Goal: Information Seeking & Learning: Learn about a topic

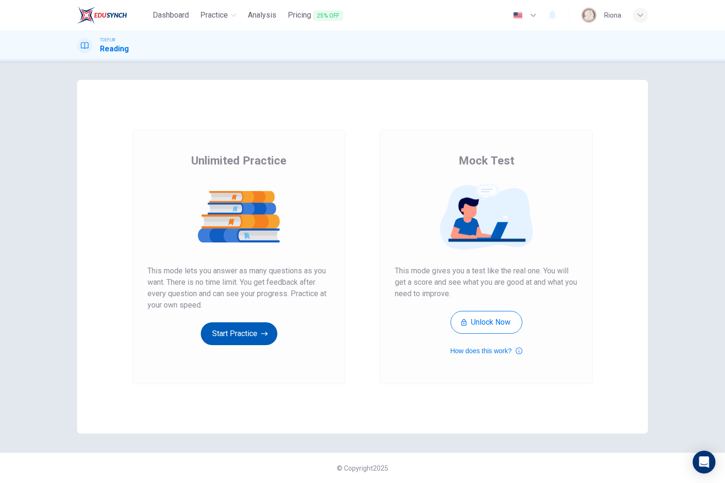
click at [247, 344] on button "Start Practice" at bounding box center [239, 334] width 77 height 23
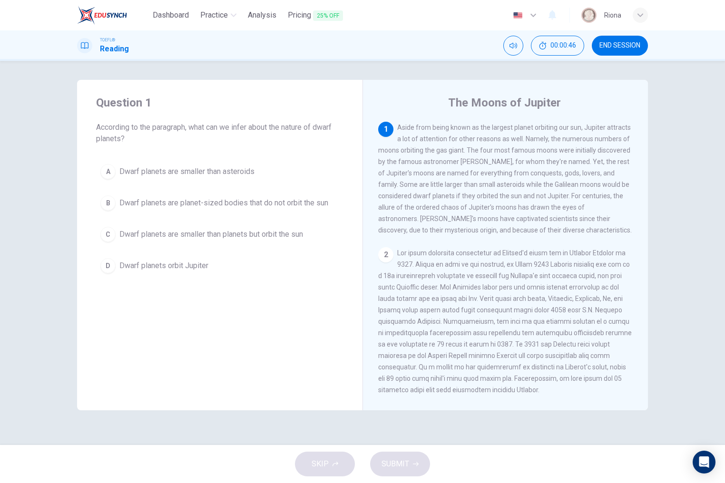
click at [295, 248] on div "A Dwarf planets are smaller than asteroids B Dwarf planets are planet-sized bod…" at bounding box center [219, 219] width 247 height 118
click at [281, 242] on button "C Dwarf planets are smaller than planets but orbit the sun" at bounding box center [219, 235] width 247 height 24
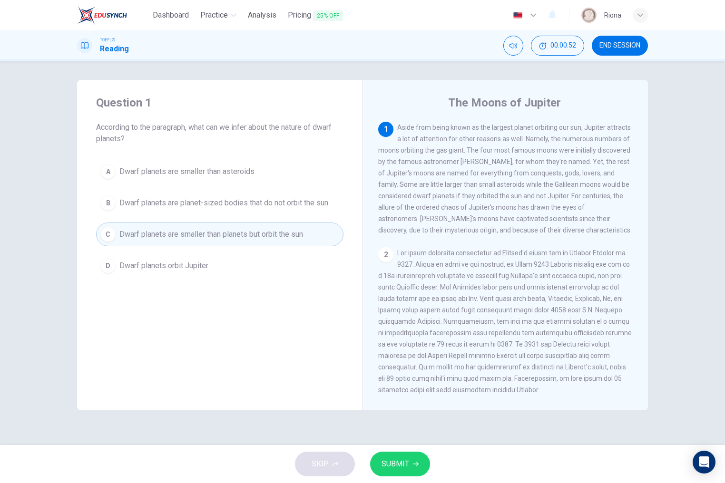
click at [418, 458] on button "SUBMIT" at bounding box center [400, 464] width 60 height 25
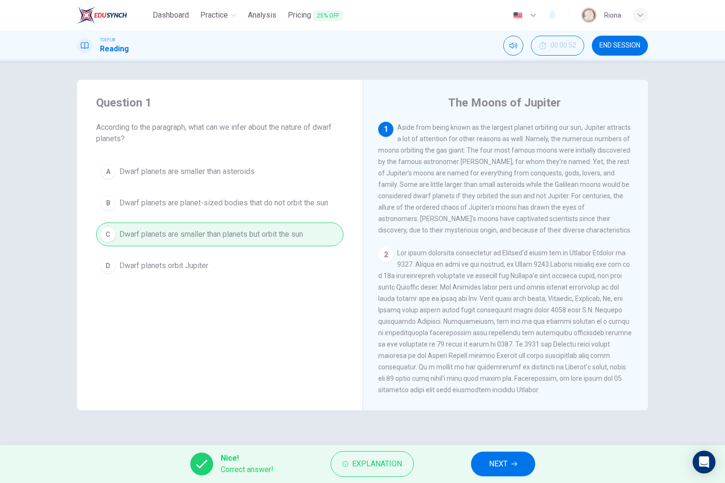
click at [488, 468] on button "NEXT" at bounding box center [503, 464] width 64 height 25
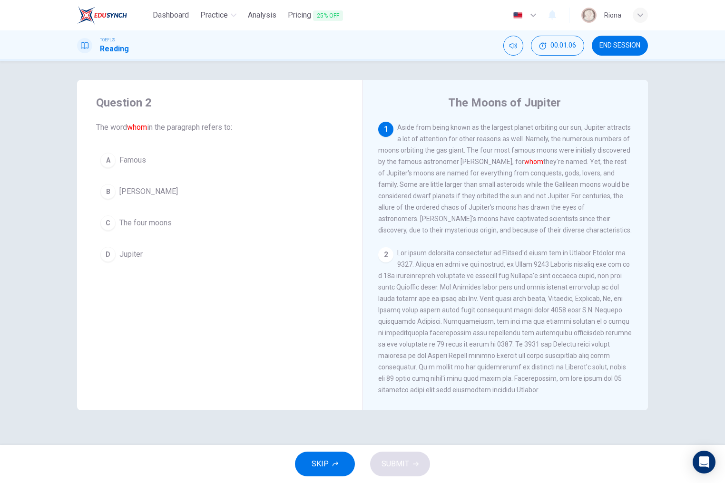
click at [163, 218] on span "The four moons" at bounding box center [145, 222] width 52 height 11
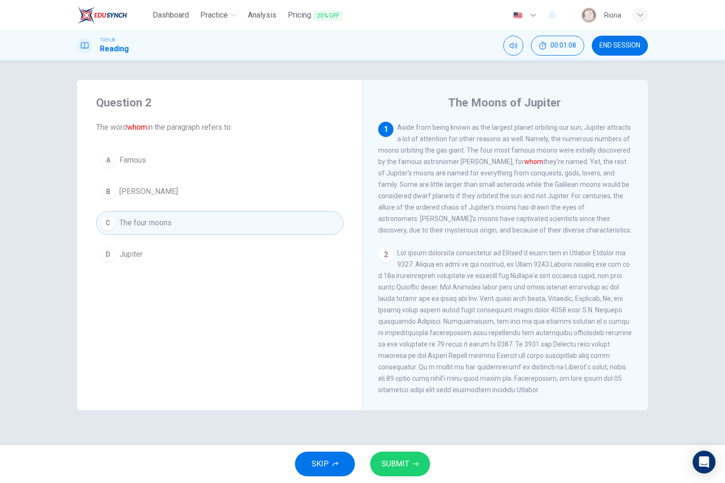
click at [401, 452] on button "SUBMIT" at bounding box center [400, 464] width 60 height 25
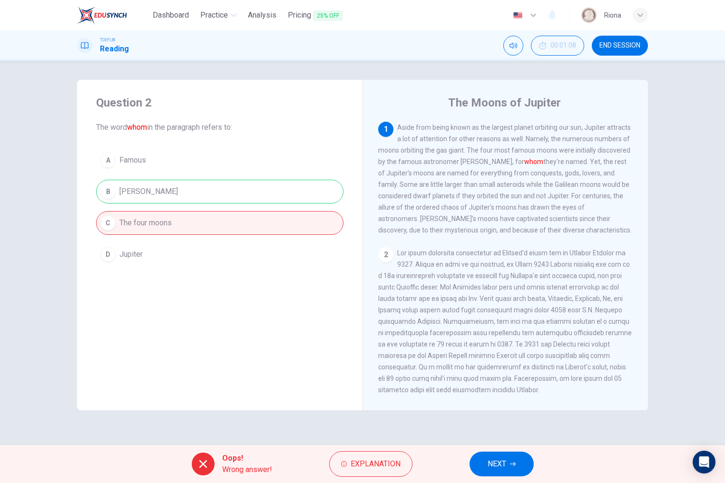
click at [491, 462] on span "NEXT" at bounding box center [497, 464] width 19 height 13
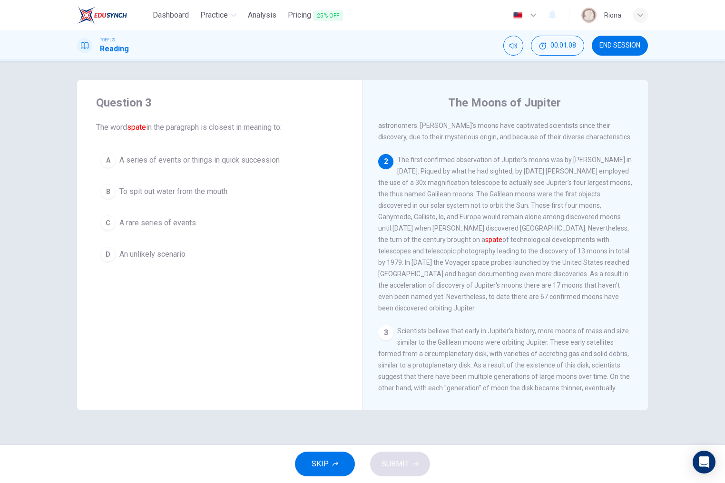
scroll to position [96, 0]
click at [609, 36] on button "END SESSION" at bounding box center [620, 46] width 56 height 20
click at [292, 167] on button "A A series of events or things in quick succession" at bounding box center [219, 160] width 247 height 24
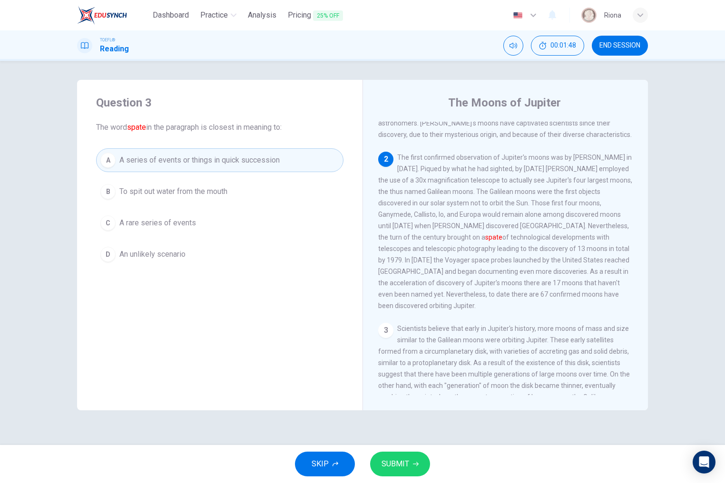
click at [412, 473] on button "SUBMIT" at bounding box center [400, 464] width 60 height 25
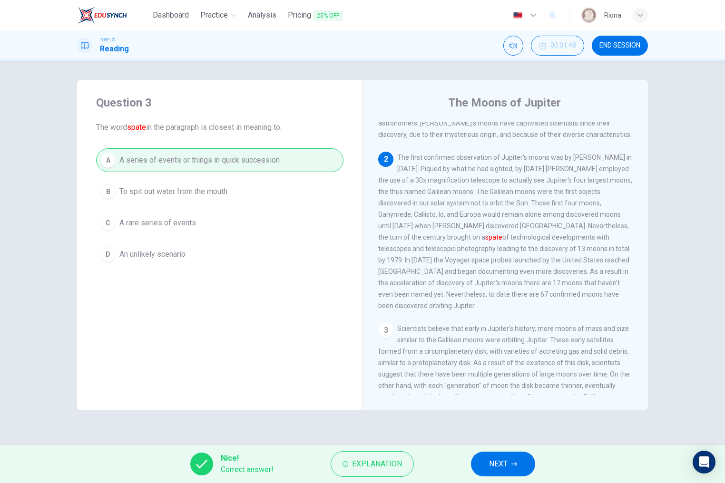
click at [507, 471] on button "NEXT" at bounding box center [503, 464] width 64 height 25
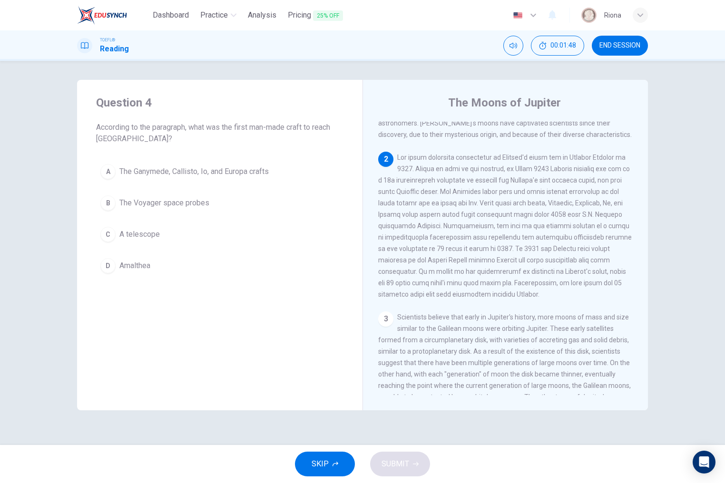
scroll to position [126, 0]
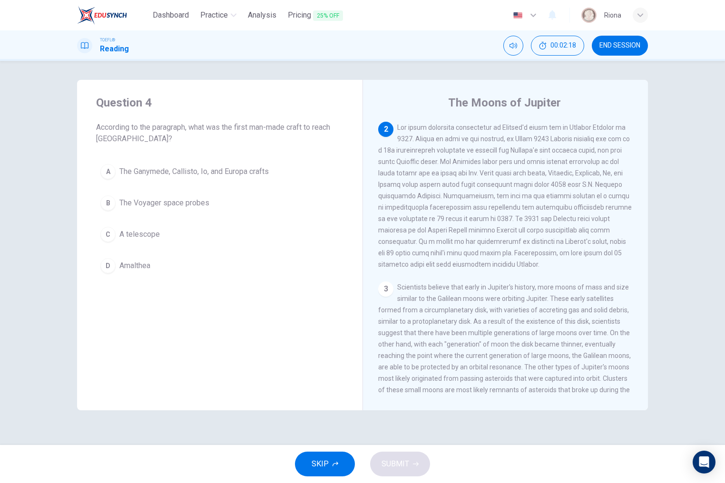
click at [236, 212] on button "B The Voyager space probes" at bounding box center [219, 203] width 247 height 24
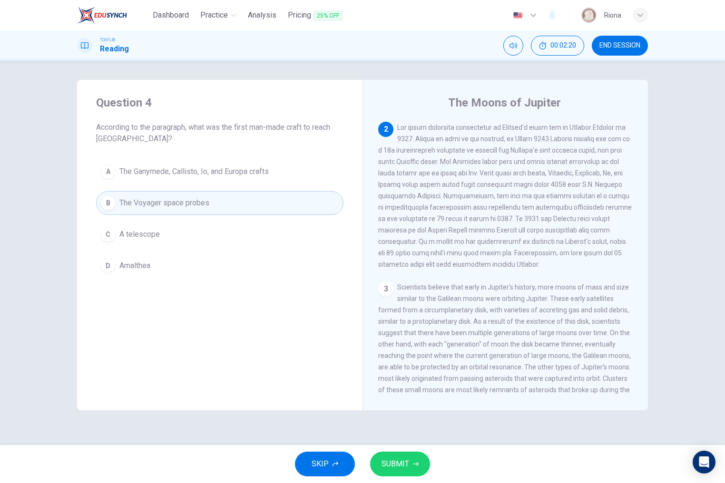
click at [225, 234] on button "C A telescope" at bounding box center [219, 235] width 247 height 24
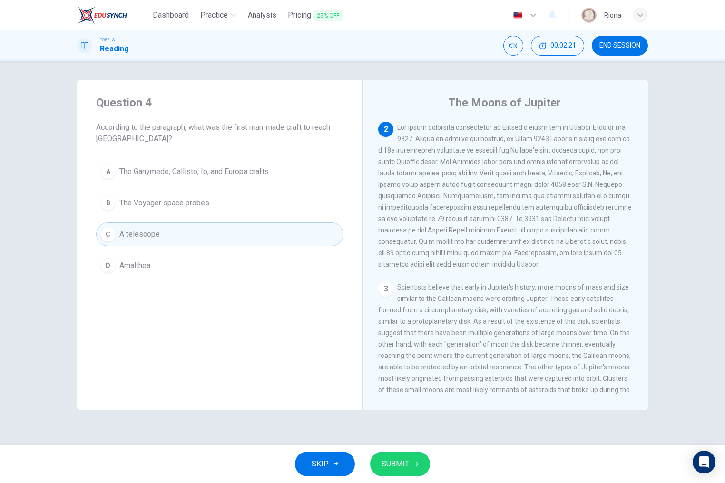
click at [402, 469] on span "SUBMIT" at bounding box center [396, 464] width 28 height 13
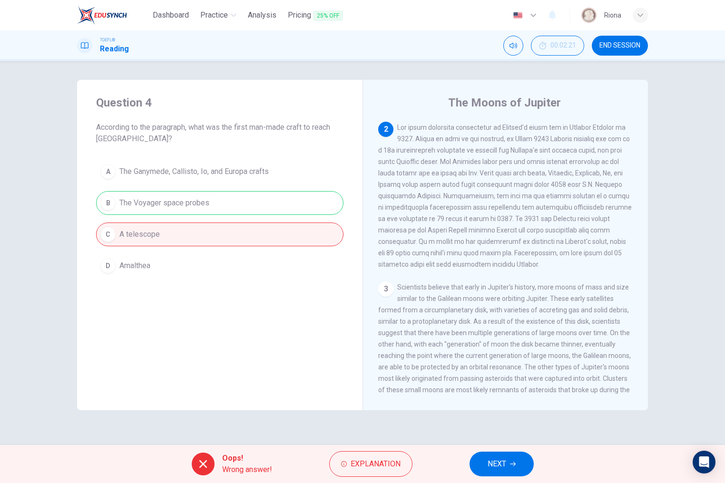
click at [488, 470] on span "NEXT" at bounding box center [497, 464] width 19 height 13
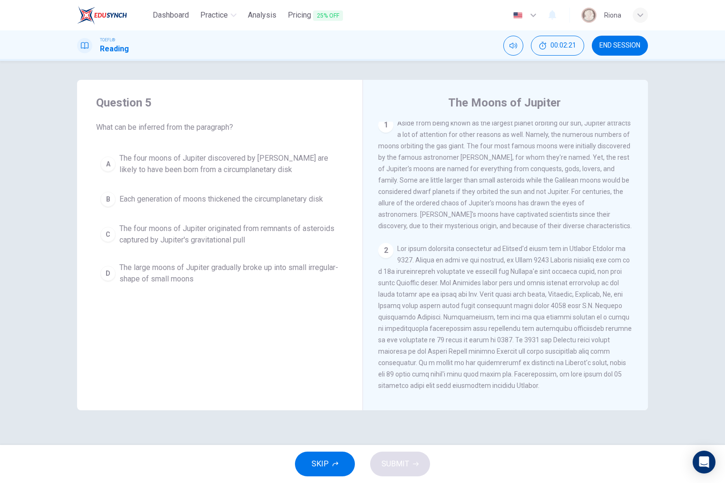
scroll to position [0, 0]
click at [616, 44] on span "END SESSION" at bounding box center [620, 46] width 41 height 8
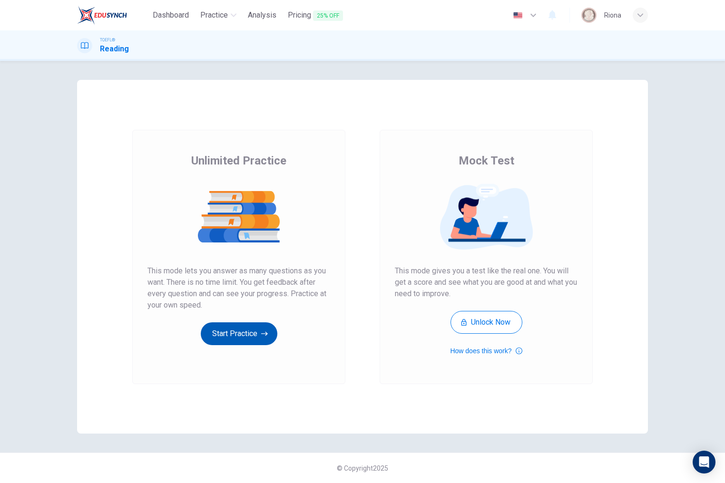
click at [239, 342] on button "Start Practice" at bounding box center [239, 334] width 77 height 23
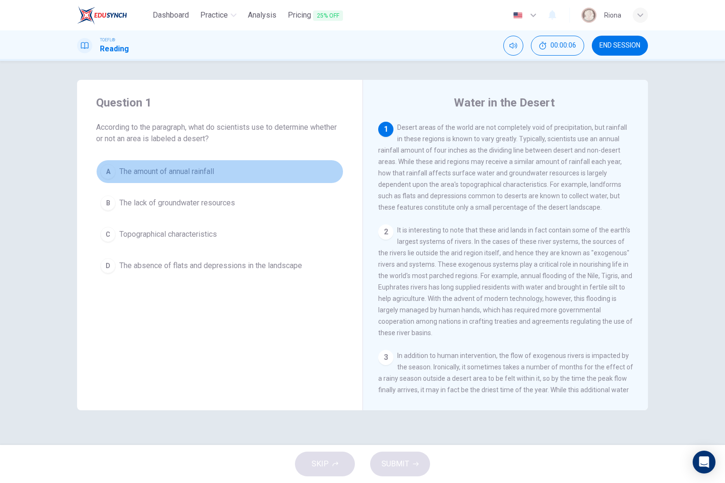
click at [272, 163] on button "A The amount of annual rainfall" at bounding box center [219, 172] width 247 height 24
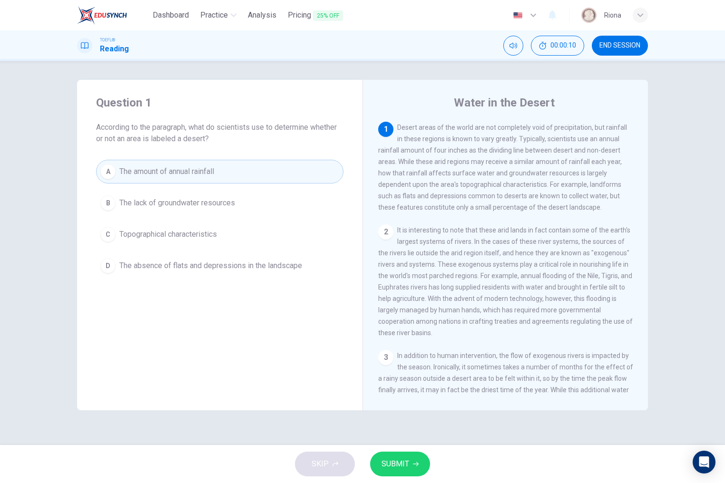
click at [417, 467] on button "SUBMIT" at bounding box center [400, 464] width 60 height 25
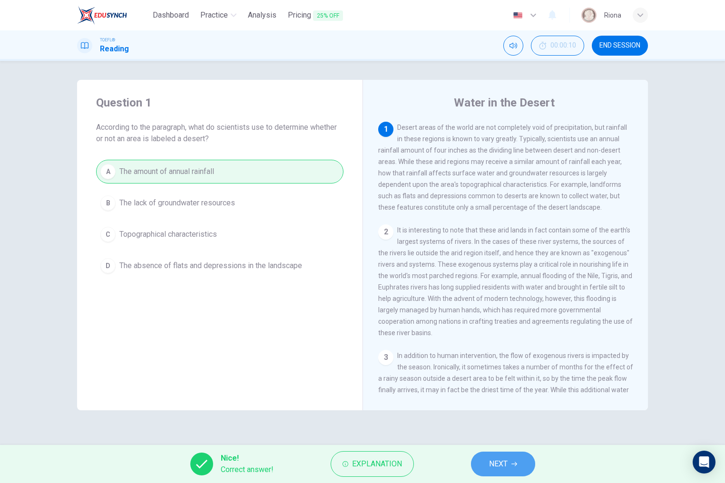
click at [477, 460] on button "NEXT" at bounding box center [503, 464] width 64 height 25
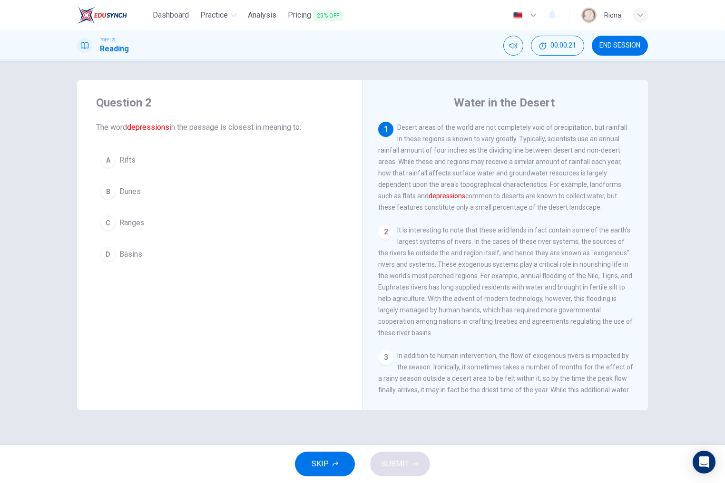
click at [266, 241] on div "A Rifts B Dunes C Ranges D Basins" at bounding box center [219, 207] width 247 height 118
click at [255, 260] on button "D Basins" at bounding box center [219, 255] width 247 height 24
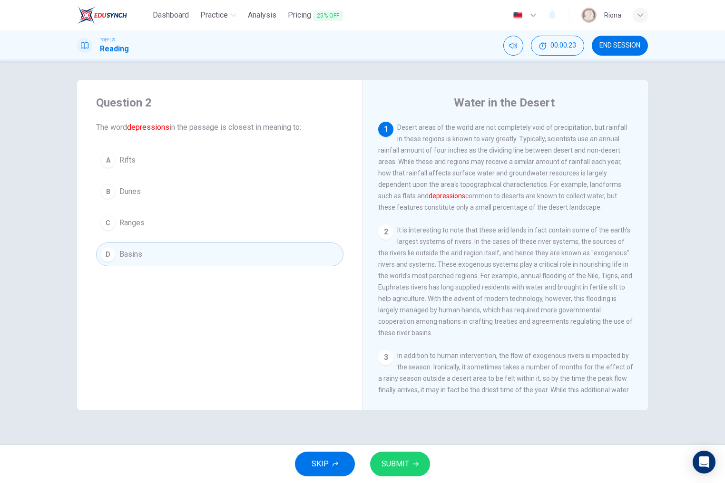
click at [402, 455] on button "SUBMIT" at bounding box center [400, 464] width 60 height 25
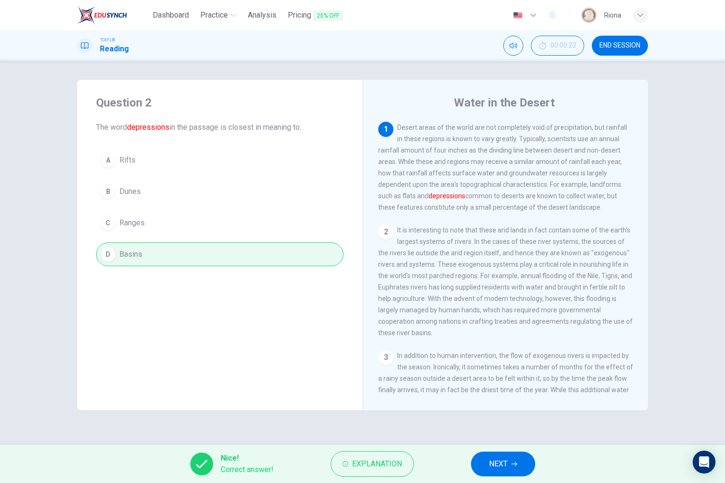
click at [491, 464] on span "NEXT" at bounding box center [498, 464] width 19 height 13
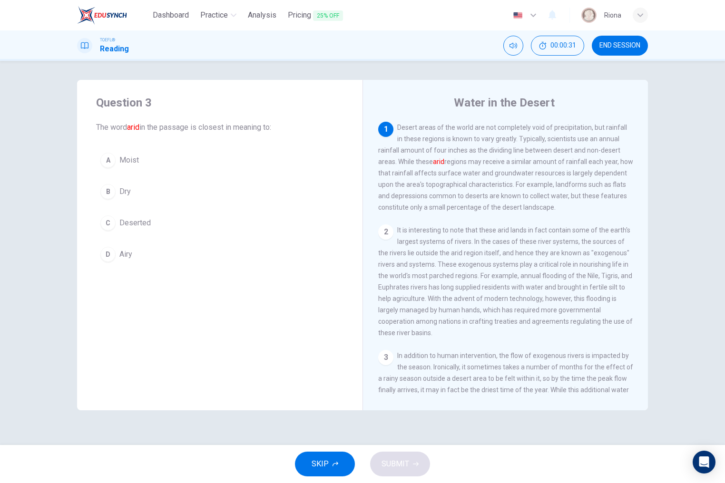
click at [207, 180] on button "B Dry" at bounding box center [219, 192] width 247 height 24
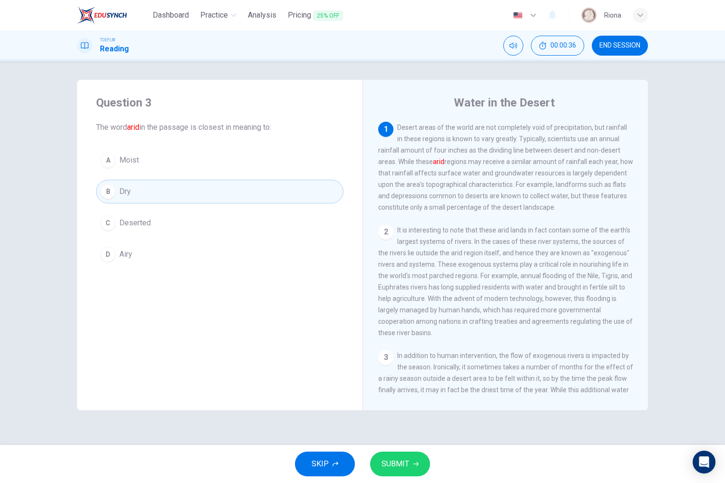
click at [406, 465] on span "SUBMIT" at bounding box center [396, 464] width 28 height 13
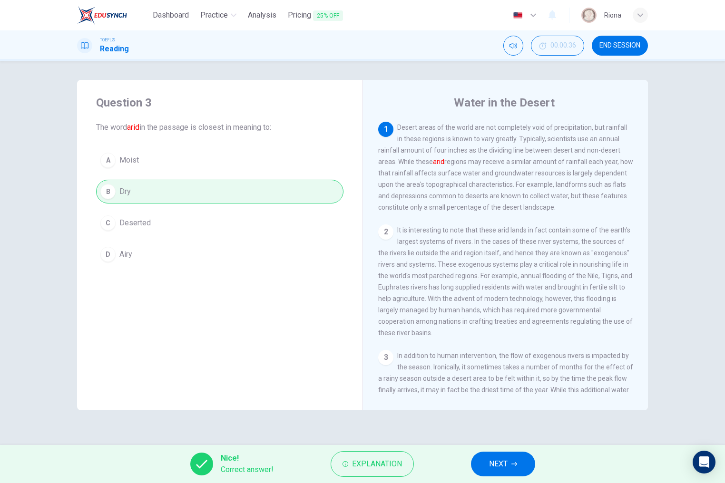
click at [515, 476] on button "NEXT" at bounding box center [503, 464] width 64 height 25
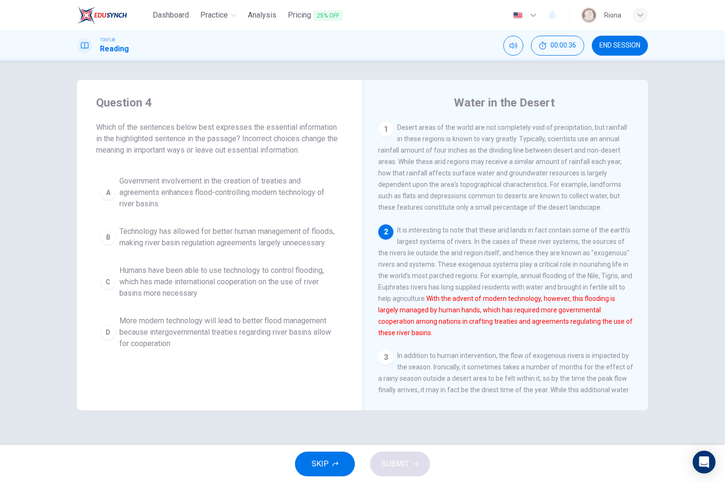
scroll to position [39, 0]
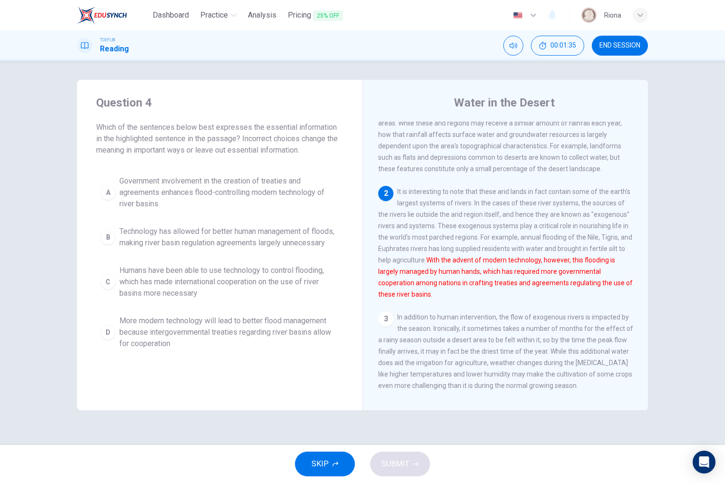
click at [248, 190] on span "Government involvement in the creation of treaties and agreements enhances floo…" at bounding box center [229, 193] width 220 height 34
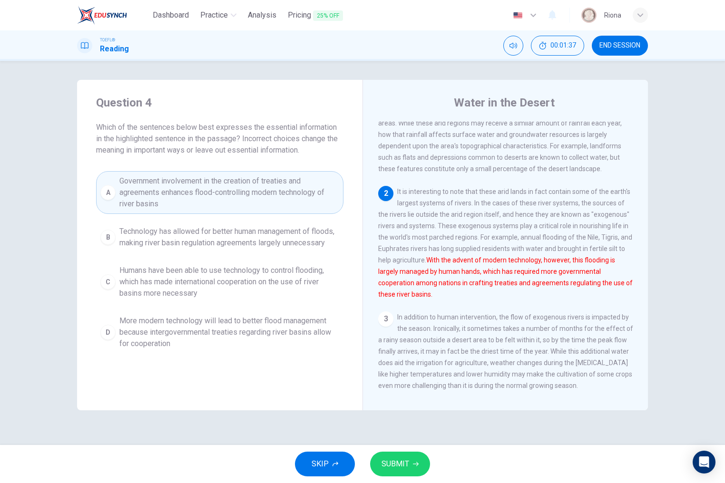
click at [396, 479] on div "SKIP SUBMIT" at bounding box center [362, 464] width 725 height 38
click at [397, 477] on div "SKIP SUBMIT" at bounding box center [362, 464] width 725 height 38
click at [399, 475] on button "SUBMIT" at bounding box center [400, 464] width 60 height 25
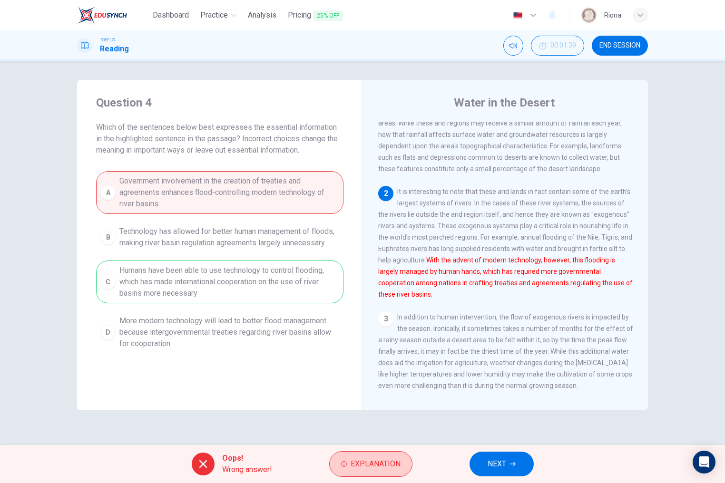
click at [393, 472] on button "Explanation" at bounding box center [370, 465] width 83 height 26
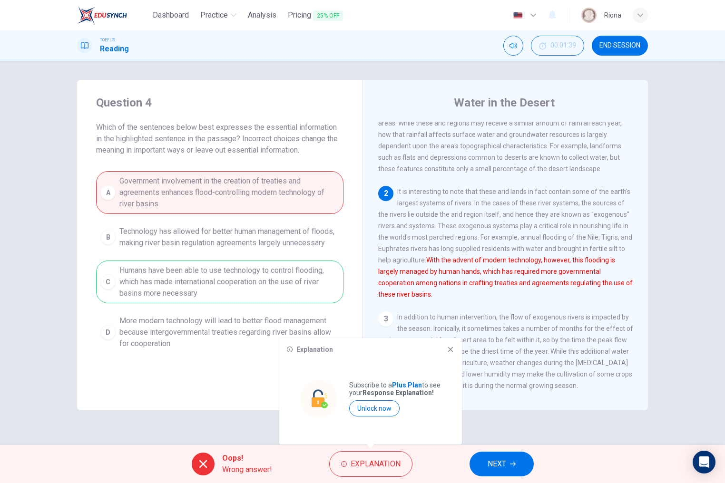
click at [452, 348] on icon at bounding box center [451, 350] width 8 height 8
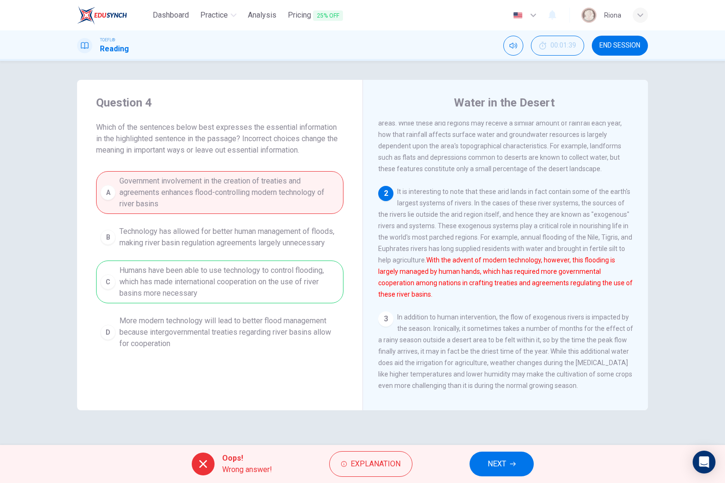
click at [500, 464] on span "NEXT" at bounding box center [497, 464] width 19 height 13
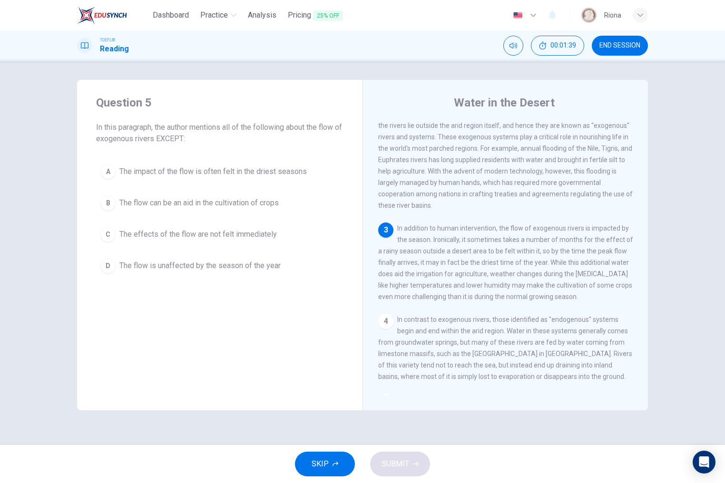
scroll to position [130, 0]
click at [264, 259] on button "D The flow is unaffected by the season of the year" at bounding box center [219, 266] width 247 height 24
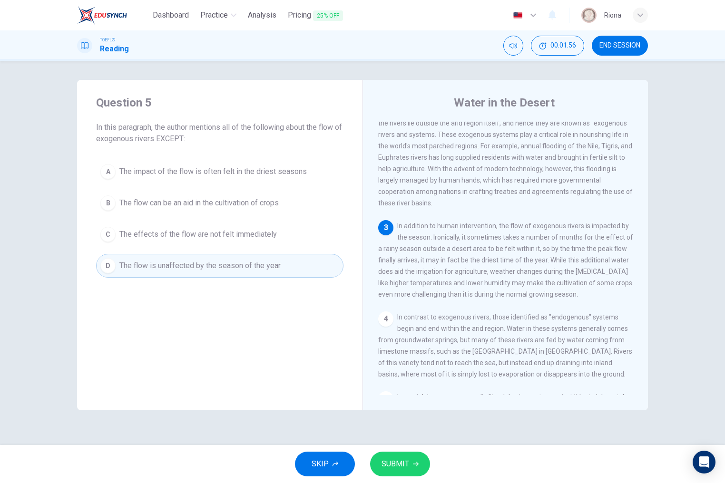
click at [418, 476] on button "SUBMIT" at bounding box center [400, 464] width 60 height 25
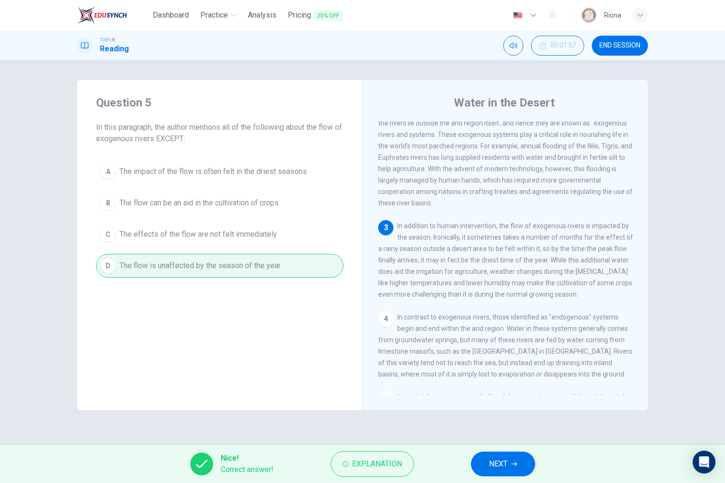
click at [518, 461] on button "NEXT" at bounding box center [503, 464] width 64 height 25
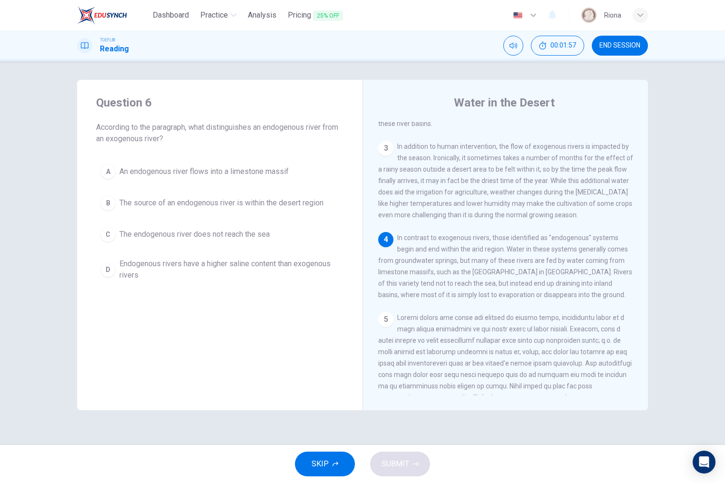
scroll to position [210, 0]
click at [308, 221] on div "A An endogenous river flows into a limestone massif B The source of an endogeno…" at bounding box center [219, 223] width 247 height 126
click at [295, 226] on button "C The endogenous river does not reach the sea" at bounding box center [219, 235] width 247 height 24
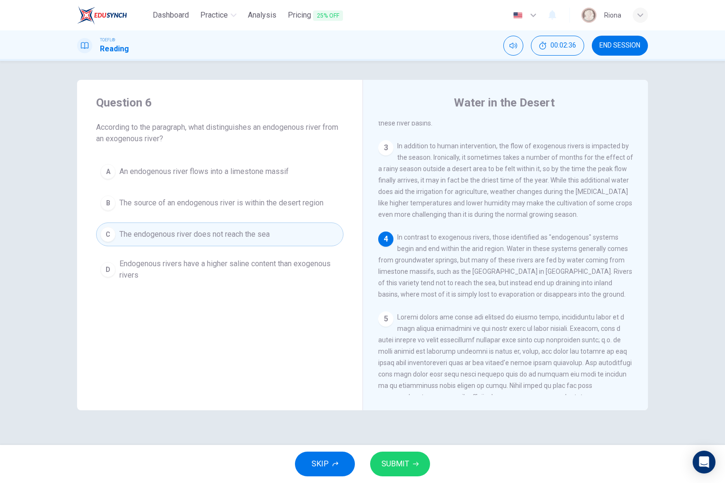
click at [406, 453] on button "SUBMIT" at bounding box center [400, 464] width 60 height 25
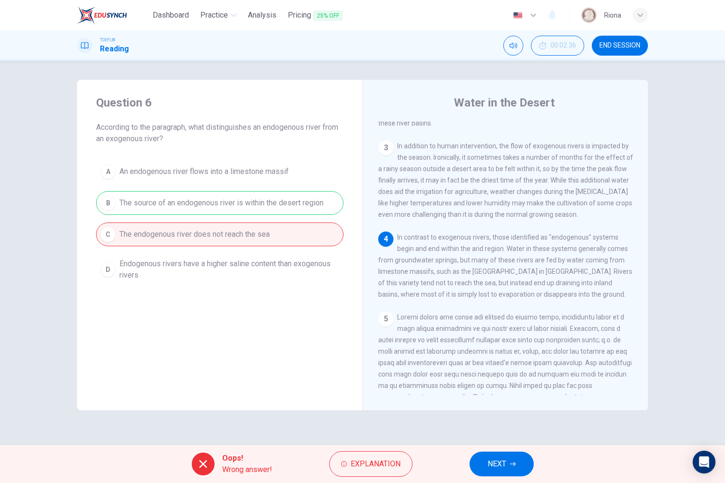
click at [503, 461] on span "NEXT" at bounding box center [497, 464] width 19 height 13
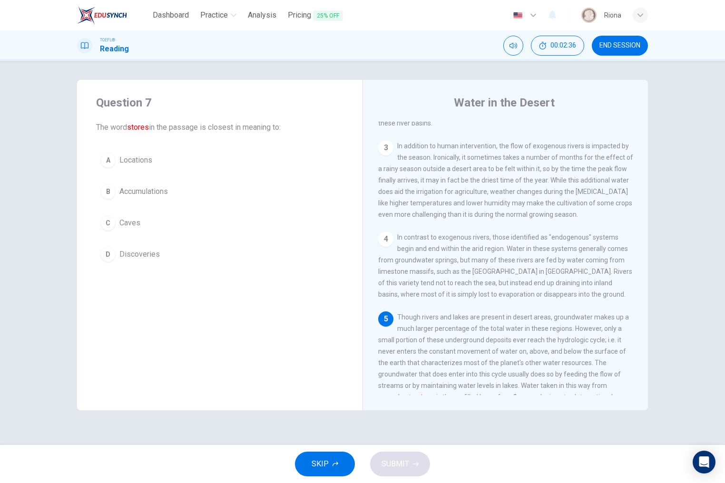
scroll to position [381, 0]
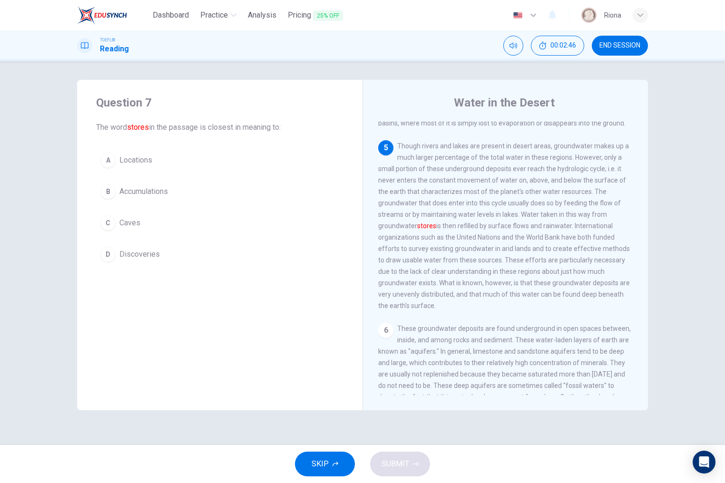
click at [163, 187] on span "Accumulations" at bounding box center [143, 191] width 49 height 11
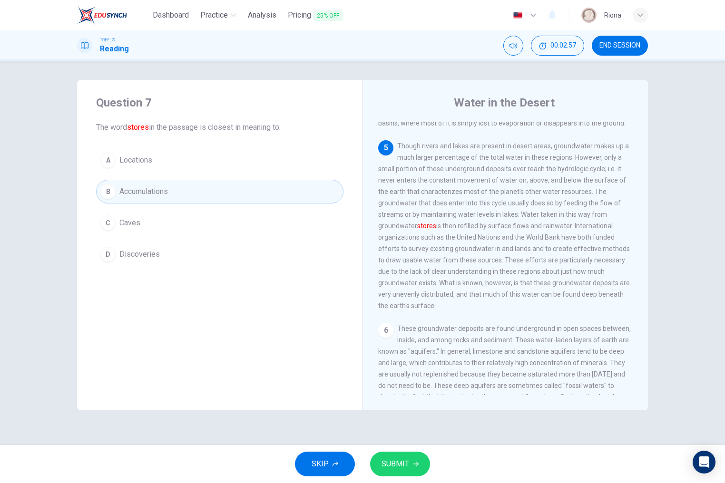
click at [414, 475] on button "SUBMIT" at bounding box center [400, 464] width 60 height 25
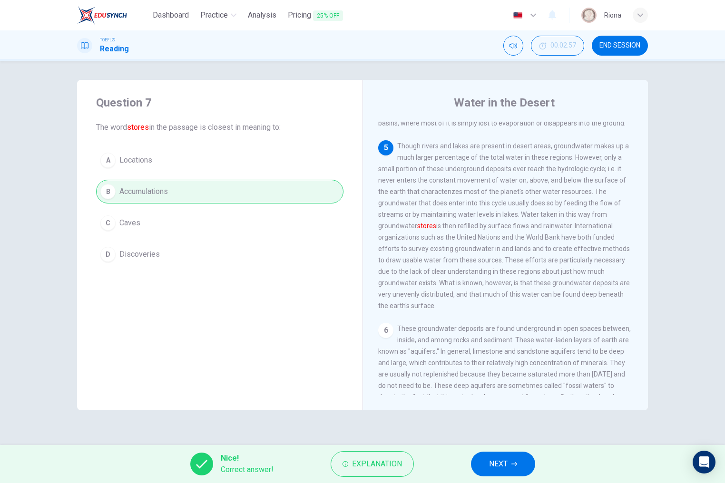
click at [513, 473] on button "NEXT" at bounding box center [503, 464] width 64 height 25
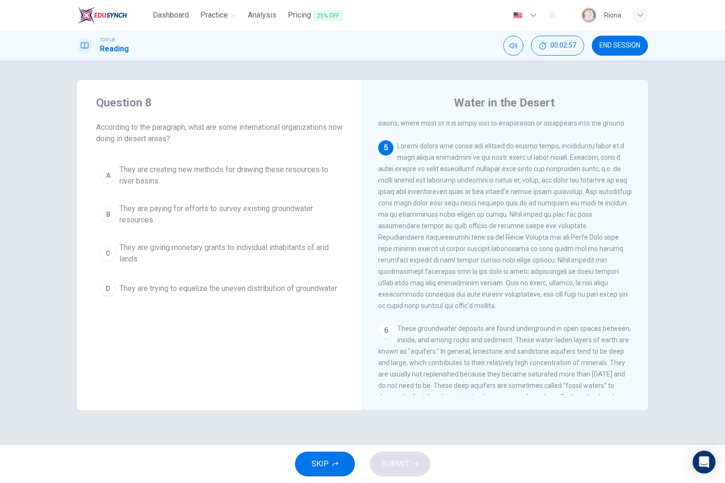
scroll to position [400, 0]
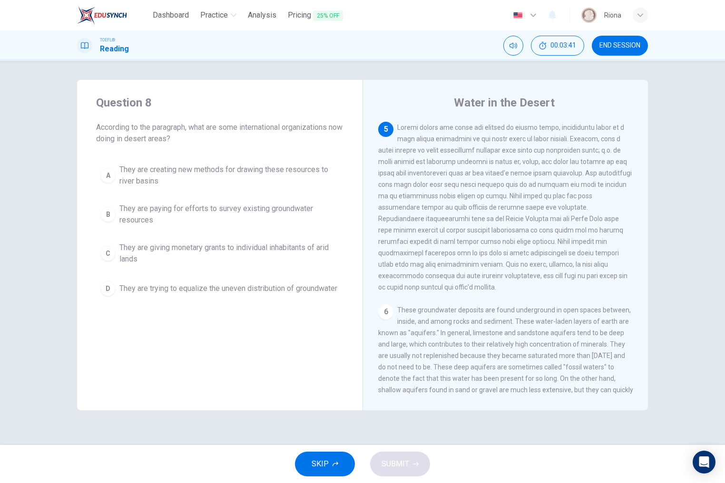
click at [179, 199] on button "B They are paying for efforts to survey existing groundwater resources" at bounding box center [219, 214] width 247 height 31
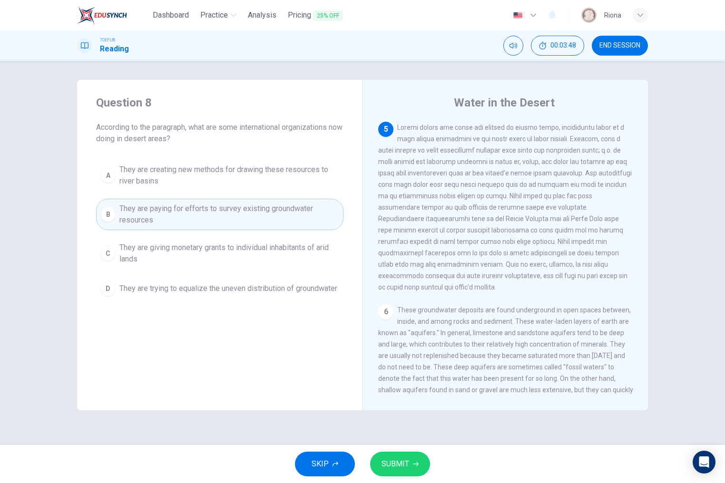
click at [411, 464] on button "SUBMIT" at bounding box center [400, 464] width 60 height 25
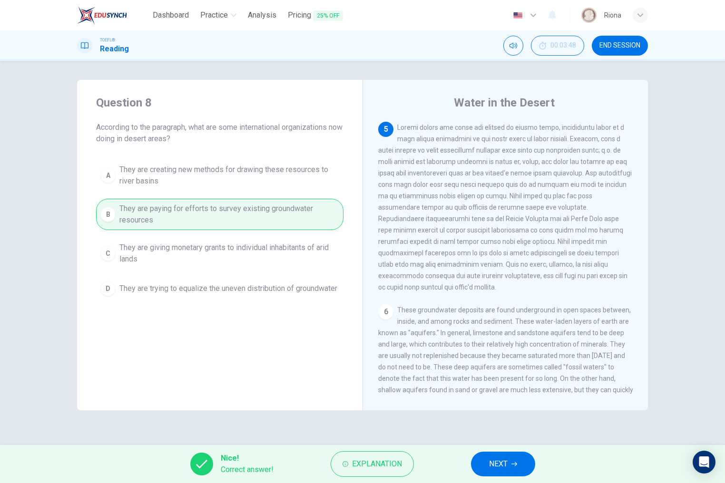
click at [510, 460] on button "NEXT" at bounding box center [503, 464] width 64 height 25
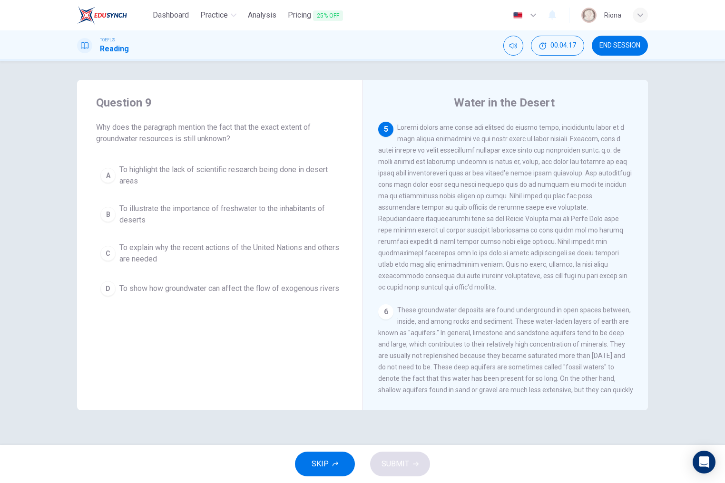
click at [280, 244] on span "To explain why the recent actions of the United Nations and others are needed" at bounding box center [229, 253] width 220 height 23
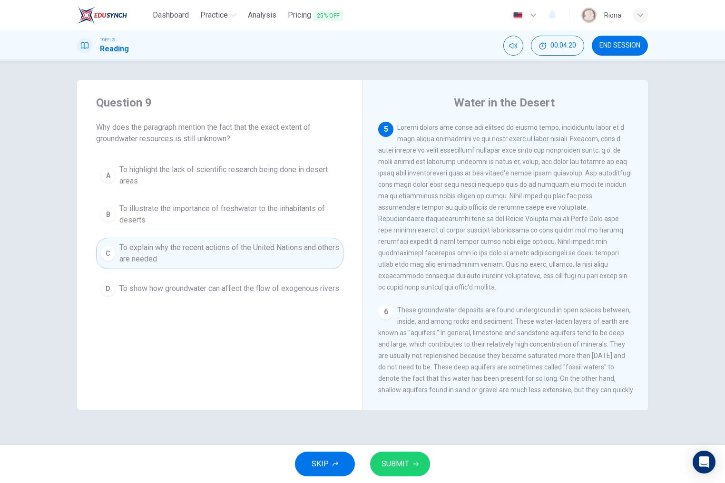
click at [394, 459] on span "SUBMIT" at bounding box center [396, 464] width 28 height 13
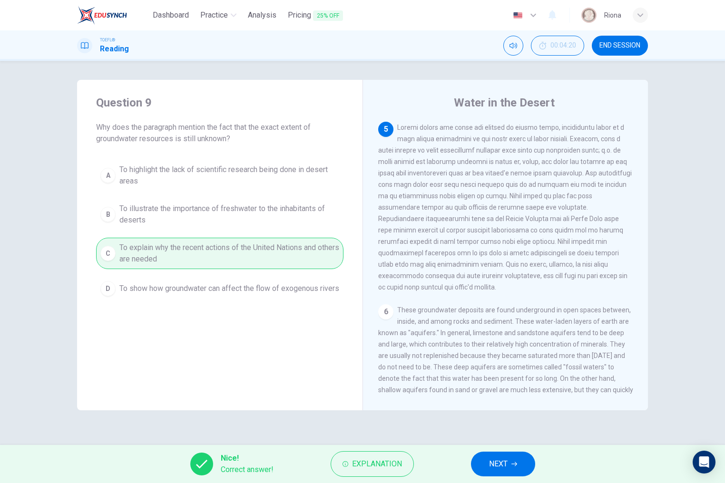
click at [500, 463] on span "NEXT" at bounding box center [498, 464] width 19 height 13
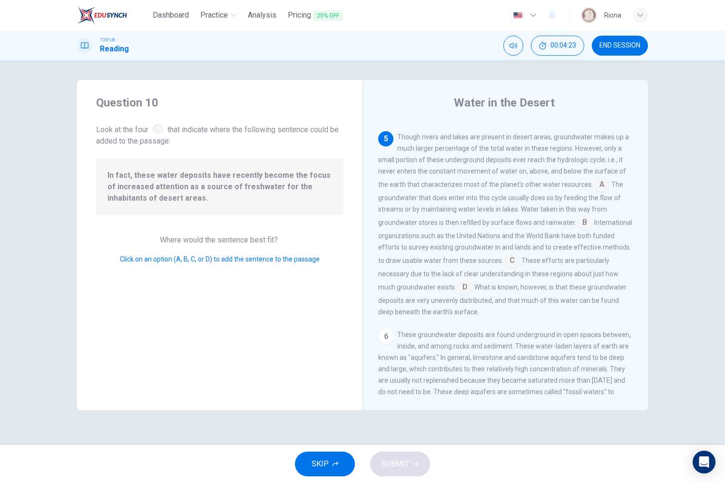
scroll to position [390, 0]
click at [510, 254] on input at bounding box center [511, 261] width 15 height 15
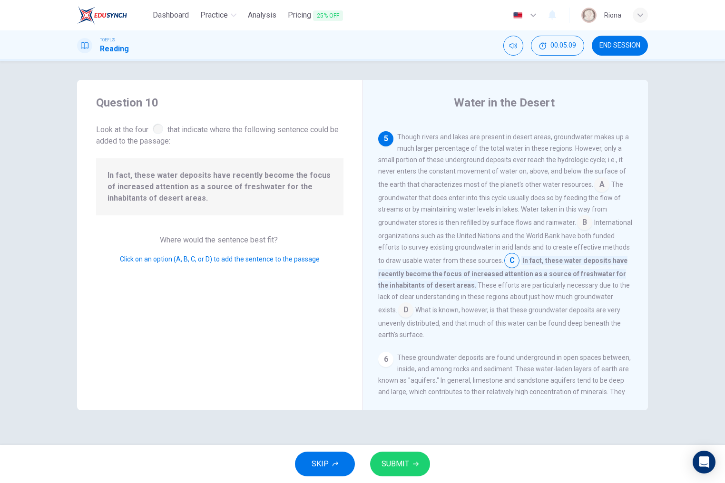
click at [414, 304] on input at bounding box center [405, 311] width 15 height 15
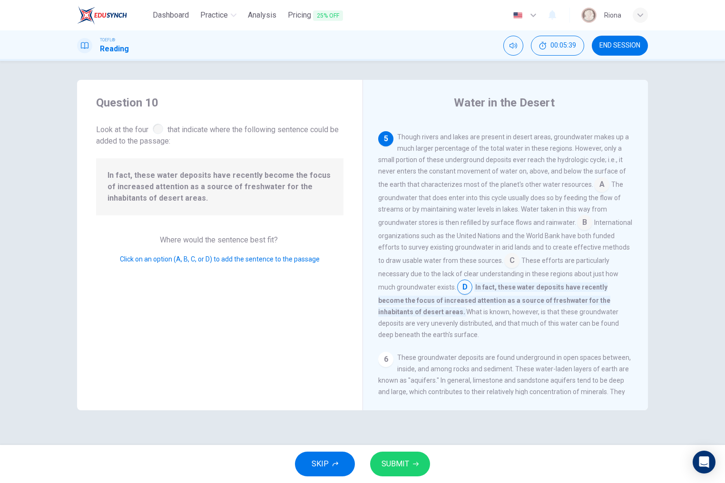
click at [581, 230] on input at bounding box center [584, 223] width 15 height 15
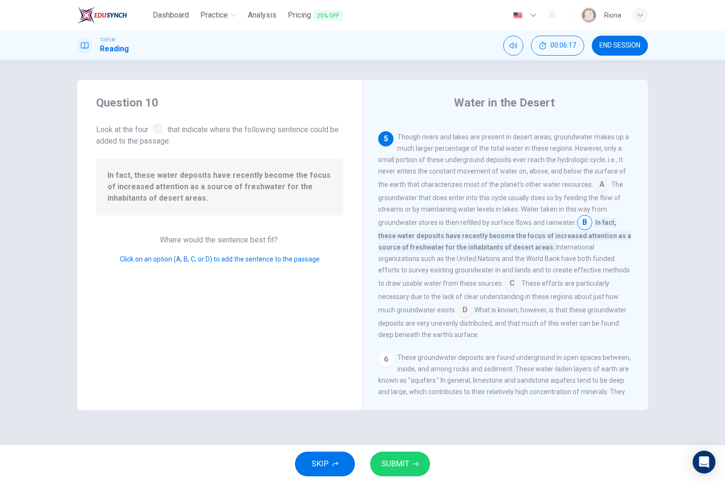
click at [416, 462] on icon "button" at bounding box center [416, 465] width 6 height 6
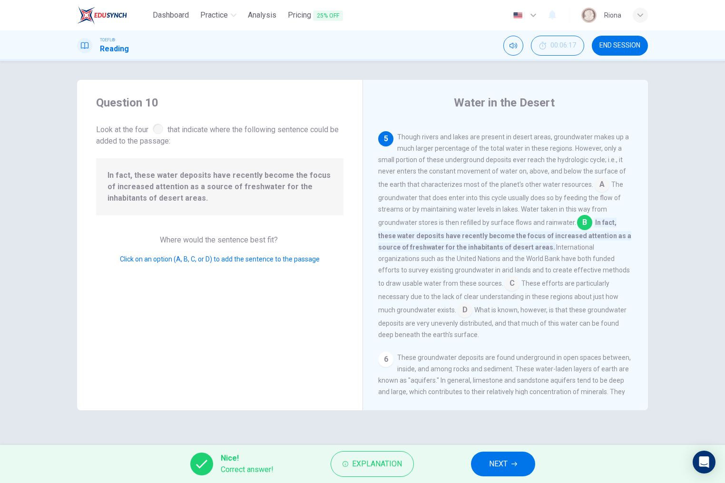
click at [490, 461] on span "NEXT" at bounding box center [498, 464] width 19 height 13
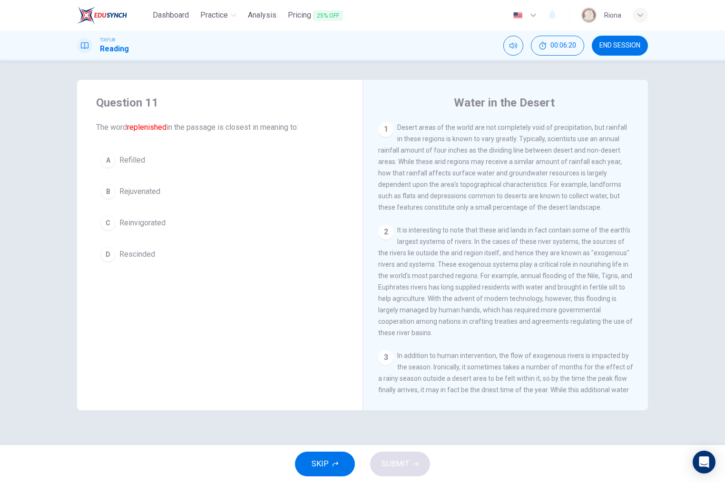
scroll to position [12, 0]
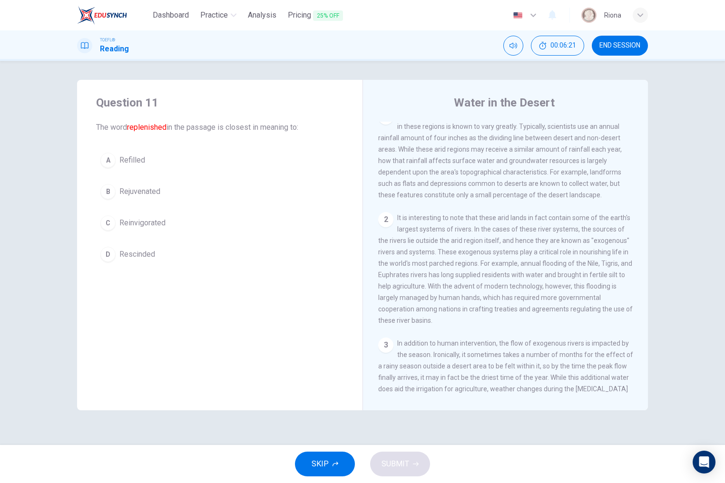
click at [181, 167] on button "A Refilled" at bounding box center [219, 160] width 247 height 24
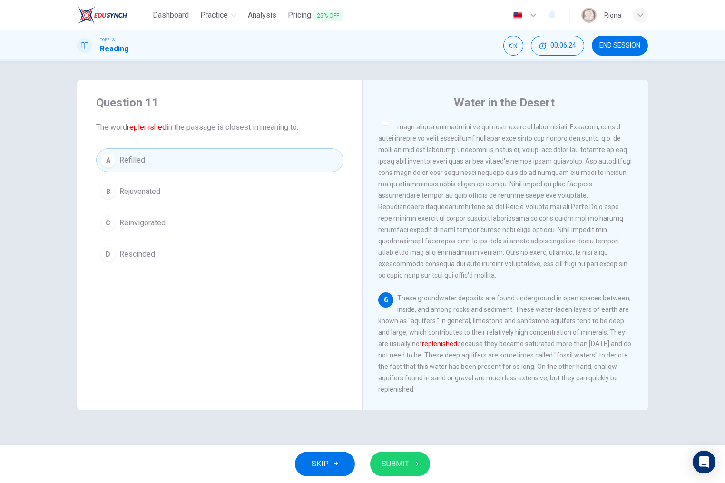
scroll to position [0, 0]
click at [422, 468] on button "SUBMIT" at bounding box center [400, 464] width 60 height 25
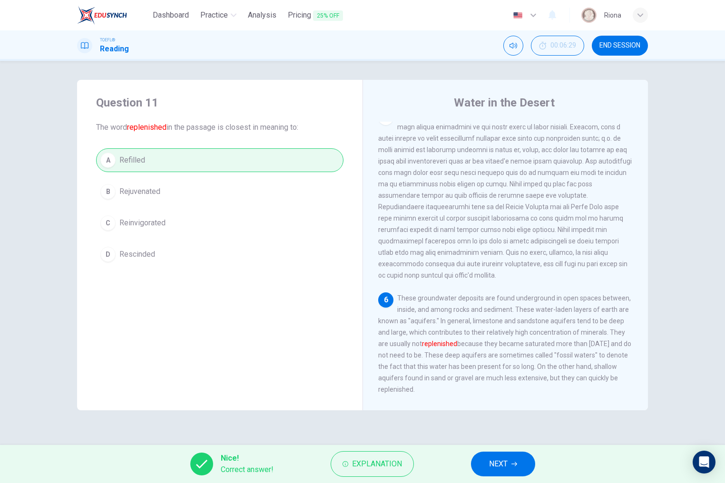
click at [498, 472] on button "NEXT" at bounding box center [503, 464] width 64 height 25
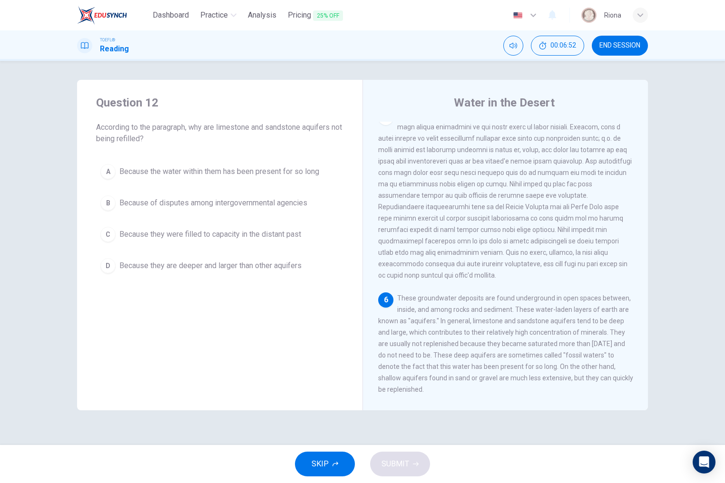
click at [295, 224] on button "C Because they were filled to capacity in the distant past" at bounding box center [219, 235] width 247 height 24
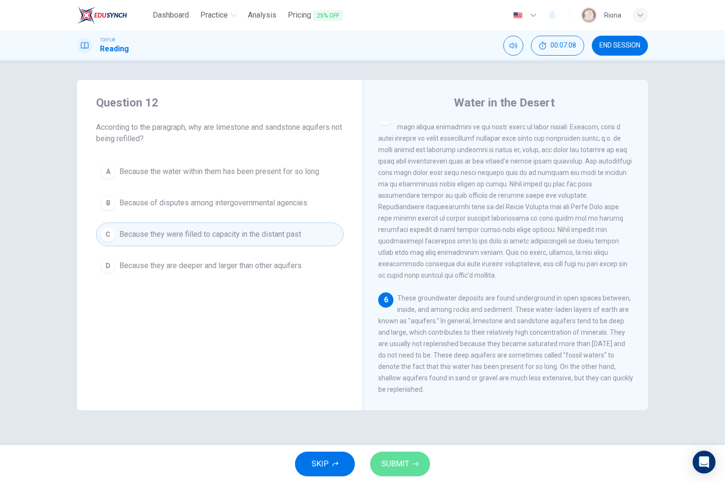
click at [412, 457] on button "SUBMIT" at bounding box center [400, 464] width 60 height 25
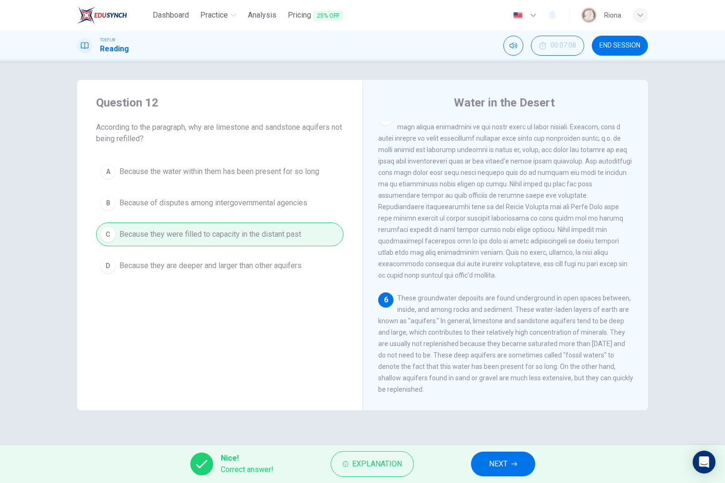
click at [500, 474] on button "NEXT" at bounding box center [503, 464] width 64 height 25
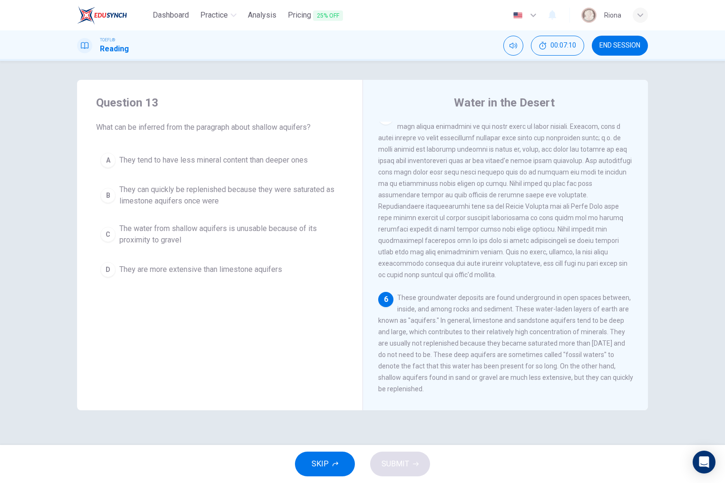
scroll to position [412, 0]
click at [295, 199] on span "They can quickly be replenished because they were saturated as limestone aquife…" at bounding box center [229, 195] width 220 height 23
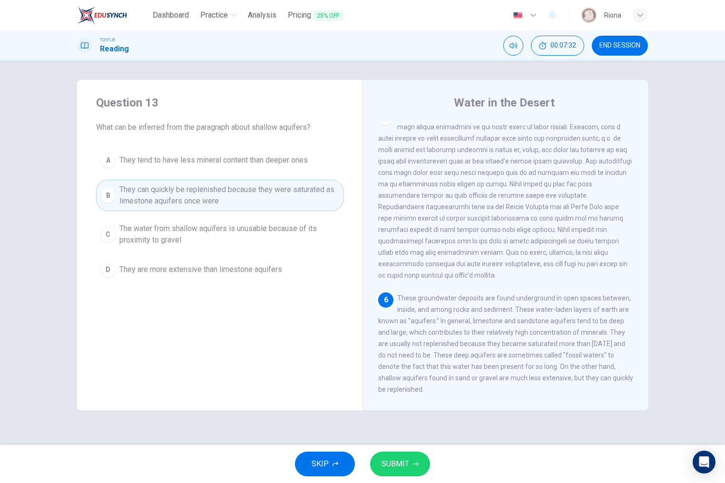
click at [412, 467] on button "SUBMIT" at bounding box center [400, 464] width 60 height 25
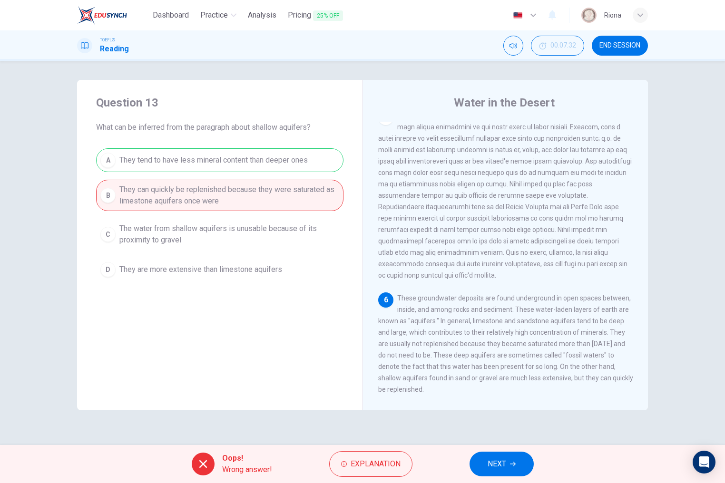
click at [495, 478] on div "Oops! Wrong answer! Explanation NEXT" at bounding box center [362, 464] width 725 height 38
click at [503, 469] on span "NEXT" at bounding box center [497, 464] width 19 height 13
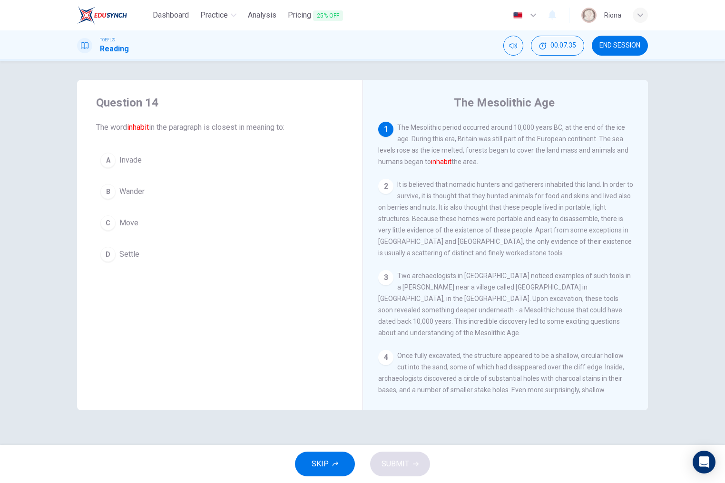
click at [616, 42] on span "END SESSION" at bounding box center [620, 46] width 41 height 8
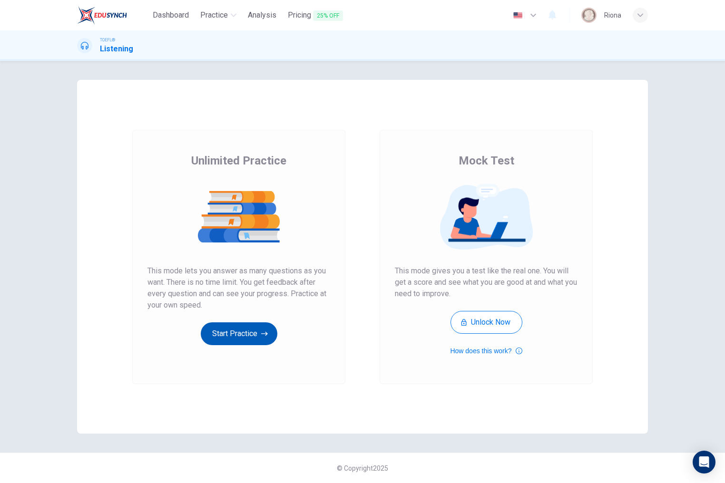
click at [236, 333] on button "Start Practice" at bounding box center [239, 334] width 77 height 23
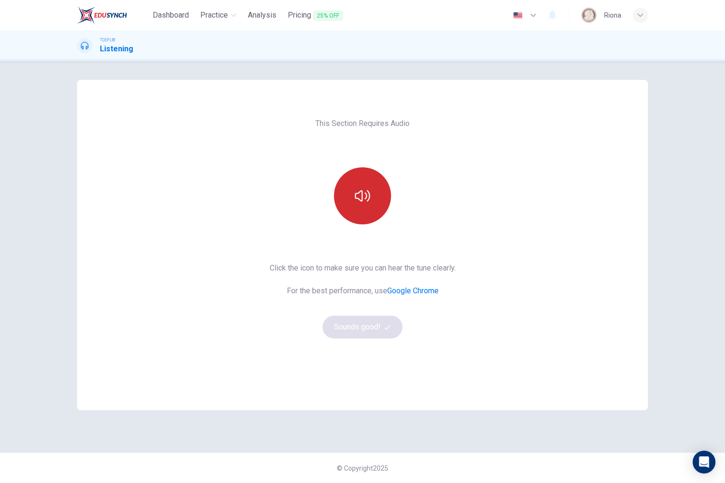
click at [365, 222] on button "button" at bounding box center [362, 195] width 57 height 57
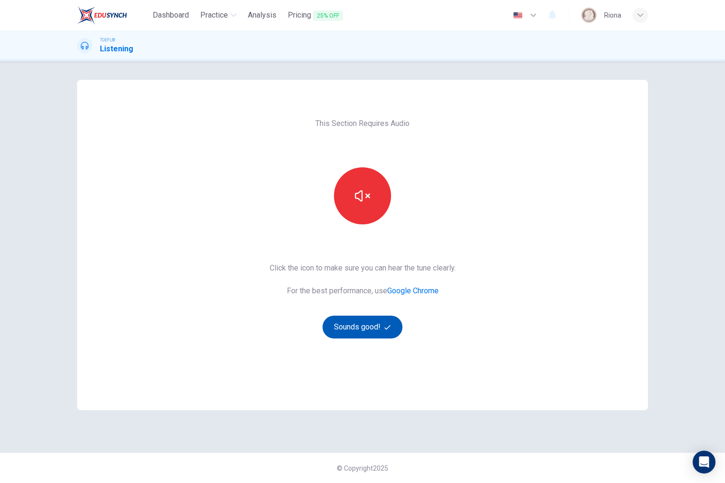
click at [373, 330] on button "Sounds good!" at bounding box center [363, 327] width 80 height 23
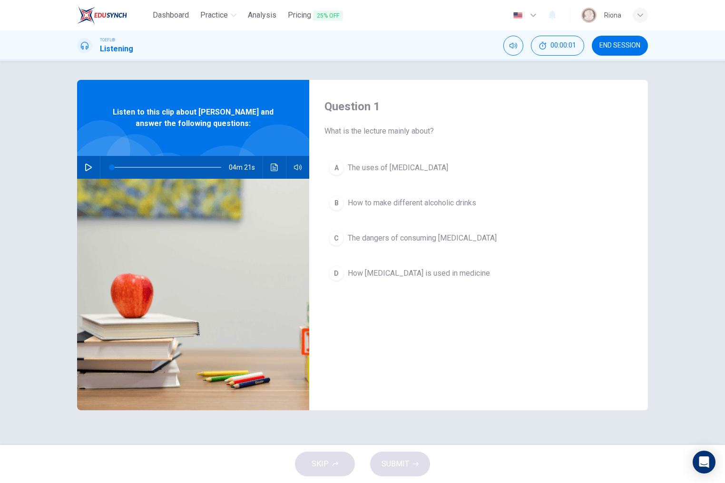
click at [89, 164] on icon "button" at bounding box center [89, 168] width 8 height 8
click at [489, 165] on button "A The uses of ethanol" at bounding box center [479, 168] width 308 height 24
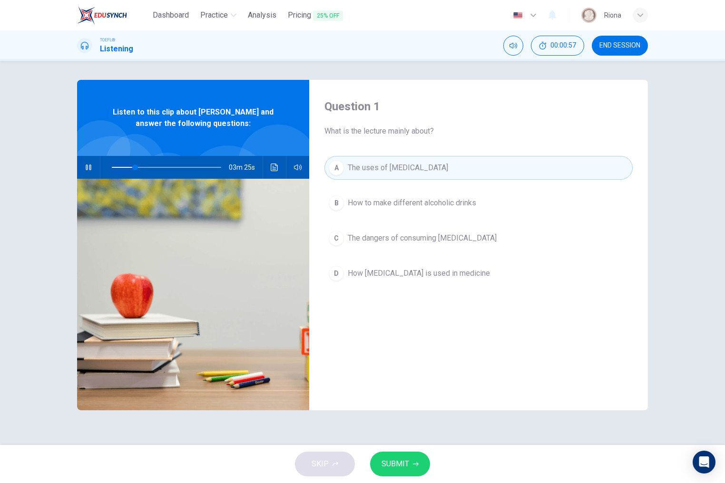
click at [411, 460] on button "SUBMIT" at bounding box center [400, 464] width 60 height 25
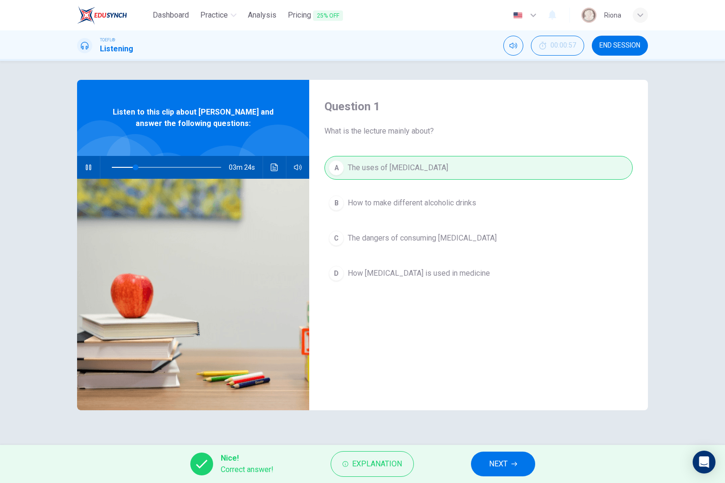
click at [493, 464] on span "NEXT" at bounding box center [498, 464] width 19 height 13
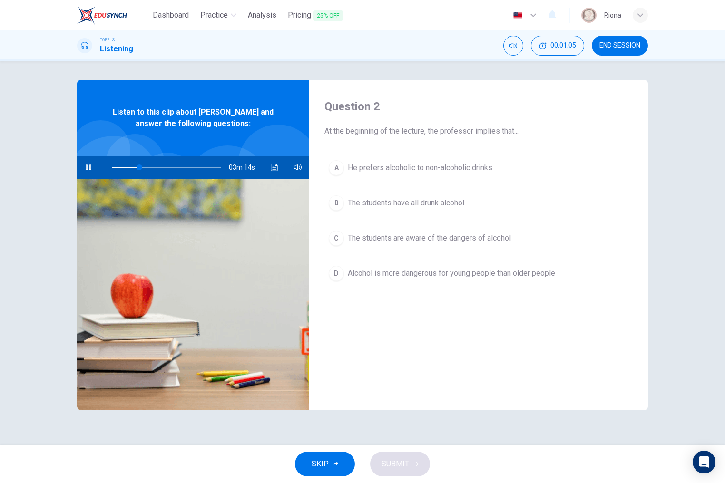
click at [473, 228] on button "C The students are aware of the dangers of alcohol" at bounding box center [479, 239] width 308 height 24
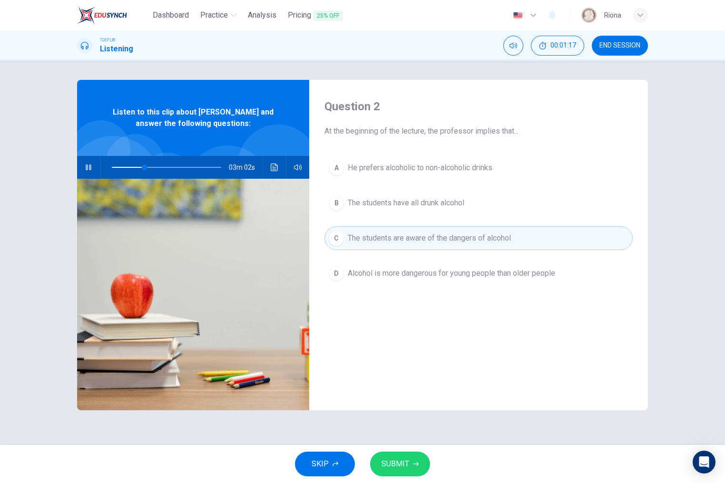
click at [410, 456] on button "SUBMIT" at bounding box center [400, 464] width 60 height 25
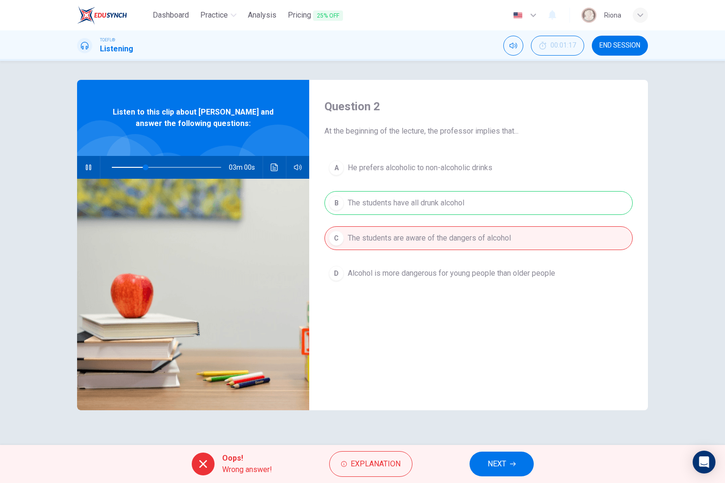
click at [524, 454] on button "NEXT" at bounding box center [502, 464] width 64 height 25
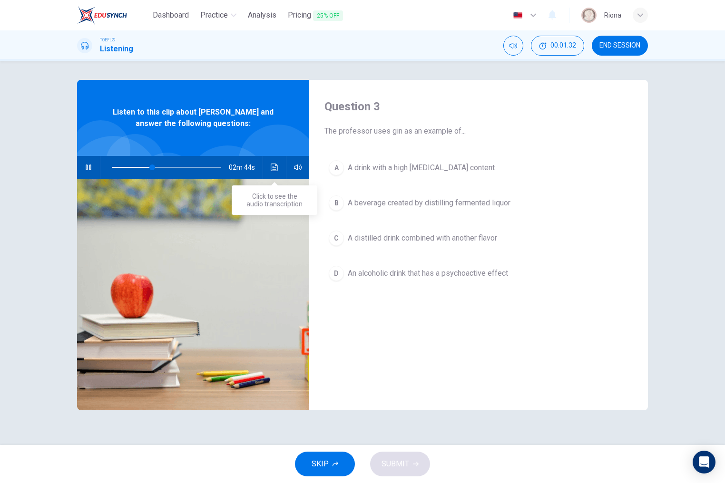
click at [276, 170] on icon "Click to see the audio transcription" at bounding box center [275, 168] width 8 height 8
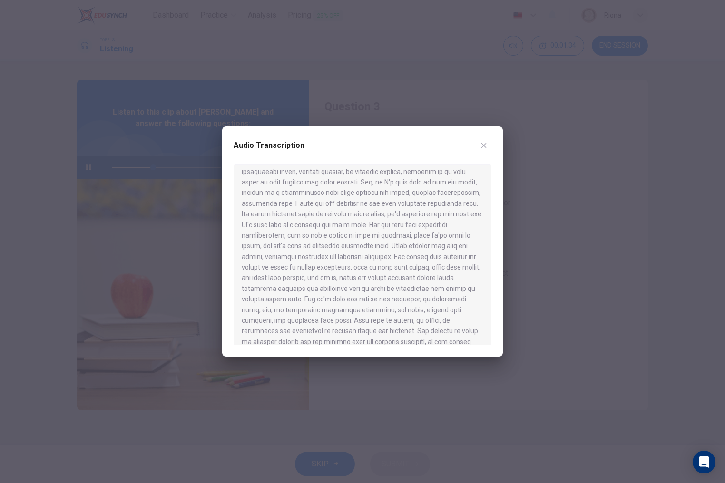
scroll to position [54, 0]
click at [486, 145] on icon "button" at bounding box center [484, 146] width 8 height 8
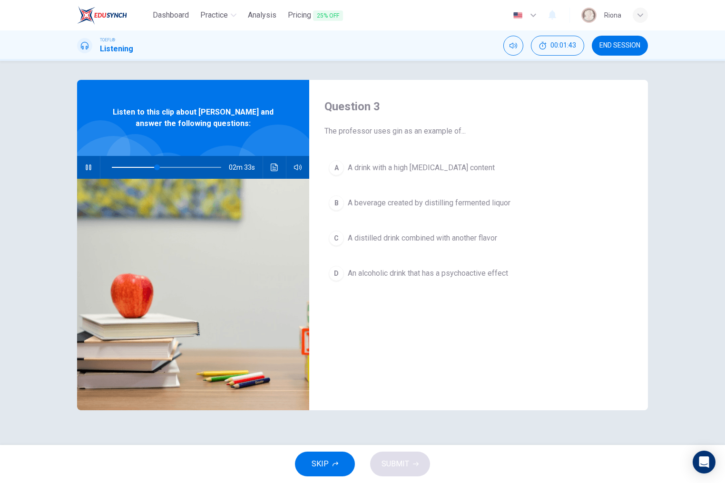
click at [281, 175] on div "02m 33s" at bounding box center [193, 167] width 232 height 23
click at [276, 172] on button "Click to see the audio transcription" at bounding box center [274, 167] width 15 height 23
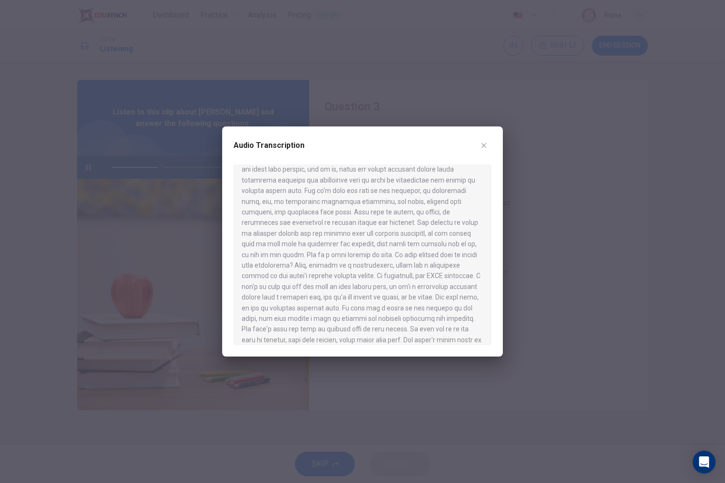
scroll to position [158, 0]
click at [411, 379] on div at bounding box center [362, 241] width 725 height 483
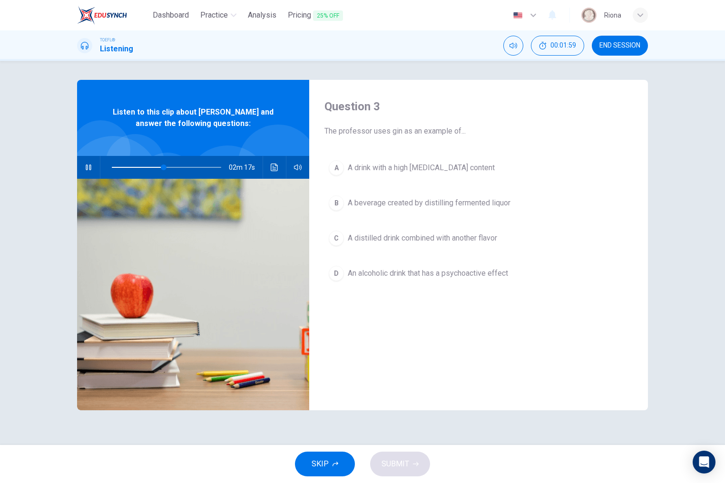
click at [274, 167] on icon "Click to see the audio transcription" at bounding box center [275, 168] width 8 height 8
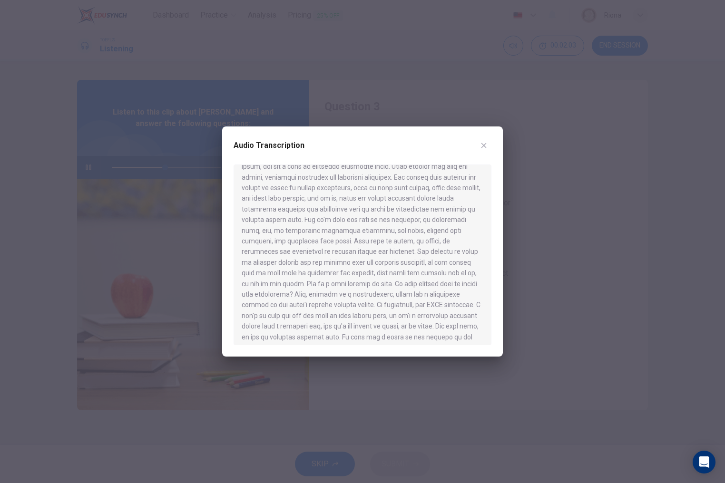
scroll to position [129, 0]
click at [531, 307] on div at bounding box center [362, 241] width 725 height 483
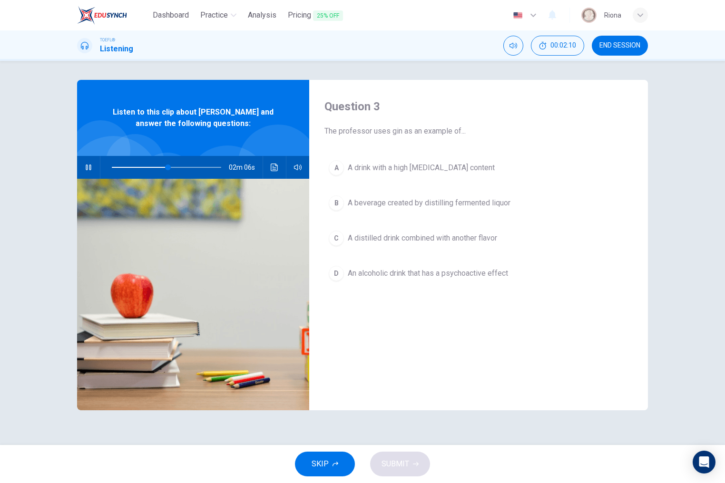
click at [485, 276] on span "An alcoholic drink that has a psychoactive effect" at bounding box center [428, 273] width 160 height 11
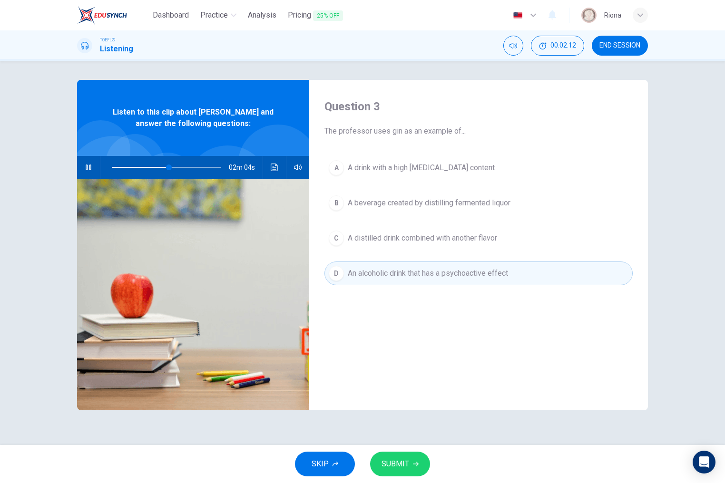
click at [476, 239] on span "A distilled drink combined with another flavor" at bounding box center [422, 238] width 149 height 11
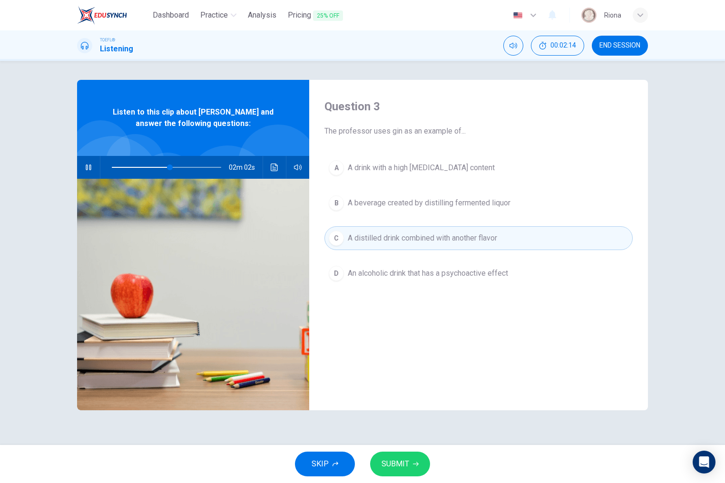
click at [462, 210] on button "B A beverage created by distilling fermented liquor" at bounding box center [479, 203] width 308 height 24
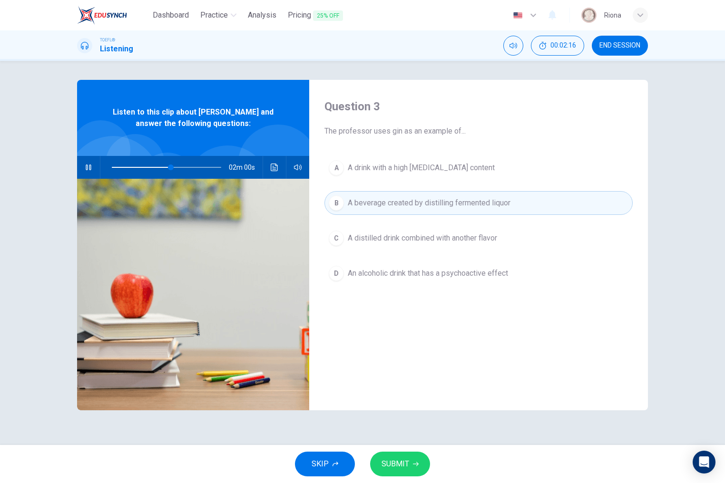
click at [403, 458] on span "SUBMIT" at bounding box center [396, 464] width 28 height 13
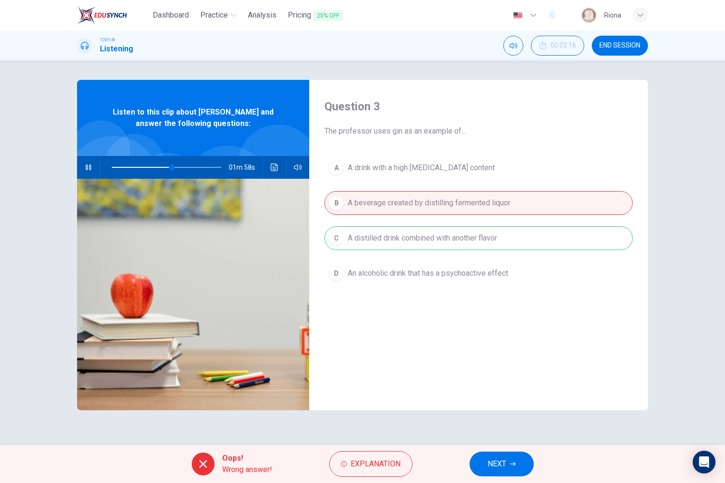
click at [490, 468] on span "NEXT" at bounding box center [497, 464] width 19 height 13
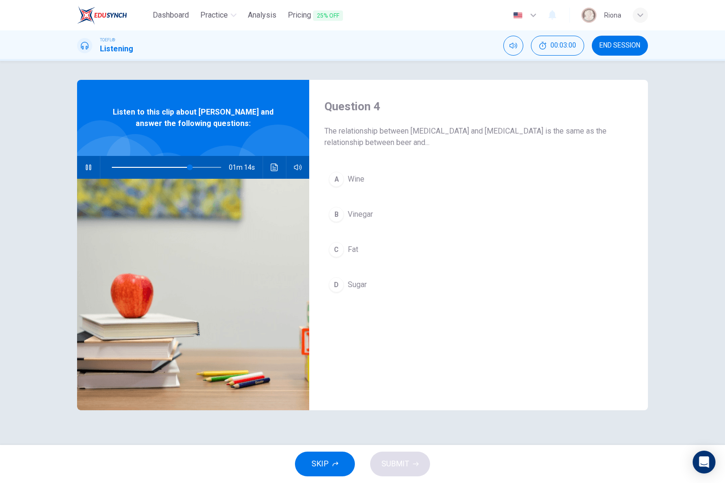
click at [370, 222] on button "B Vinegar" at bounding box center [479, 215] width 308 height 24
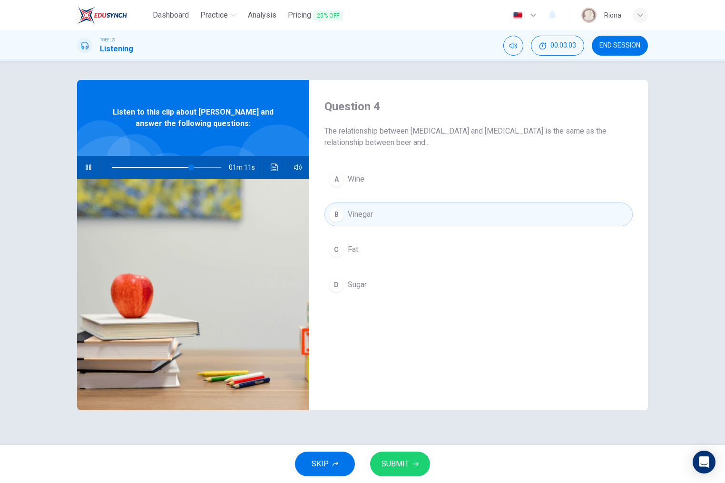
click at [395, 460] on span "SUBMIT" at bounding box center [396, 464] width 28 height 13
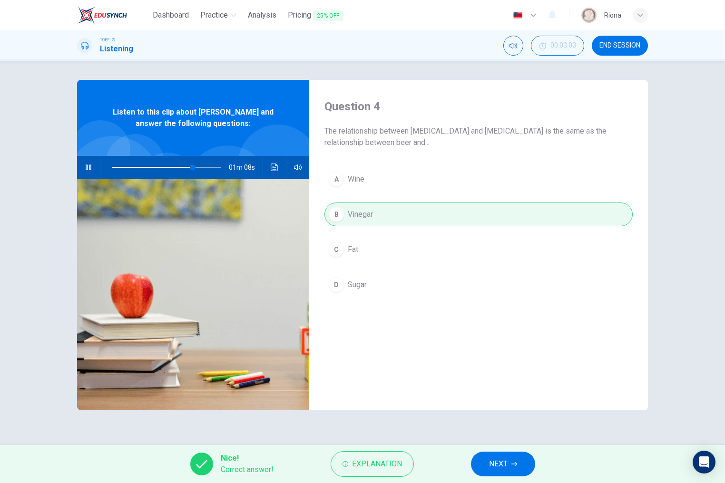
click at [488, 451] on div "Nice! Correct answer! Explanation NEXT" at bounding box center [362, 464] width 725 height 38
click at [489, 458] on span "NEXT" at bounding box center [498, 464] width 19 height 13
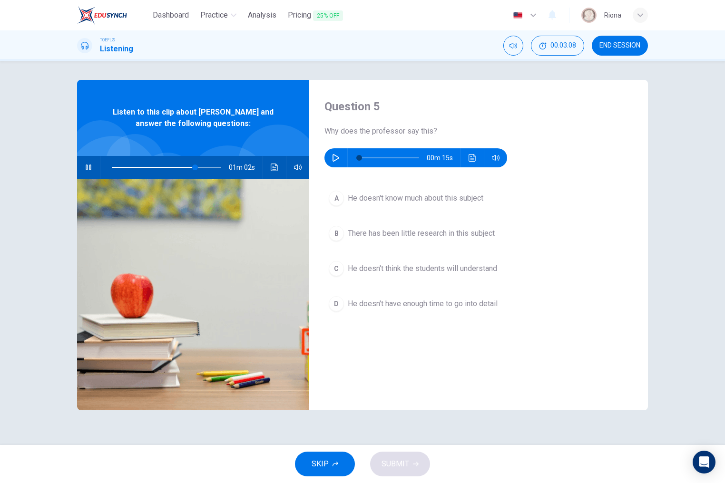
click at [89, 162] on button "button" at bounding box center [88, 167] width 15 height 23
type input "76"
click at [333, 158] on icon "button" at bounding box center [336, 158] width 8 height 8
type input "52"
click at [376, 308] on span "He doesn't have enough time to go into detail" at bounding box center [423, 303] width 150 height 11
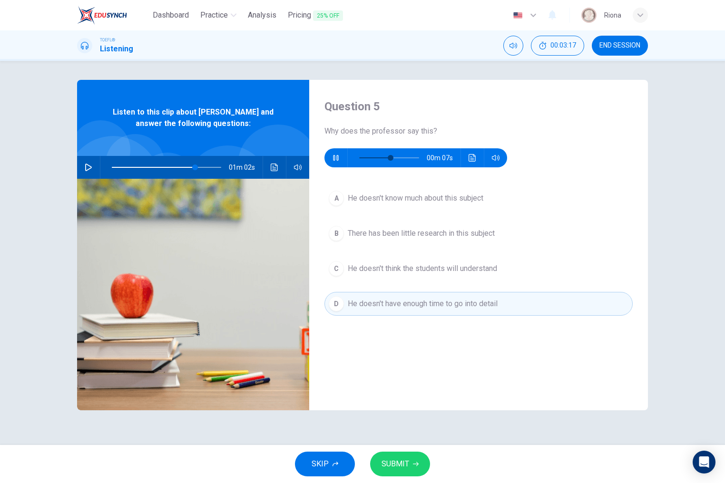
type input "76"
type input "79"
click at [470, 209] on button "A He doesn't know much about this subject" at bounding box center [479, 199] width 308 height 24
type input "76"
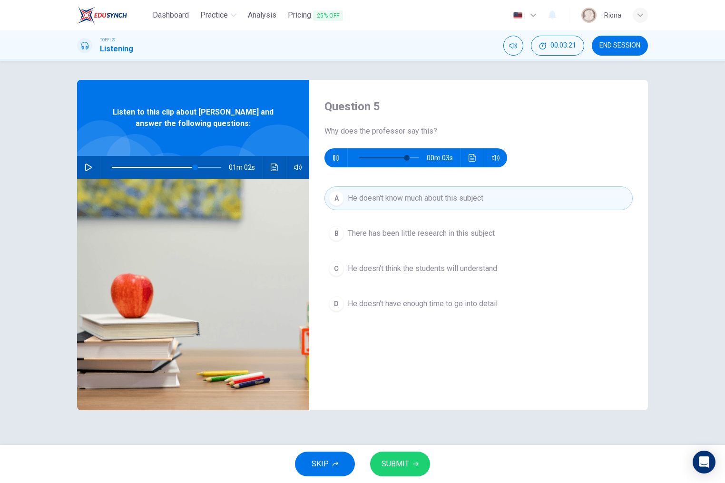
type input "86"
click at [402, 463] on span "SUBMIT" at bounding box center [396, 464] width 28 height 13
type input "76"
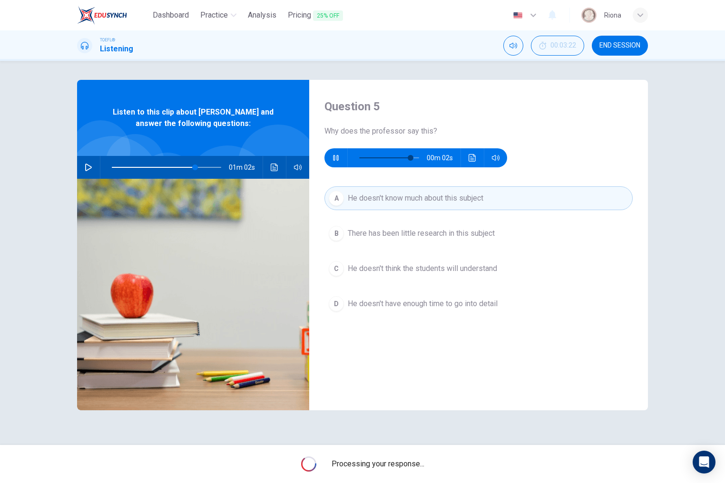
type input "92"
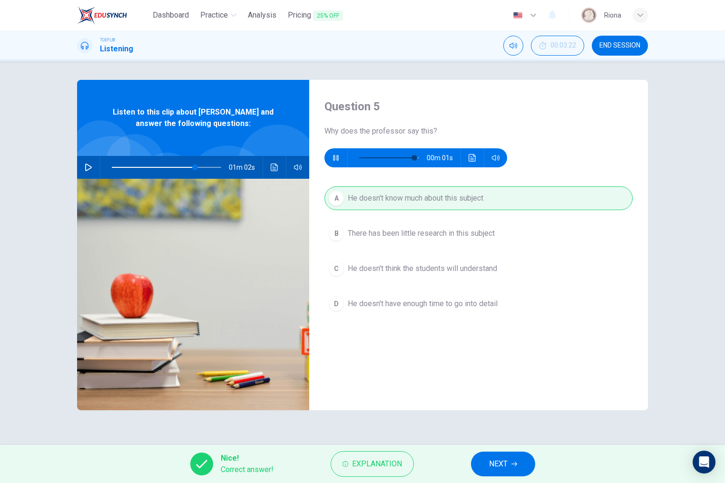
type input "76"
type input "0"
click at [483, 459] on button "NEXT" at bounding box center [503, 464] width 64 height 25
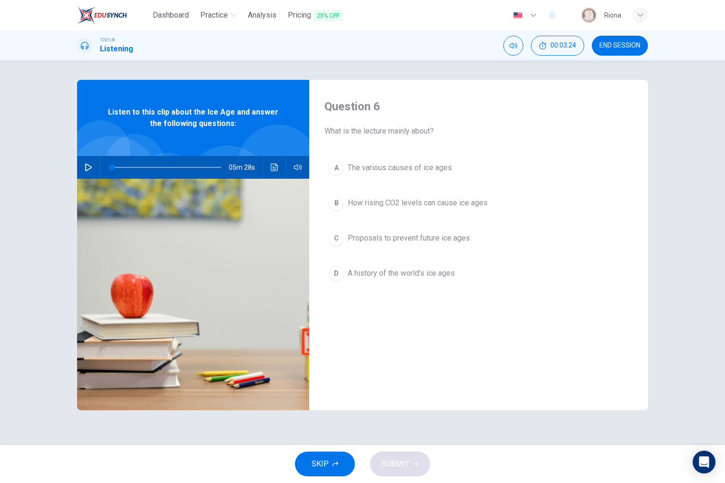
click at [93, 169] on button "button" at bounding box center [88, 167] width 15 height 23
click at [446, 274] on span "A history of the world's ice ages" at bounding box center [401, 273] width 107 height 11
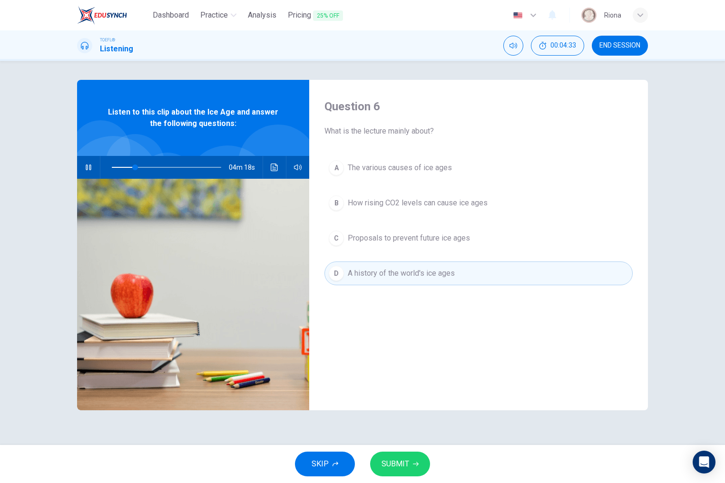
click at [417, 235] on span "Proposals to prevent future ice ages" at bounding box center [409, 238] width 122 height 11
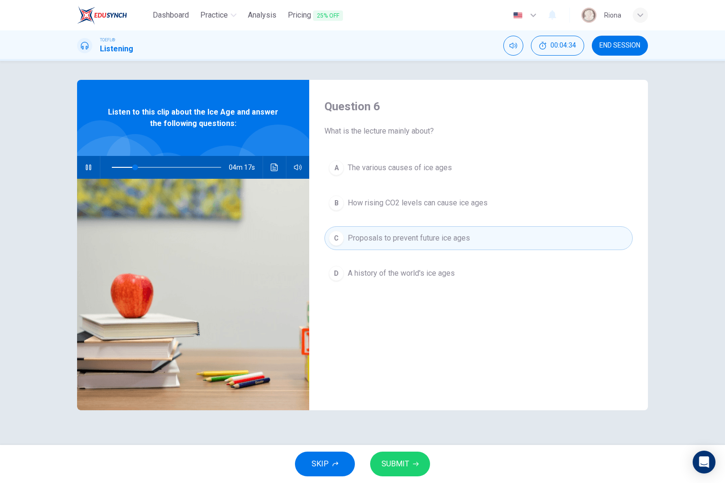
click at [443, 165] on span "The various causes of ice ages" at bounding box center [400, 167] width 104 height 11
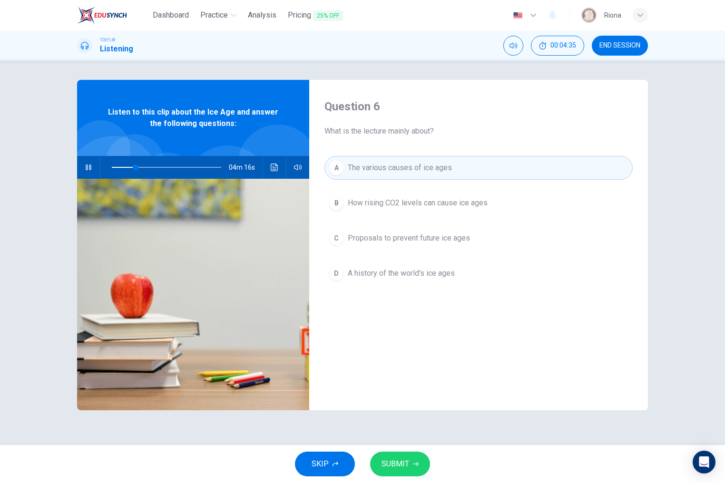
click at [400, 453] on button "SUBMIT" at bounding box center [400, 464] width 60 height 25
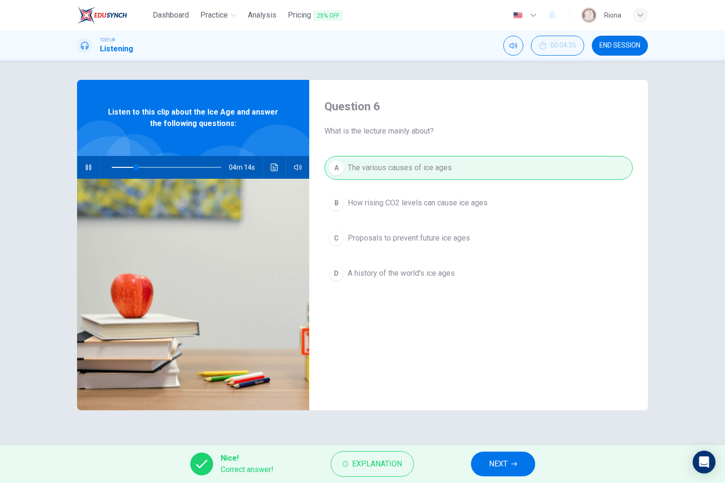
click at [510, 464] on button "NEXT" at bounding box center [503, 464] width 64 height 25
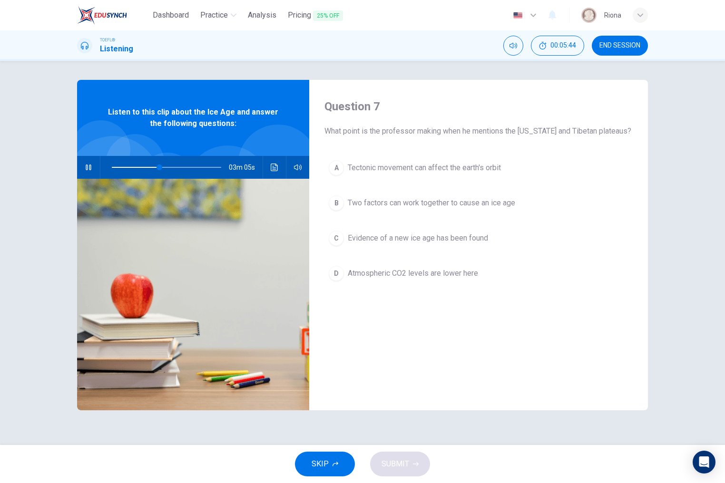
click at [428, 285] on button "D Atmospheric CO2 levels are lower here" at bounding box center [479, 274] width 308 height 24
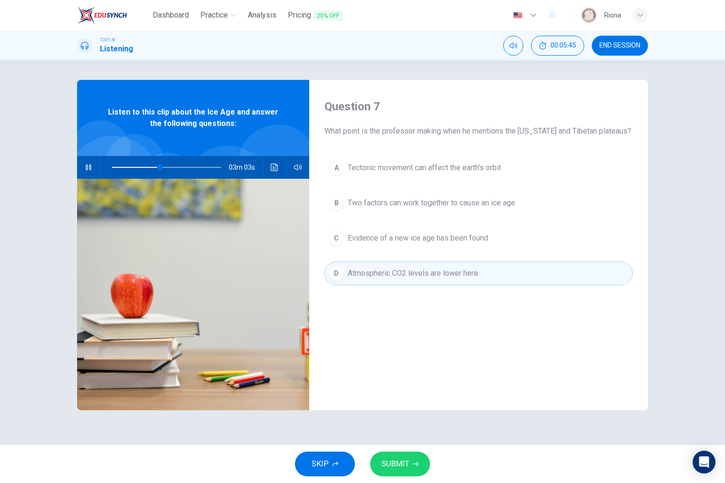
click at [408, 462] on span "SUBMIT" at bounding box center [396, 464] width 28 height 13
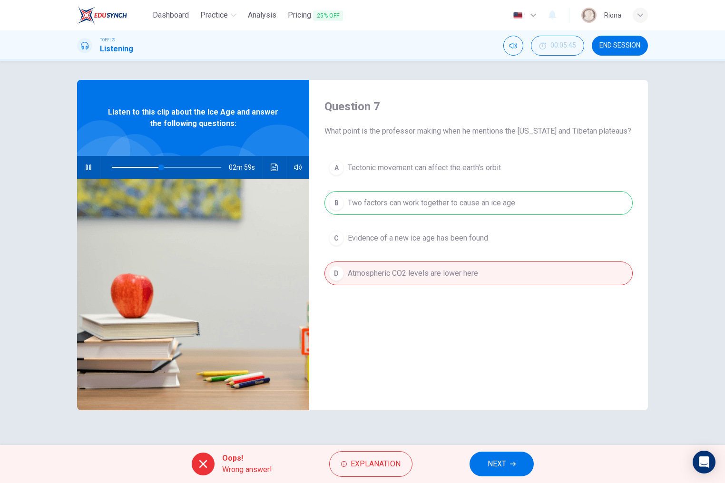
click at [482, 457] on button "NEXT" at bounding box center [502, 464] width 64 height 25
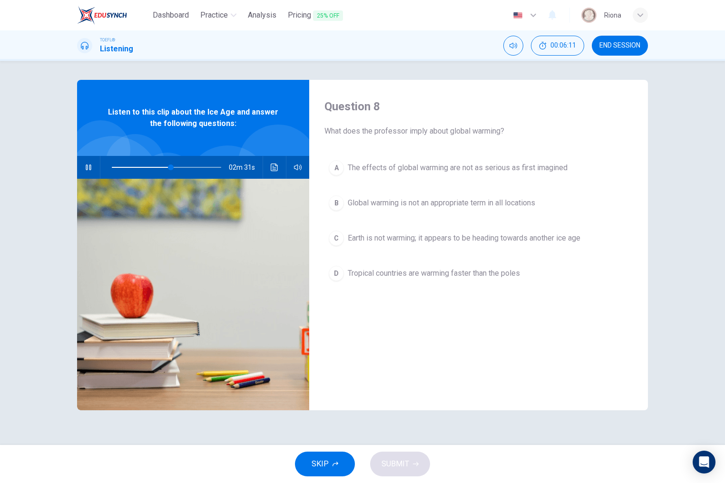
click at [351, 239] on span "Earth is not warming; it appears to be heading towards another ice age" at bounding box center [464, 238] width 233 height 11
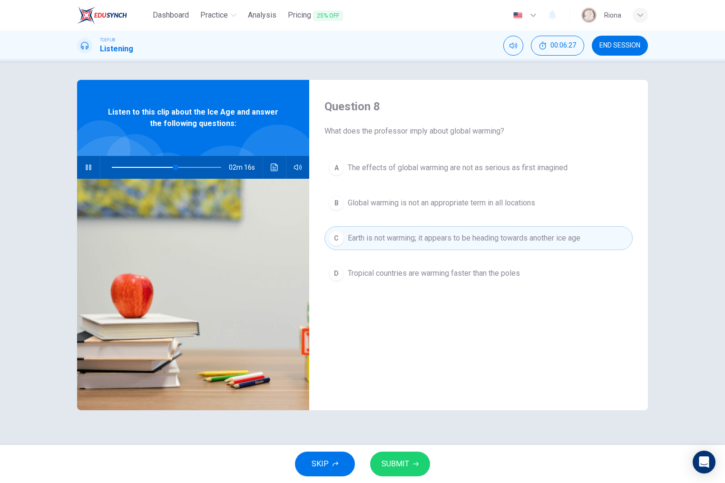
click at [515, 205] on span "Global warming is not an appropriate term in all locations" at bounding box center [441, 202] width 187 height 11
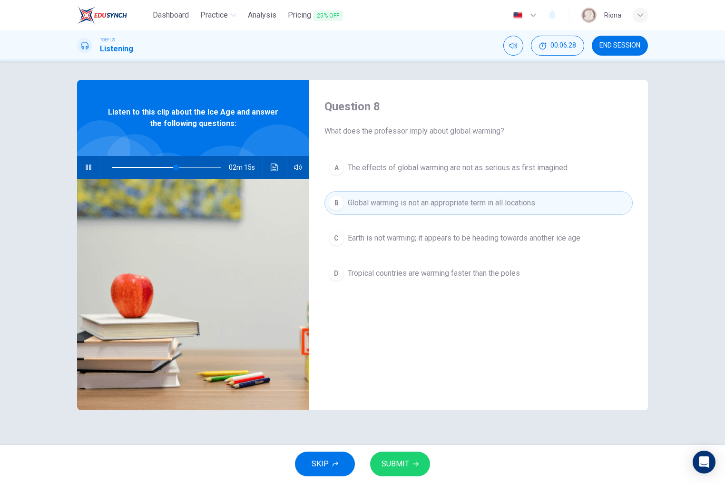
click at [401, 471] on span "SUBMIT" at bounding box center [396, 464] width 28 height 13
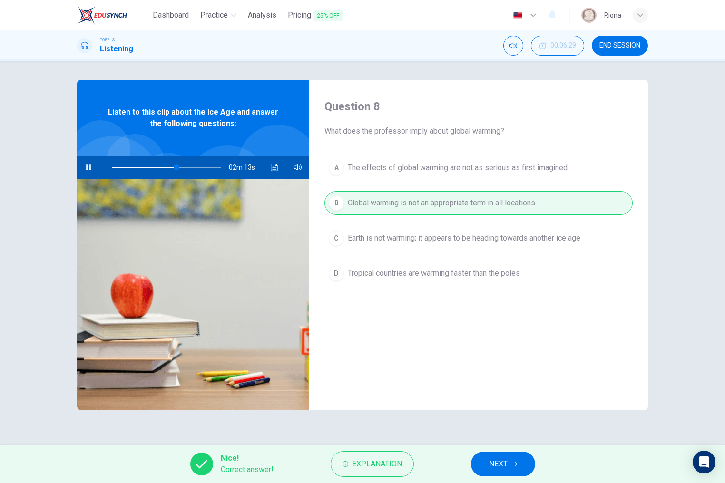
click at [489, 462] on span "NEXT" at bounding box center [498, 464] width 19 height 13
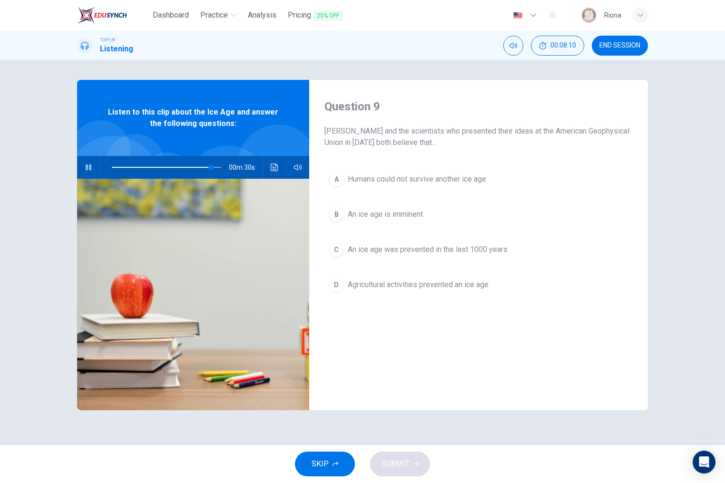
click at [478, 277] on button "D Agricultural activities prevented an ice age" at bounding box center [479, 285] width 308 height 24
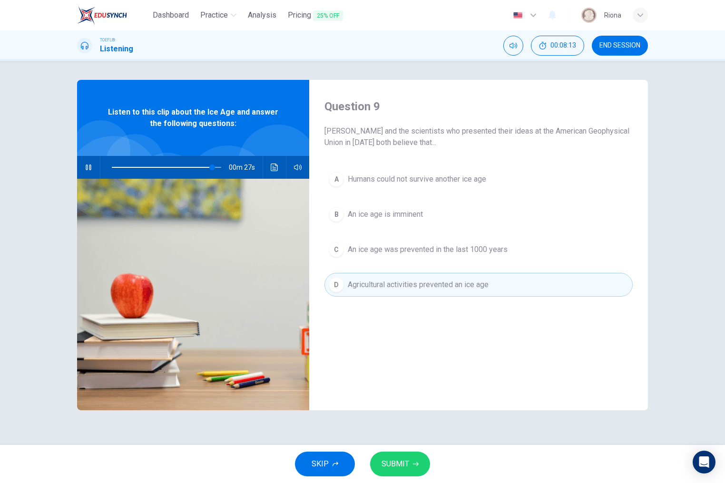
click at [461, 265] on div "A Humans could not survive another ice age B An ice age is imminent C An ice ag…" at bounding box center [479, 241] width 308 height 148
click at [404, 472] on button "SUBMIT" at bounding box center [400, 464] width 60 height 25
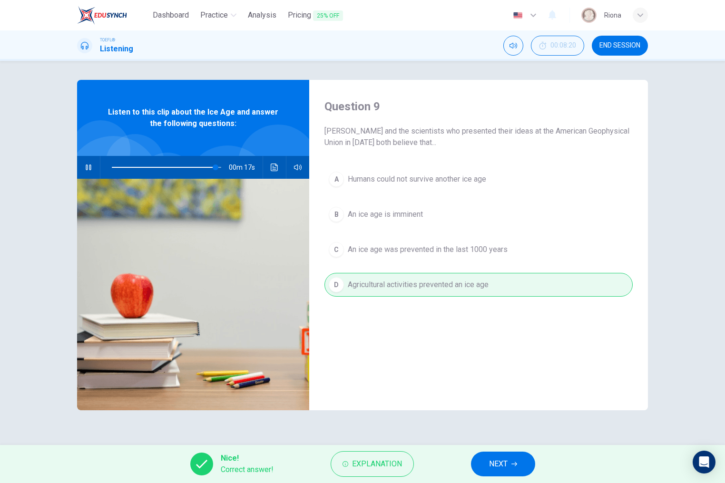
click at [510, 467] on button "NEXT" at bounding box center [503, 464] width 64 height 25
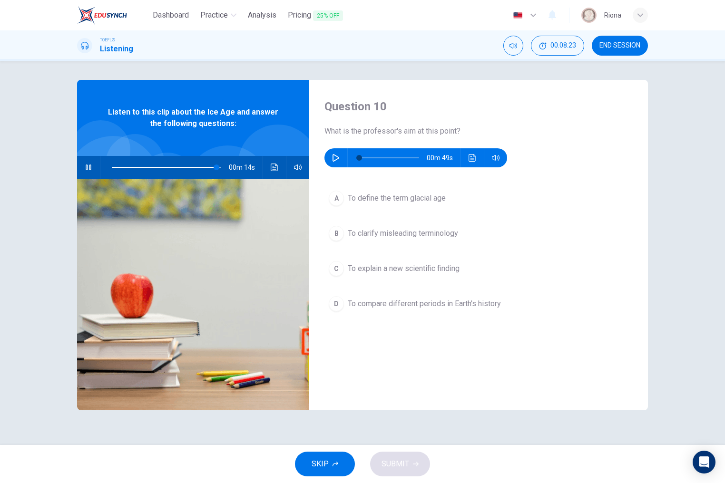
click at [90, 166] on icon "button" at bounding box center [89, 168] width 8 height 8
type input "96"
click at [345, 158] on div "00m 49s" at bounding box center [416, 157] width 183 height 19
click at [338, 158] on icon "button" at bounding box center [336, 158] width 7 height 8
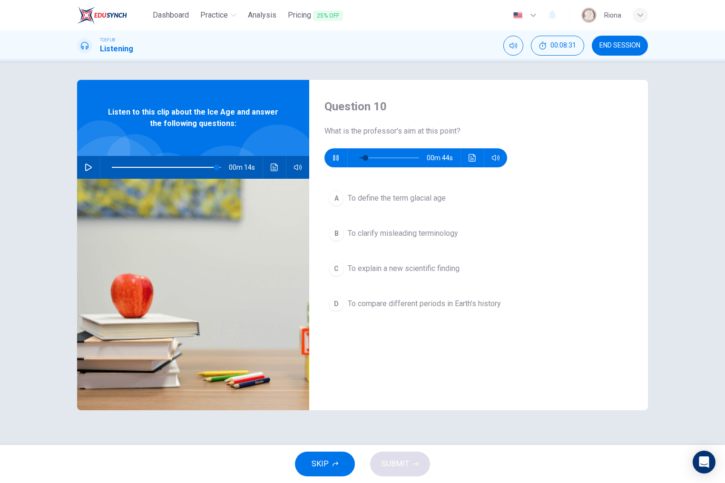
type input "12"
click at [398, 268] on span "To explain a new scientific finding" at bounding box center [404, 268] width 112 height 11
type input "96"
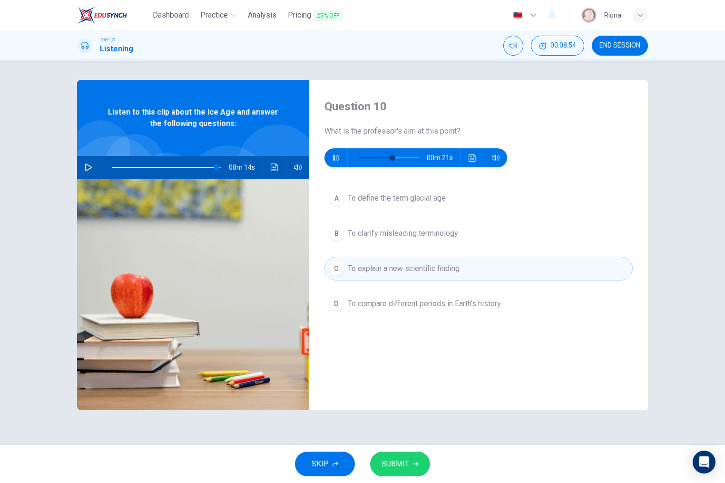
type input "58"
click at [418, 244] on button "B To clarify misleading terminology" at bounding box center [479, 234] width 308 height 24
type input "96"
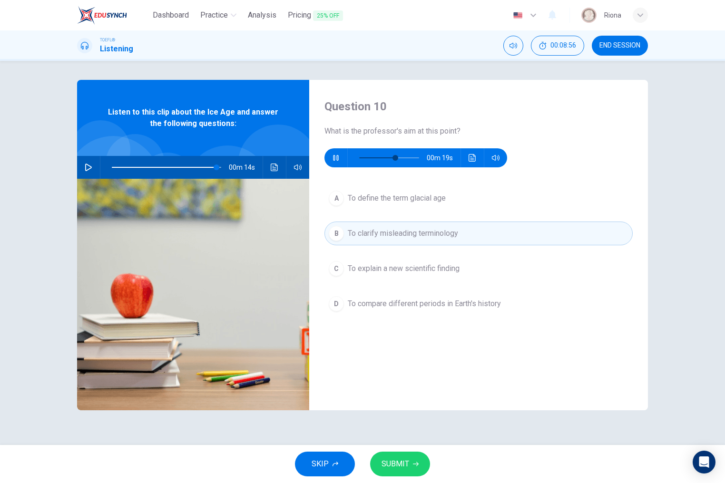
type input "62"
click at [395, 461] on span "SUBMIT" at bounding box center [396, 464] width 28 height 13
type input "96"
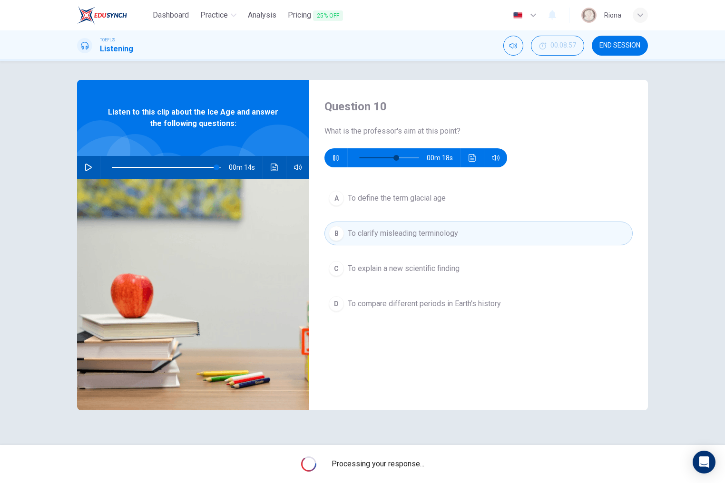
type input "64"
type input "96"
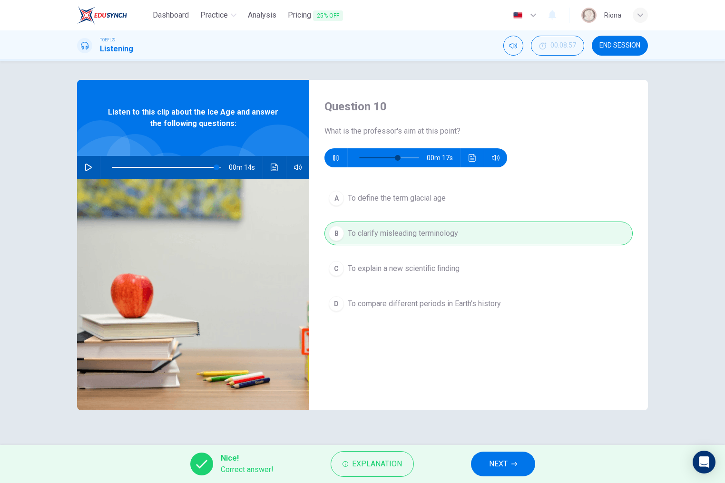
type input "66"
click at [518, 459] on button "NEXT" at bounding box center [503, 464] width 64 height 25
type input "96"
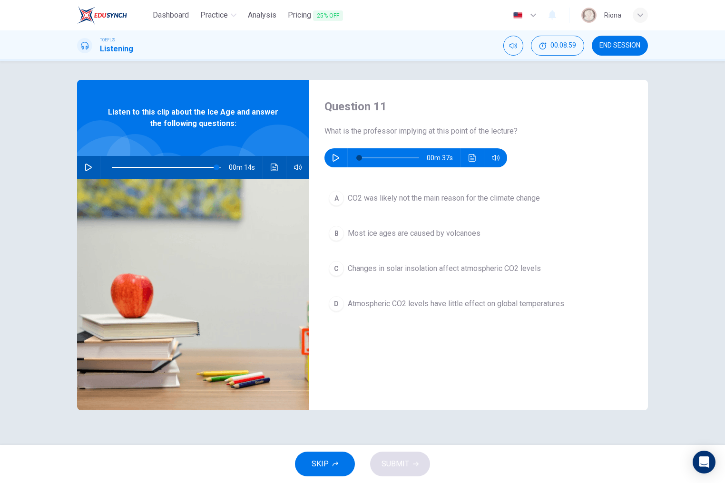
click at [335, 160] on icon "button" at bounding box center [336, 158] width 7 height 8
type input "86"
click at [442, 271] on span "Changes in solar insolation affect atmospheric CO2 levels" at bounding box center [444, 268] width 193 height 11
type input "96"
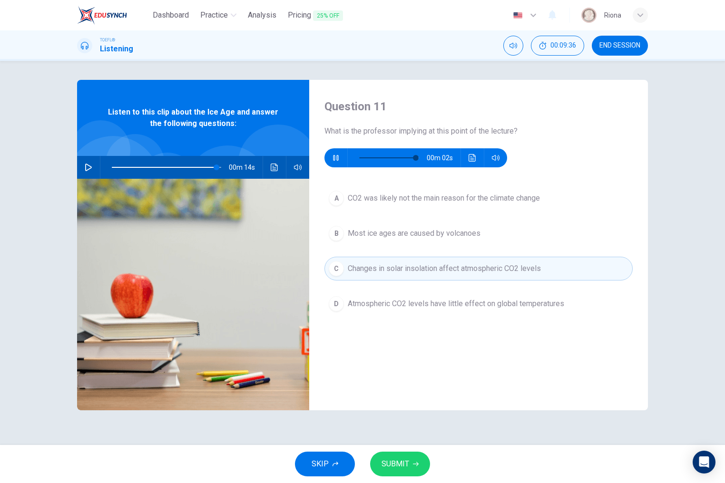
type input "97"
click at [457, 300] on span "Atmospheric CO2 levels have little effect on global temperatures" at bounding box center [456, 303] width 217 height 11
type input "96"
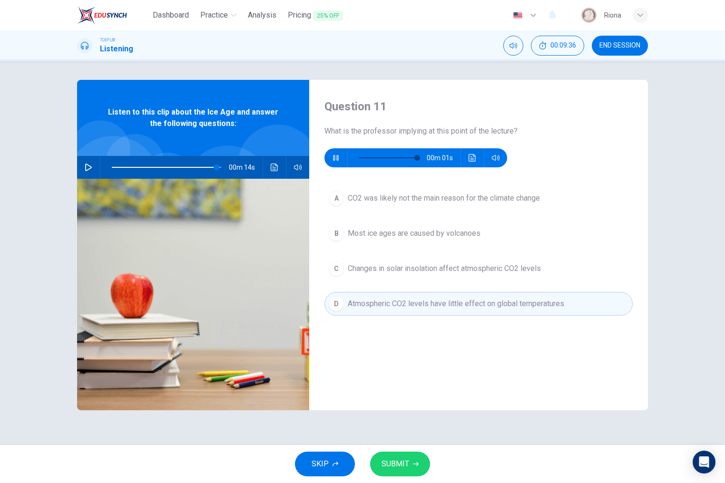
type input "0"
click at [408, 464] on span "SUBMIT" at bounding box center [396, 464] width 28 height 13
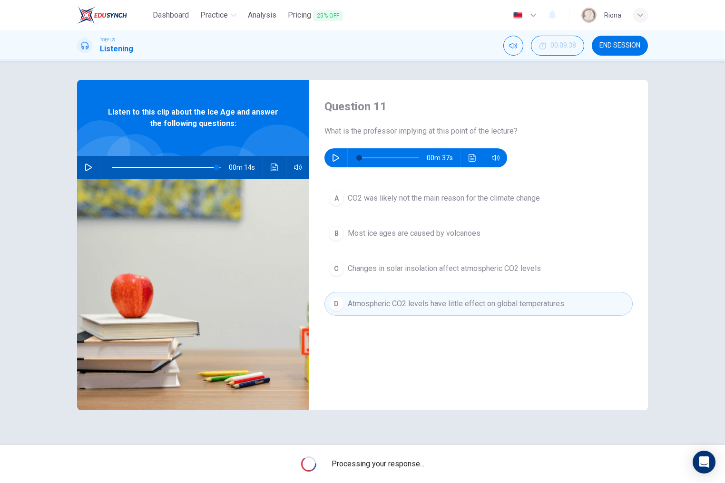
type input "96"
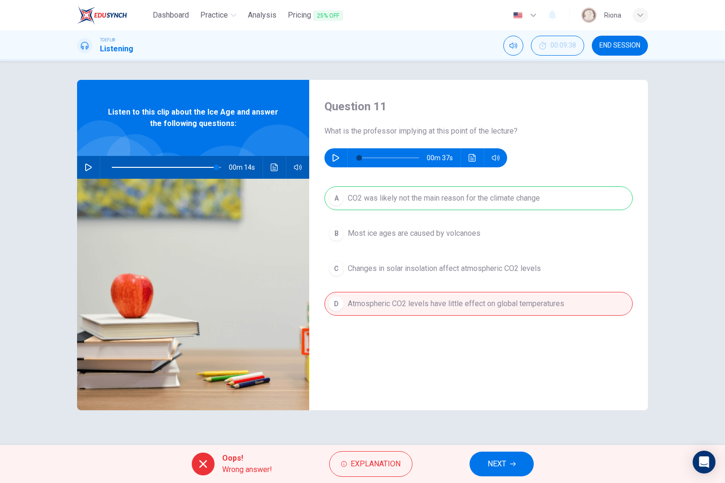
click at [486, 456] on button "NEXT" at bounding box center [502, 464] width 64 height 25
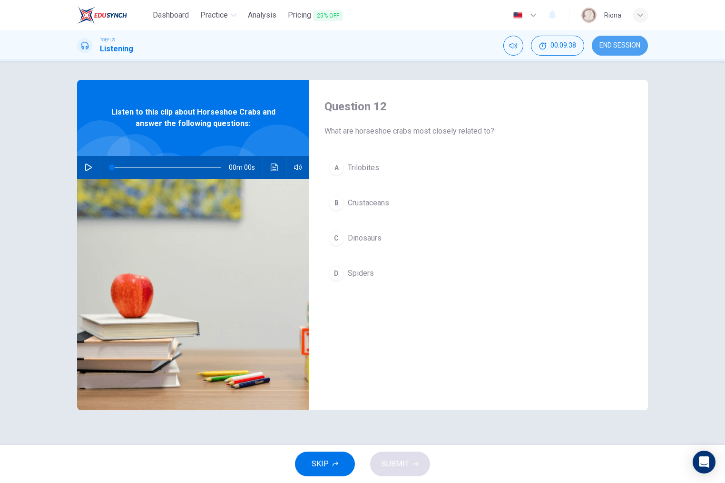
click at [614, 50] on button "END SESSION" at bounding box center [620, 46] width 56 height 20
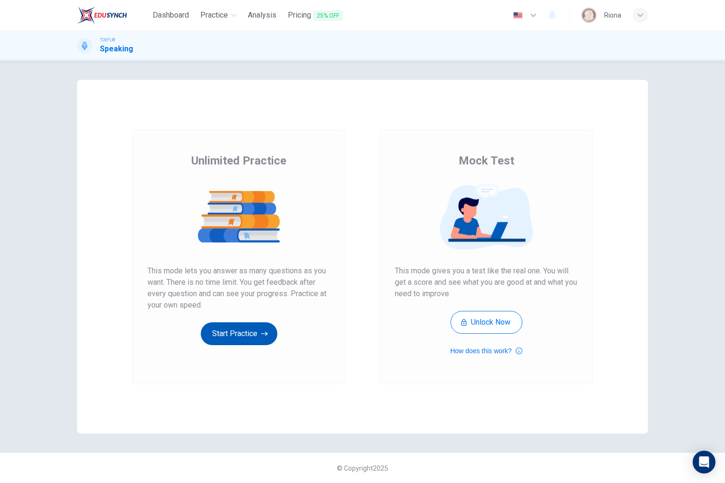
click at [240, 330] on button "Start Practice" at bounding box center [239, 334] width 77 height 23
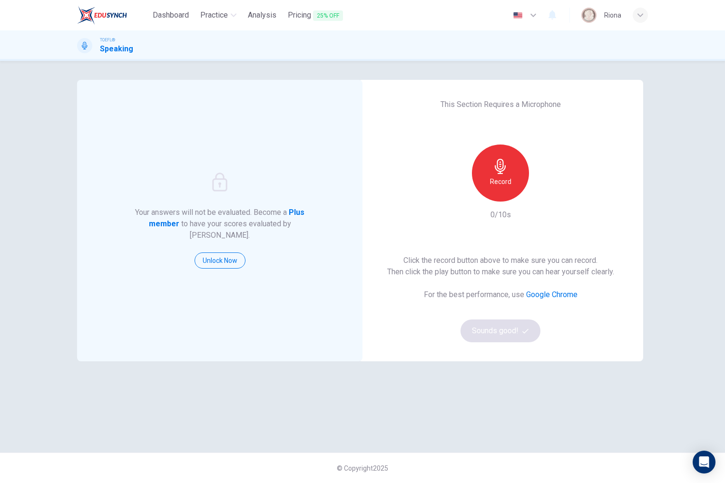
click at [498, 206] on div "Record 0/10s" at bounding box center [500, 183] width 103 height 76
click at [514, 189] on div "Record" at bounding box center [500, 173] width 57 height 57
click at [521, 174] on div "Stop" at bounding box center [500, 173] width 57 height 57
click at [512, 329] on button "Sounds good!" at bounding box center [501, 331] width 80 height 23
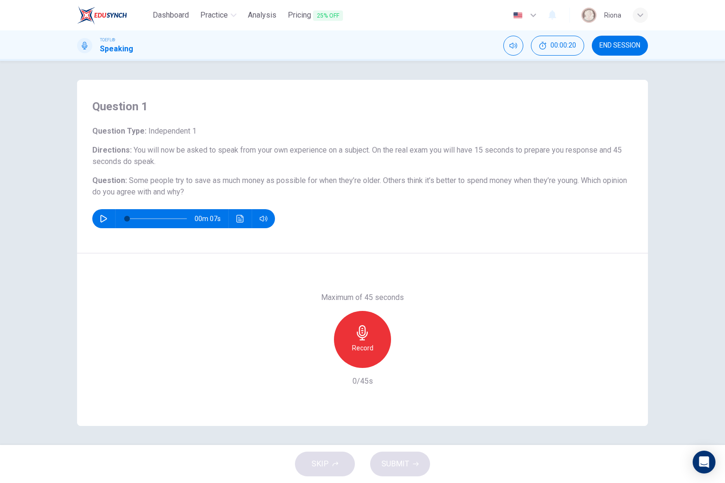
click at [364, 345] on h6 "Record" at bounding box center [362, 348] width 21 height 11
click at [352, 347] on div "Stop" at bounding box center [362, 339] width 57 height 57
click at [321, 358] on icon "button" at bounding box center [319, 360] width 9 height 9
click at [345, 355] on div "Record" at bounding box center [362, 339] width 57 height 57
click at [345, 355] on div "Stop" at bounding box center [362, 339] width 57 height 57
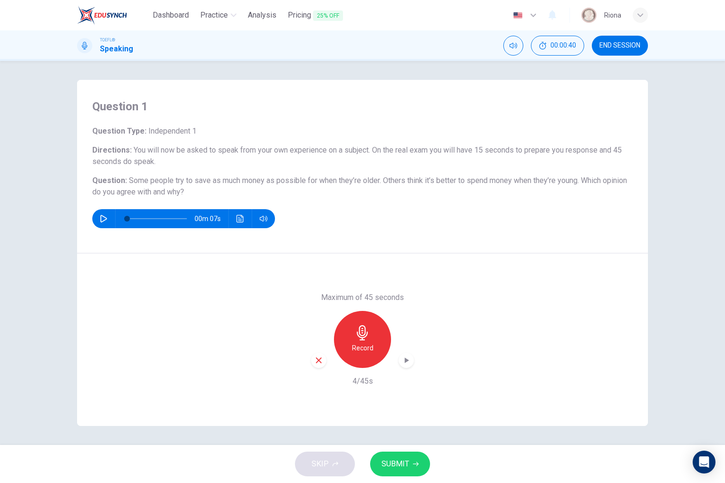
click at [318, 364] on icon "button" at bounding box center [319, 360] width 9 height 9
click at [345, 360] on div "Record" at bounding box center [362, 339] width 57 height 57
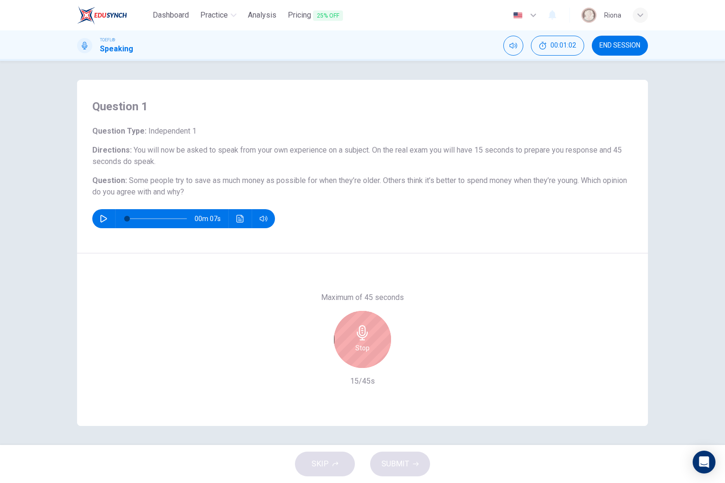
click at [345, 360] on div "Stop" at bounding box center [362, 339] width 57 height 57
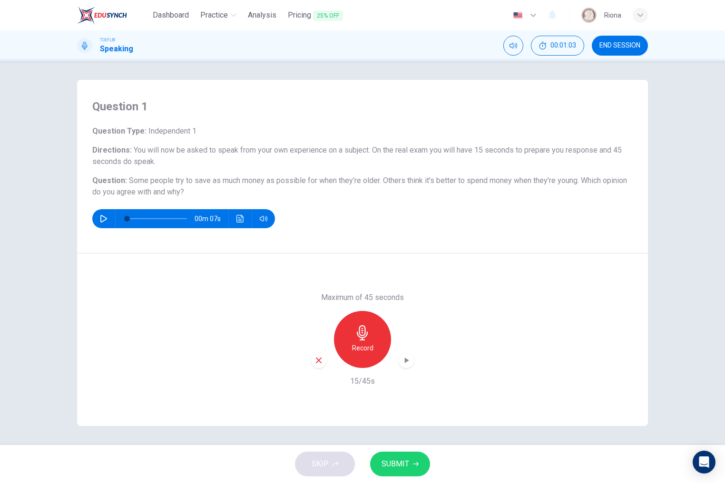
click at [317, 360] on icon "button" at bounding box center [319, 360] width 9 height 9
click at [363, 343] on h6 "Record" at bounding box center [362, 348] width 21 height 11
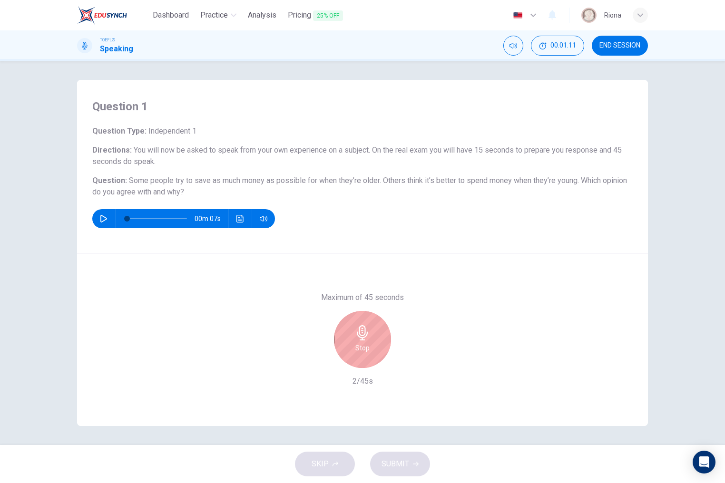
click at [345, 348] on div "Stop" at bounding box center [362, 339] width 57 height 57
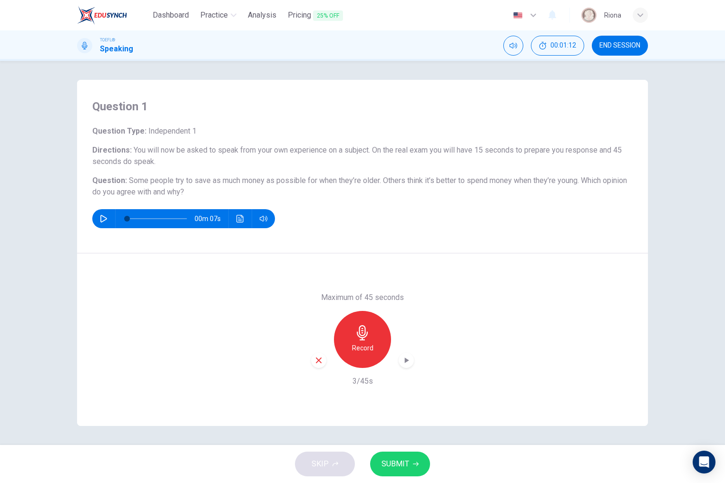
click at [313, 358] on div "button" at bounding box center [318, 360] width 15 height 15
click at [368, 347] on h6 "Record" at bounding box center [362, 348] width 21 height 11
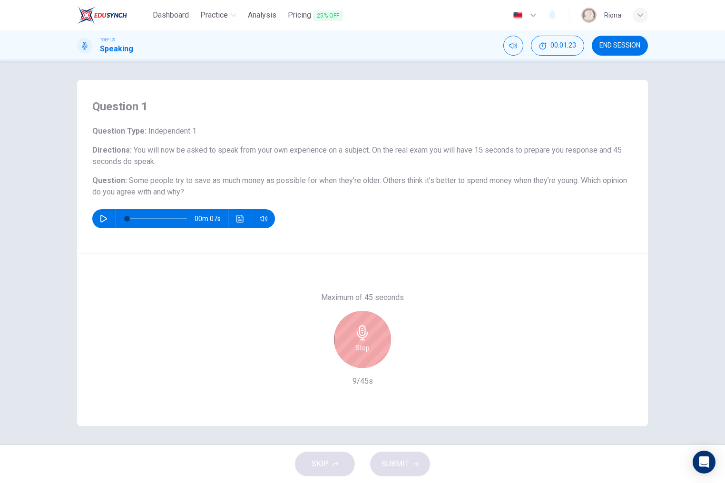
click at [368, 347] on h6 "Stop" at bounding box center [362, 348] width 14 height 11
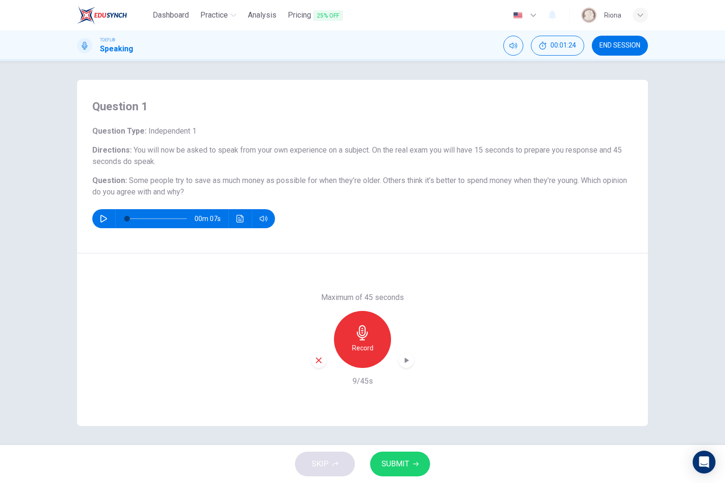
click at [325, 355] on div "Record" at bounding box center [362, 339] width 103 height 57
click at [314, 366] on div "button" at bounding box center [318, 360] width 15 height 15
click at [314, 366] on div "Record" at bounding box center [362, 339] width 103 height 57
click at [354, 349] on h6 "Record" at bounding box center [362, 348] width 21 height 11
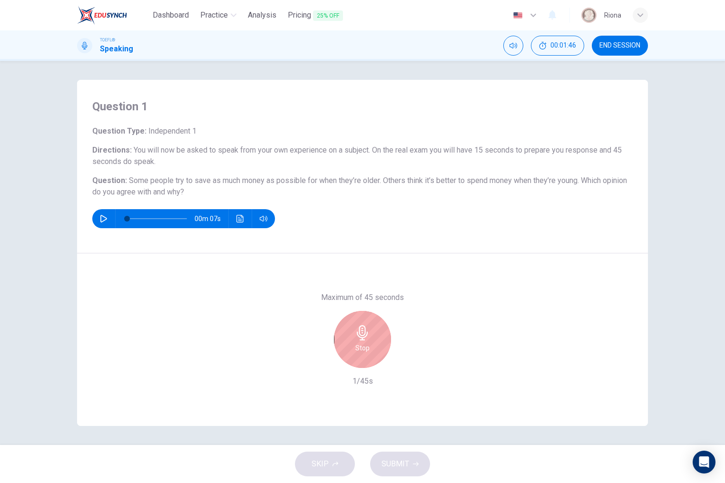
click at [354, 349] on div "Stop" at bounding box center [362, 339] width 57 height 57
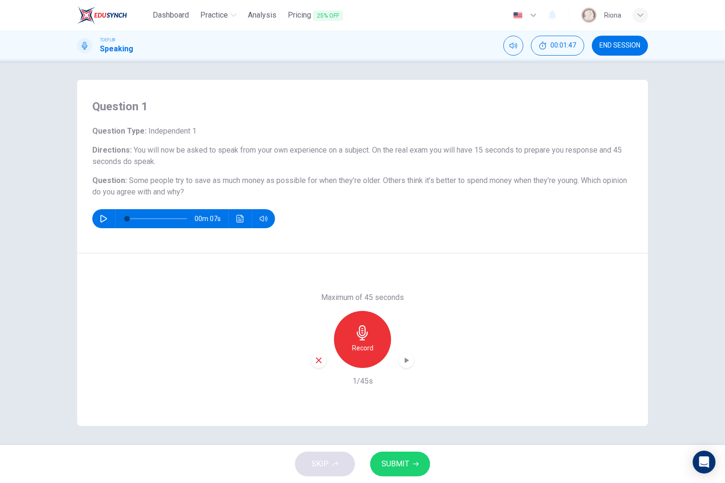
click at [316, 360] on icon "button" at bounding box center [319, 360] width 9 height 9
click at [373, 339] on div "Record" at bounding box center [362, 339] width 57 height 57
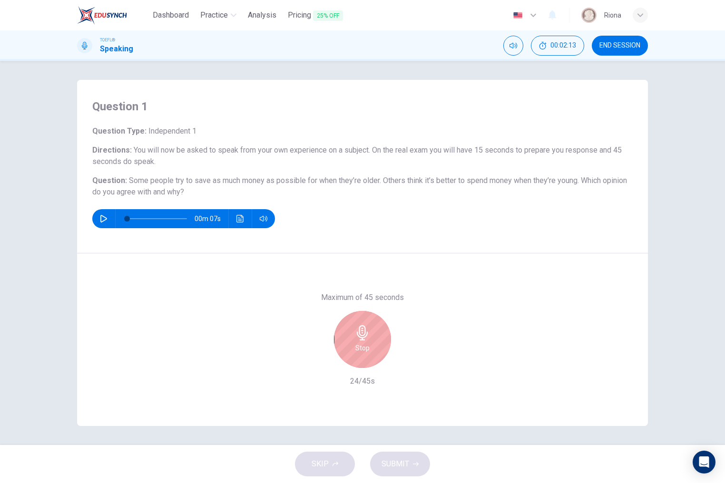
click at [373, 339] on div "Stop" at bounding box center [362, 339] width 57 height 57
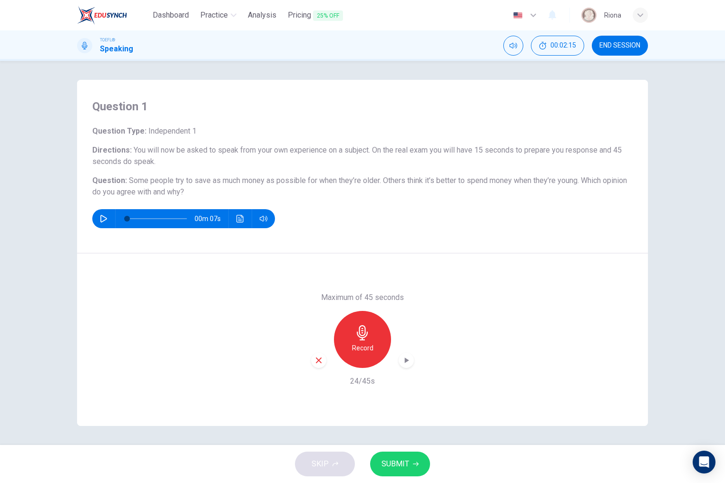
click at [312, 357] on div "button" at bounding box center [318, 360] width 15 height 15
click at [365, 347] on h6 "Record" at bounding box center [362, 348] width 21 height 11
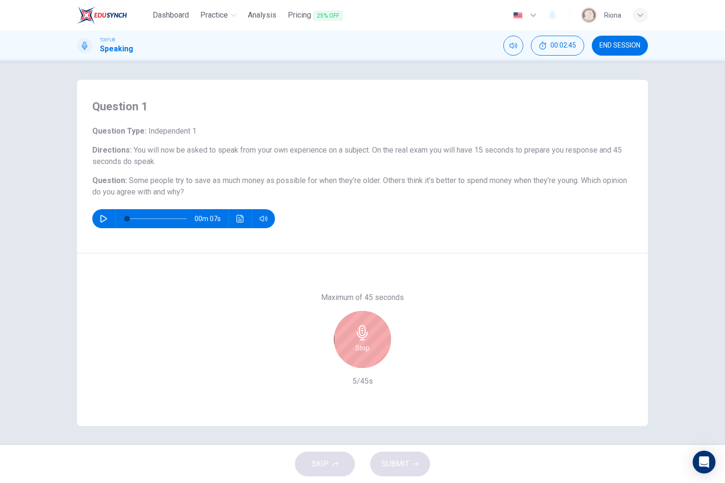
click at [365, 347] on h6 "Stop" at bounding box center [362, 348] width 14 height 11
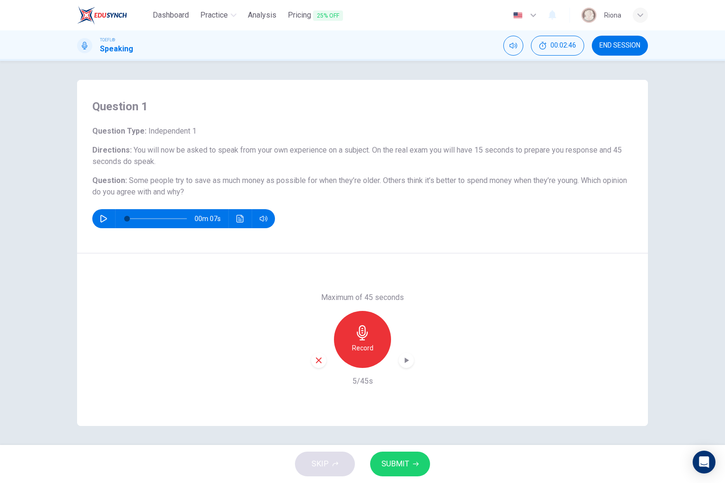
click at [318, 368] on div "button" at bounding box center [318, 360] width 15 height 15
click at [355, 355] on div "Record" at bounding box center [362, 339] width 57 height 57
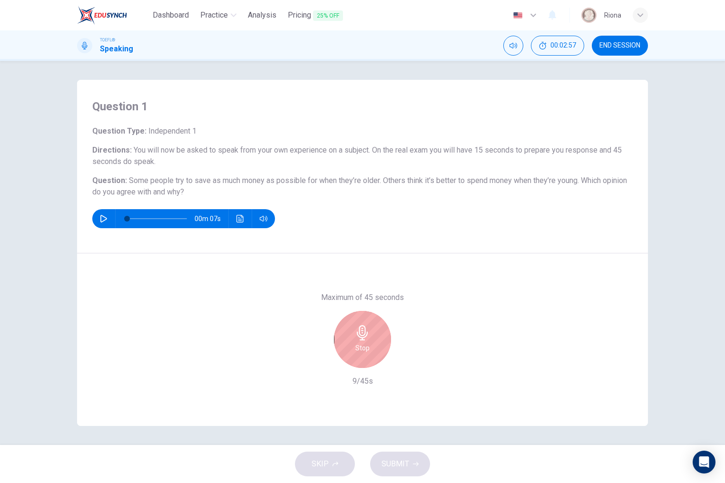
click at [355, 355] on div "Stop" at bounding box center [362, 339] width 57 height 57
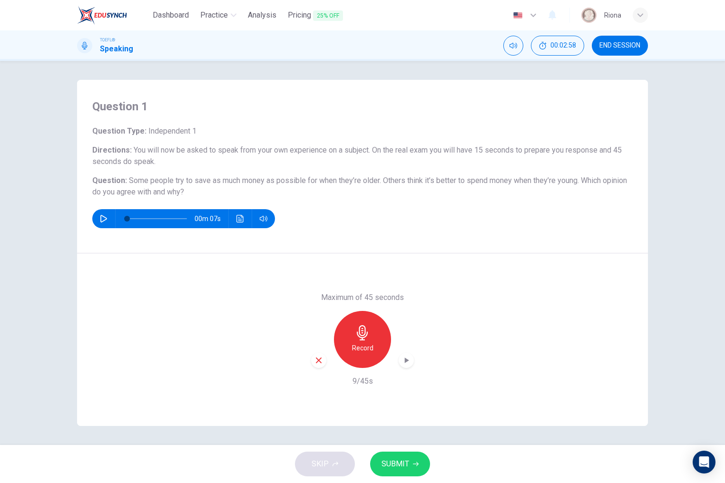
click at [325, 359] on div "button" at bounding box center [318, 360] width 15 height 15
click at [347, 341] on div "Record" at bounding box center [362, 339] width 57 height 57
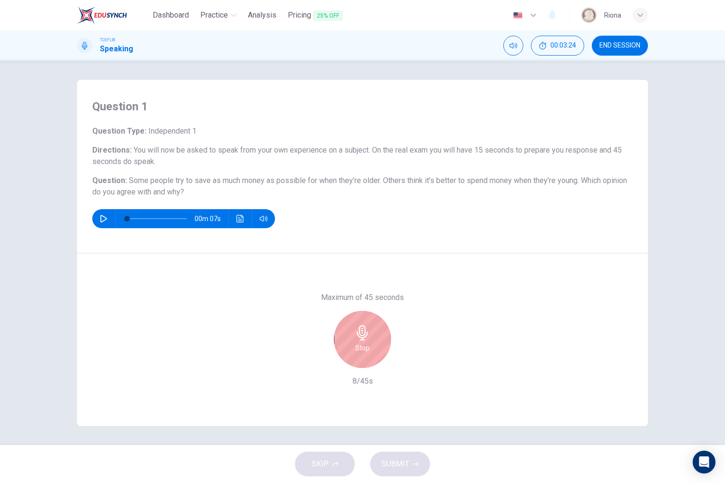
click at [347, 341] on div "Stop" at bounding box center [362, 339] width 57 height 57
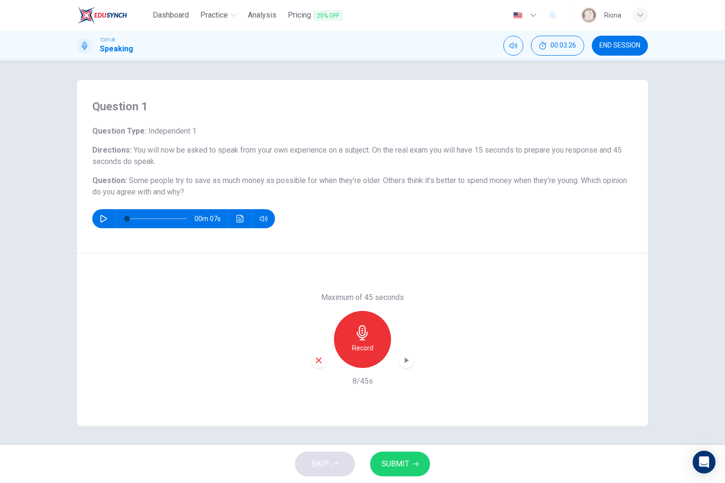
click at [319, 363] on icon "button" at bounding box center [319, 360] width 9 height 9
click at [376, 336] on div "Record" at bounding box center [362, 339] width 57 height 57
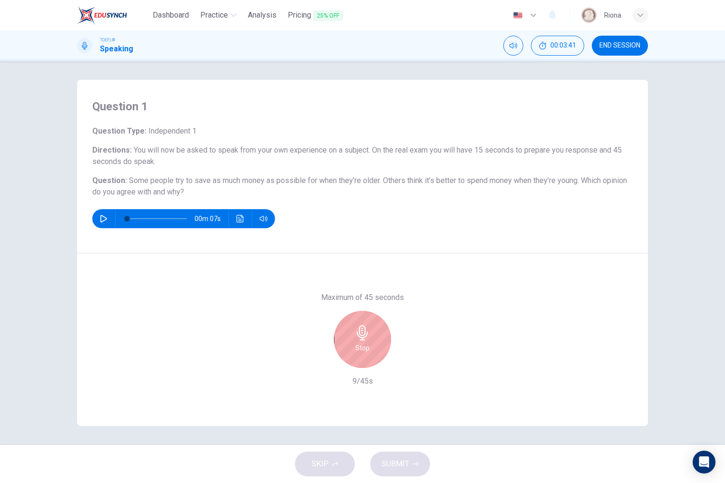
click at [376, 336] on div "Stop" at bounding box center [362, 339] width 57 height 57
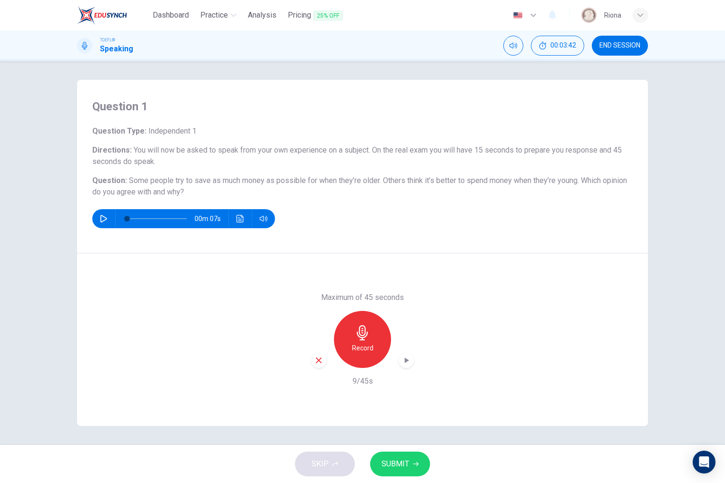
click at [325, 359] on div "button" at bounding box center [318, 360] width 15 height 15
click at [379, 356] on div "Record" at bounding box center [362, 339] width 57 height 57
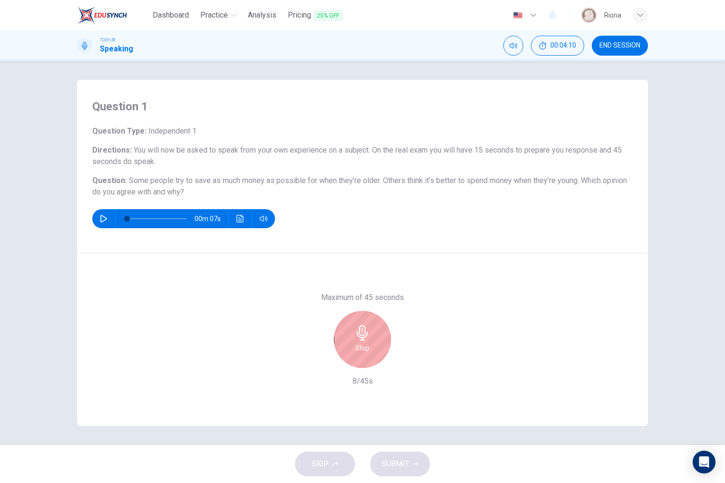
click at [376, 353] on div "Stop" at bounding box center [362, 339] width 57 height 57
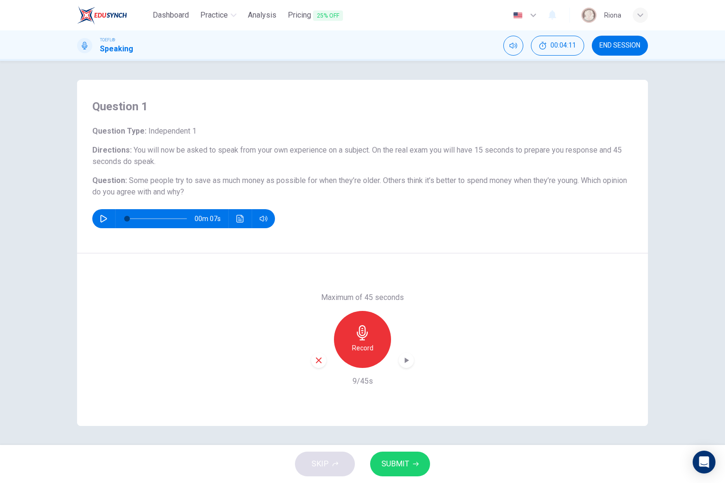
click at [319, 359] on icon "button" at bounding box center [319, 360] width 9 height 9
click at [371, 344] on h6 "Record" at bounding box center [362, 348] width 21 height 11
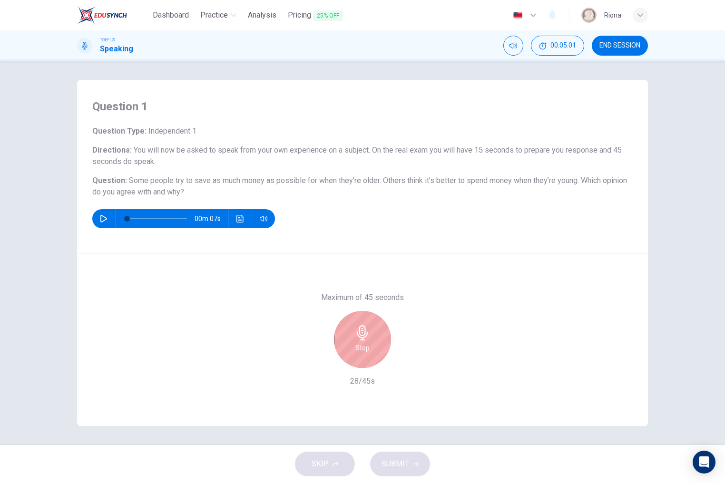
click at [368, 340] on icon "button" at bounding box center [362, 332] width 15 height 15
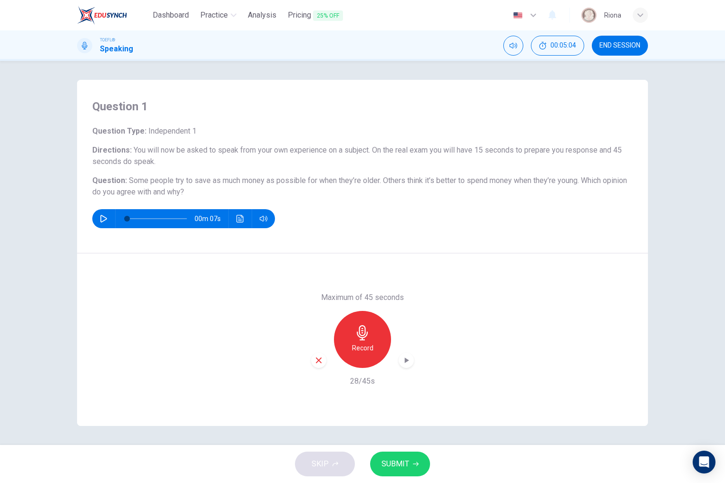
click at [320, 360] on icon "button" at bounding box center [319, 361] width 6 height 6
click at [361, 349] on h6 "Record" at bounding box center [362, 348] width 21 height 11
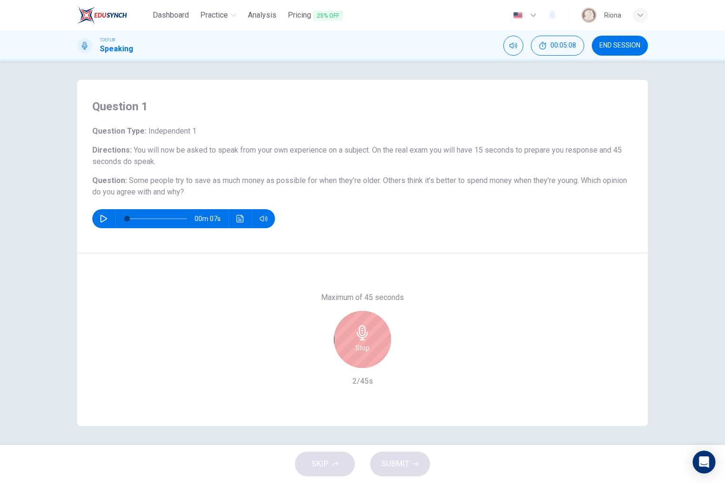
click at [361, 349] on h6 "Stop" at bounding box center [362, 348] width 14 height 11
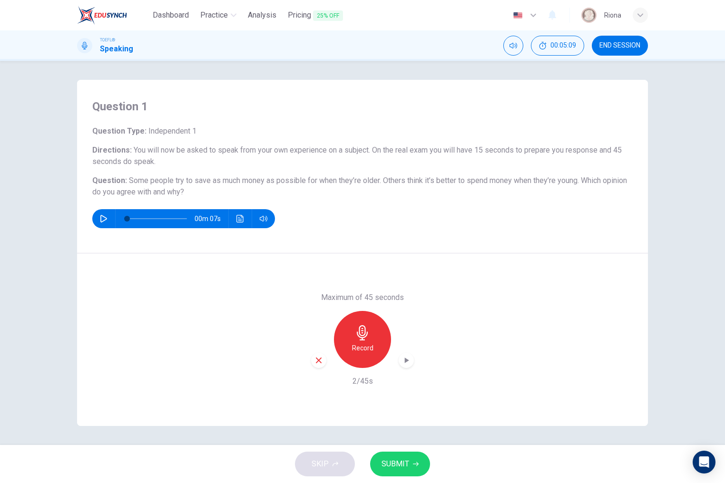
click at [313, 357] on div "button" at bounding box center [318, 360] width 15 height 15
click at [359, 348] on h6 "Record" at bounding box center [362, 348] width 21 height 11
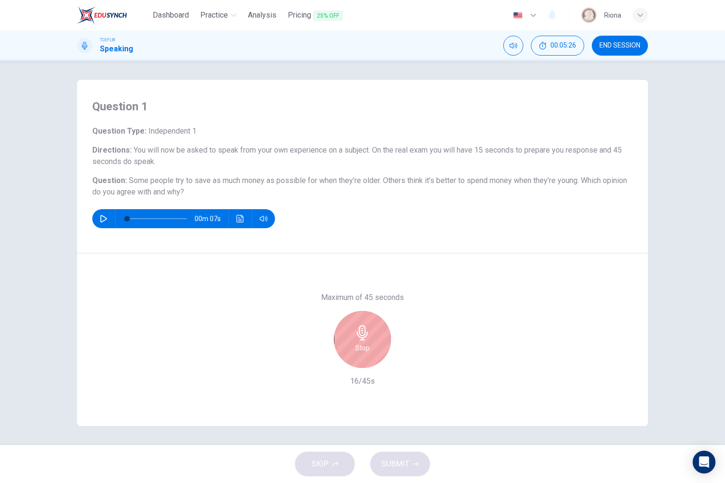
click at [359, 348] on h6 "Stop" at bounding box center [362, 348] width 14 height 11
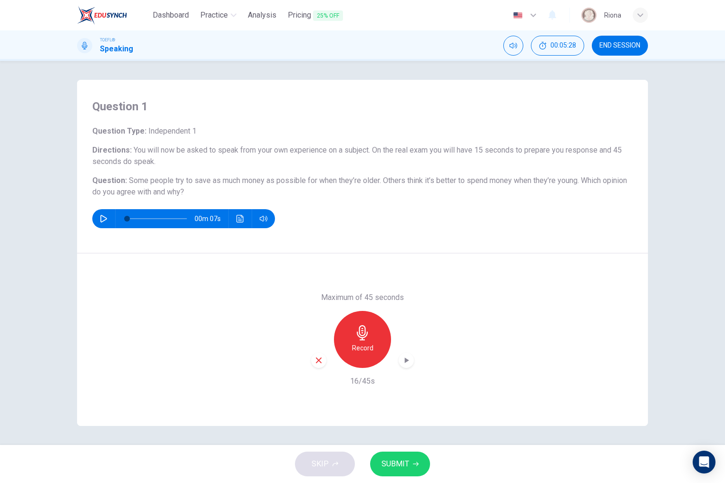
click at [317, 363] on icon "button" at bounding box center [319, 361] width 6 height 6
click at [367, 357] on div "Record" at bounding box center [362, 339] width 57 height 57
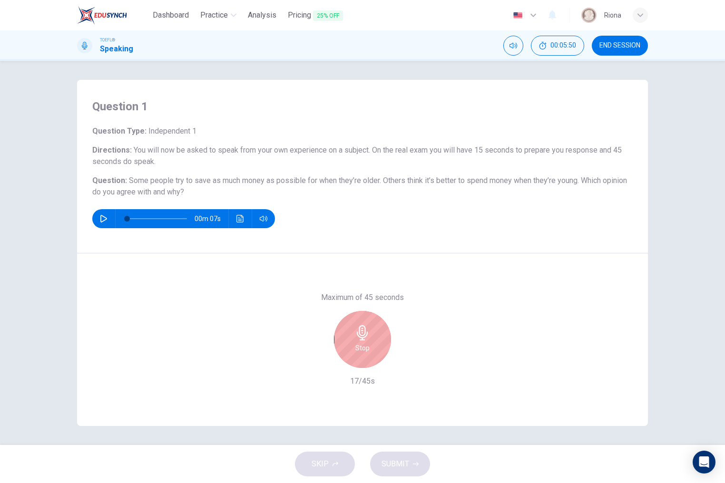
click at [353, 355] on div "Stop" at bounding box center [362, 339] width 57 height 57
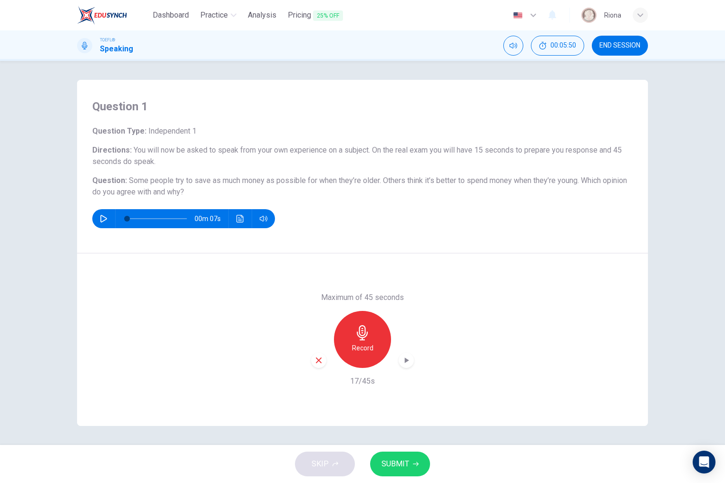
click at [316, 360] on icon "button" at bounding box center [319, 360] width 9 height 9
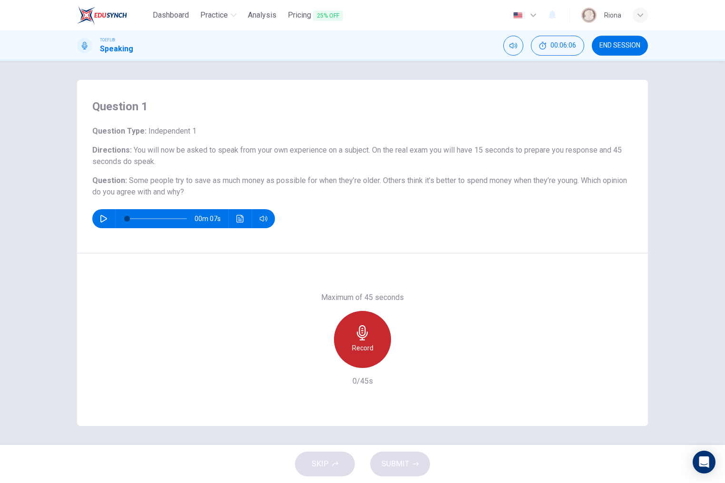
click at [371, 327] on div "Record" at bounding box center [362, 339] width 57 height 57
click at [376, 325] on div "Stop" at bounding box center [362, 339] width 57 height 57
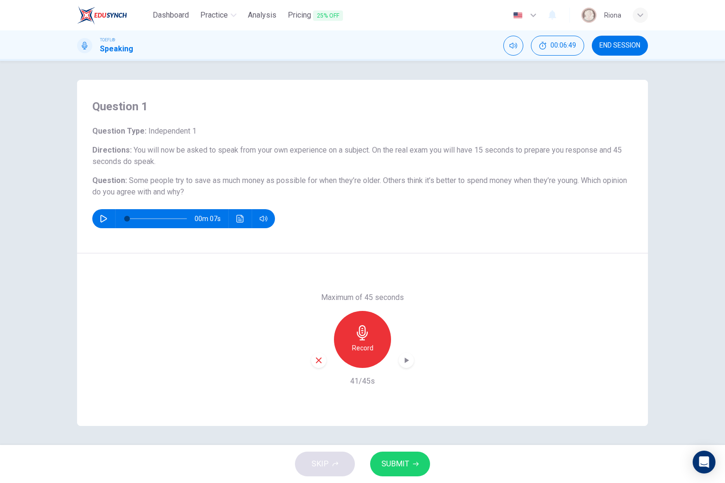
click at [322, 354] on div "button" at bounding box center [318, 360] width 15 height 15
click at [362, 346] on h6 "Record" at bounding box center [362, 348] width 21 height 11
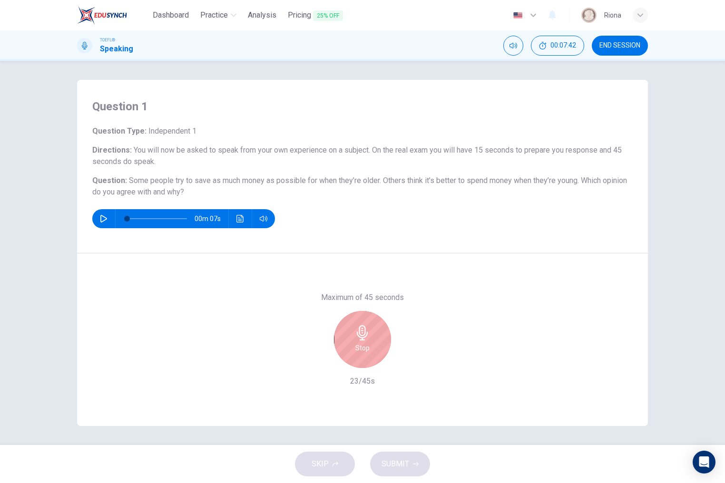
click at [357, 354] on h6 "Stop" at bounding box center [362, 348] width 14 height 11
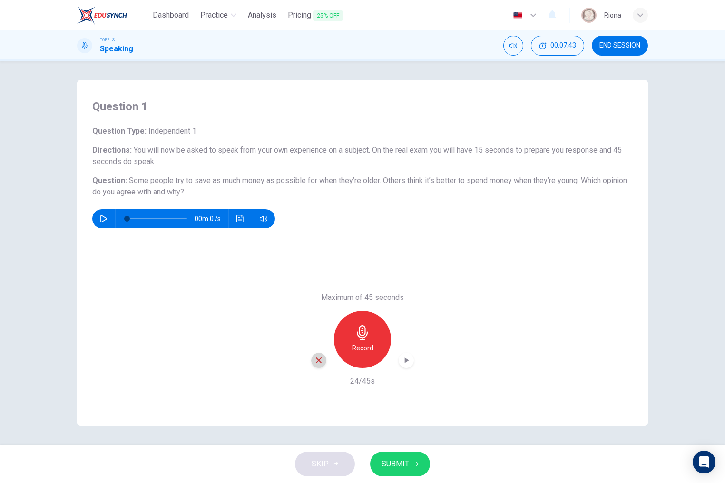
click at [315, 359] on icon "button" at bounding box center [319, 360] width 9 height 9
click at [363, 338] on icon "button" at bounding box center [362, 332] width 11 height 15
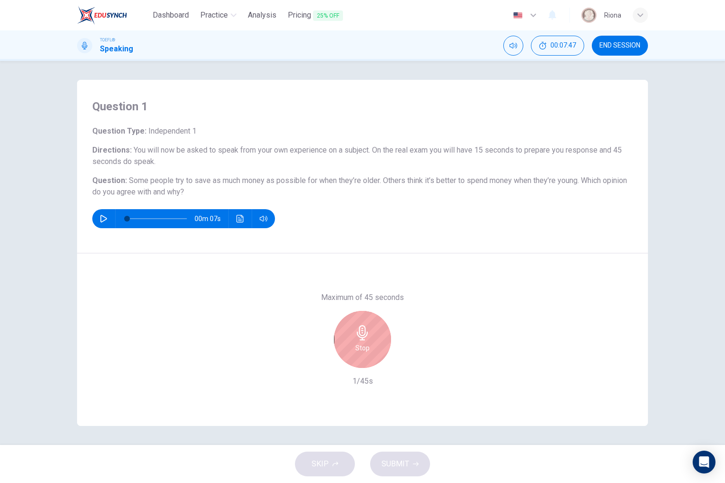
click at [360, 330] on icon "button" at bounding box center [362, 332] width 11 height 15
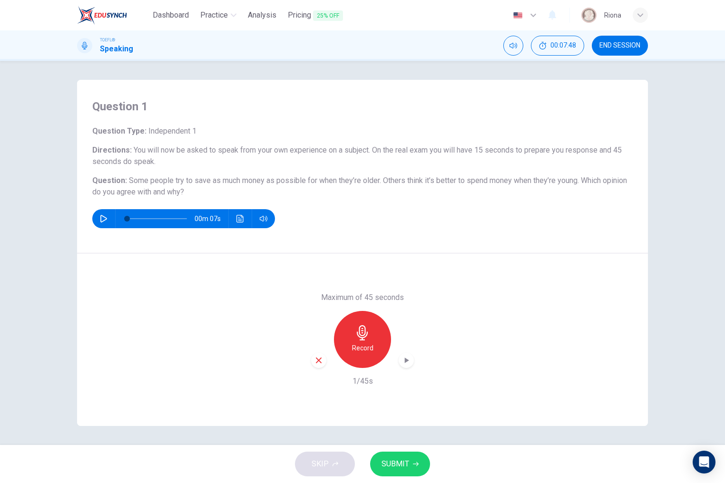
click at [319, 362] on icon "button" at bounding box center [319, 360] width 9 height 9
click at [344, 349] on div "Record" at bounding box center [362, 339] width 57 height 57
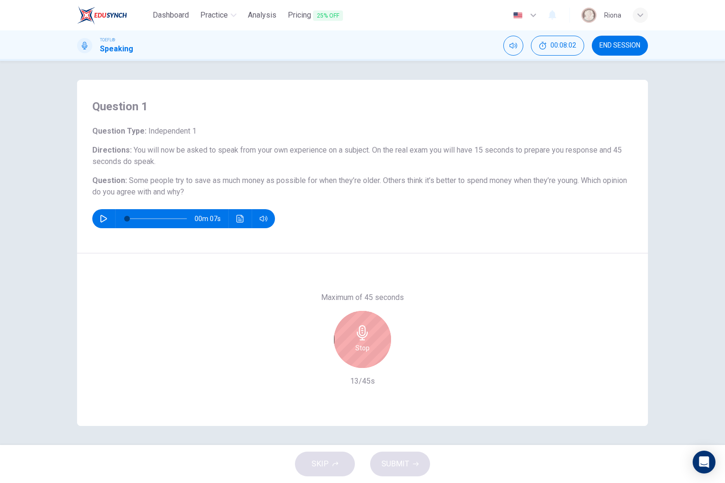
click at [344, 349] on div "Stop" at bounding box center [362, 339] width 57 height 57
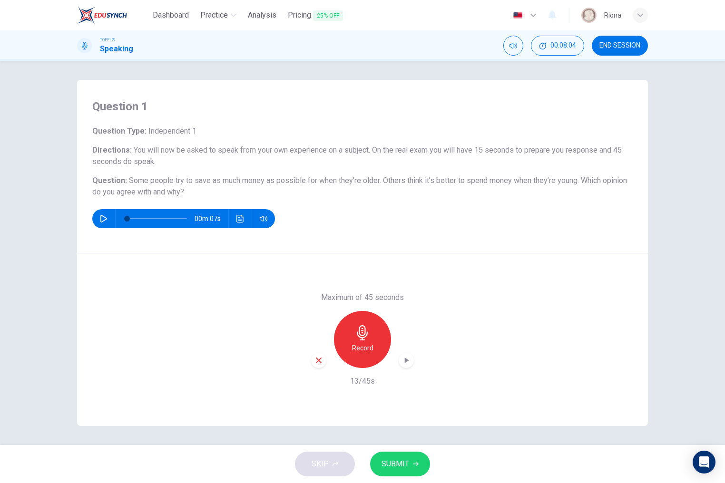
click at [321, 362] on icon "button" at bounding box center [319, 361] width 6 height 6
click at [363, 356] on div "Record" at bounding box center [362, 339] width 57 height 57
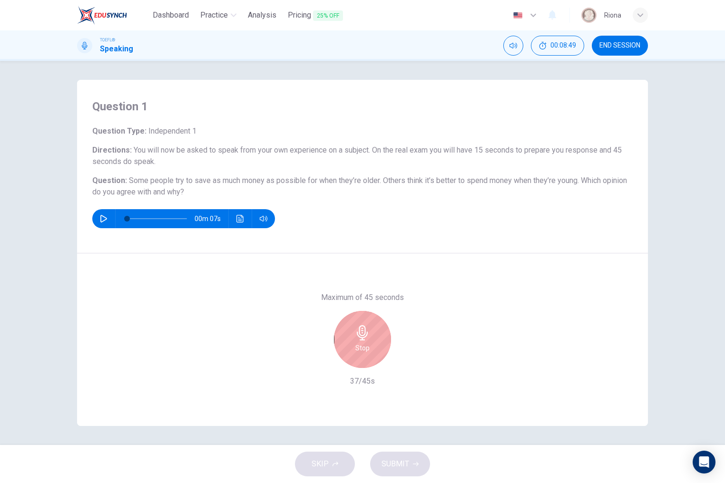
click at [363, 356] on div "Stop" at bounding box center [362, 339] width 57 height 57
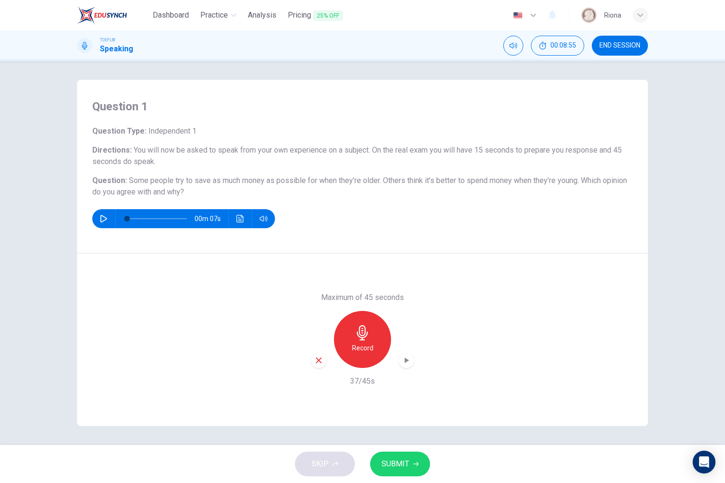
click at [318, 358] on icon "button" at bounding box center [319, 360] width 9 height 9
click at [379, 330] on div "Record" at bounding box center [362, 339] width 57 height 57
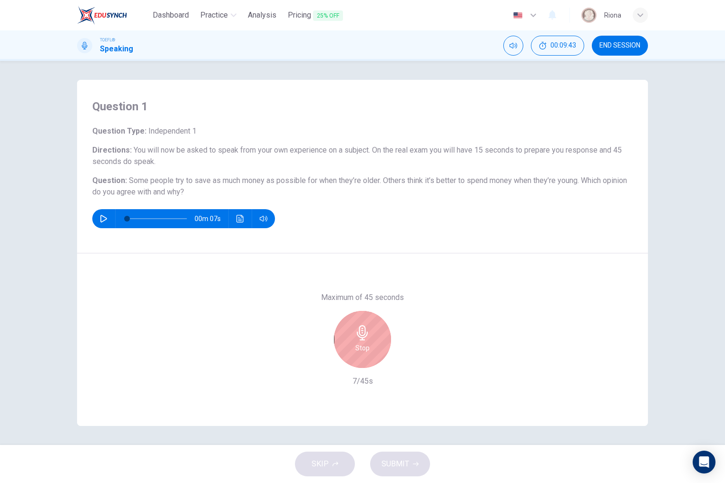
click at [379, 330] on div "Stop" at bounding box center [362, 339] width 57 height 57
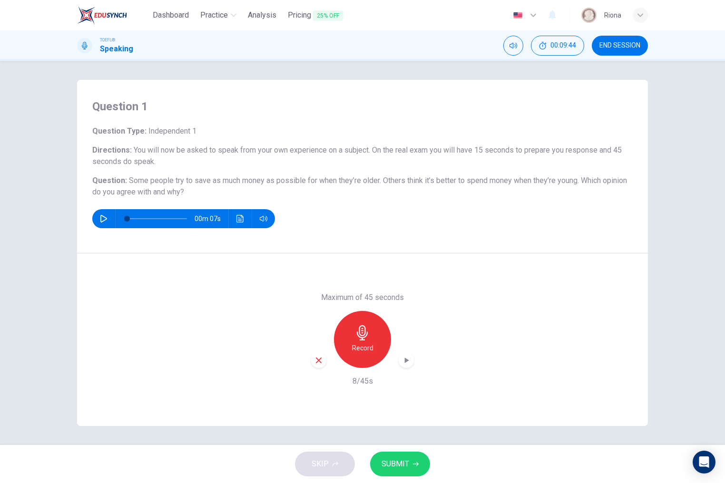
click at [322, 357] on icon "button" at bounding box center [319, 360] width 9 height 9
click at [347, 351] on div "Record" at bounding box center [362, 339] width 57 height 57
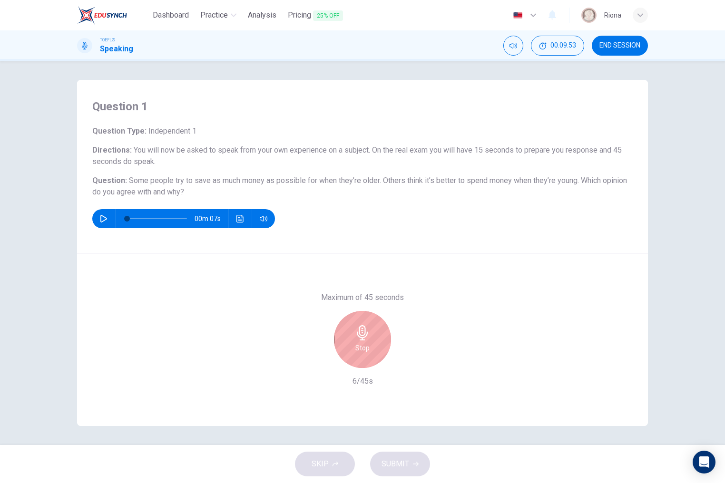
click at [347, 351] on div "Stop" at bounding box center [362, 339] width 57 height 57
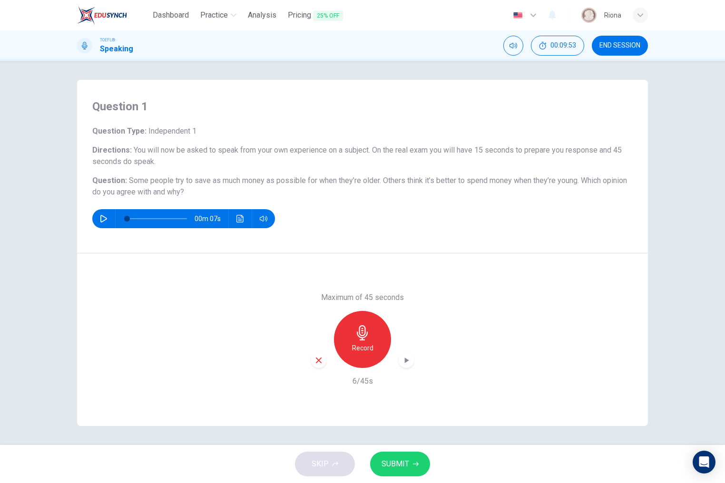
click at [322, 360] on icon "button" at bounding box center [319, 360] width 9 height 9
click at [375, 351] on div "Record" at bounding box center [362, 339] width 57 height 57
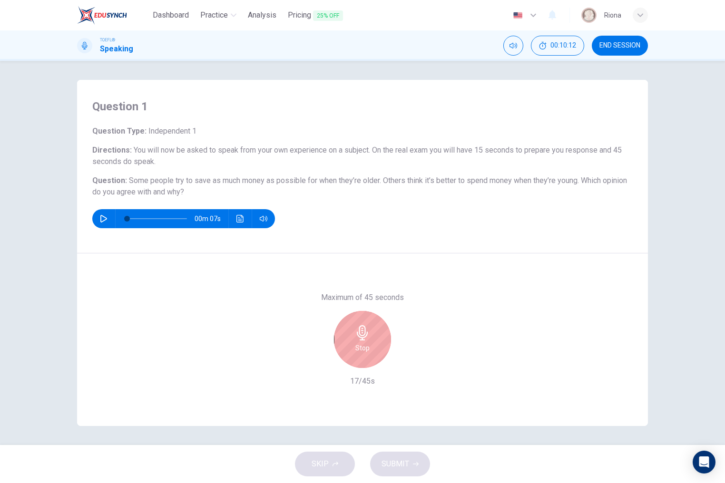
click at [375, 351] on div "Stop" at bounding box center [362, 339] width 57 height 57
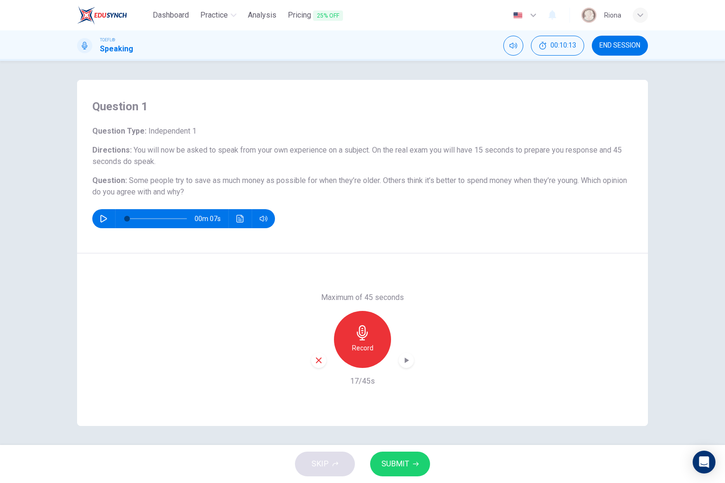
click at [313, 363] on div "button" at bounding box center [318, 360] width 15 height 15
click at [360, 353] on h6 "Record" at bounding box center [362, 348] width 21 height 11
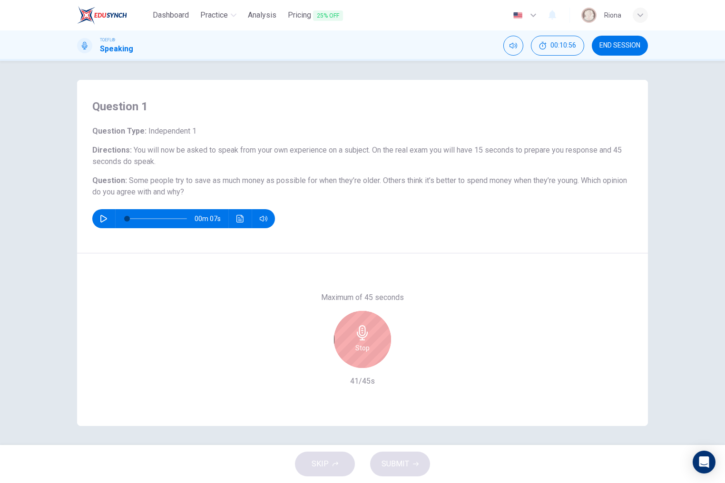
click at [360, 353] on h6 "Stop" at bounding box center [362, 348] width 14 height 11
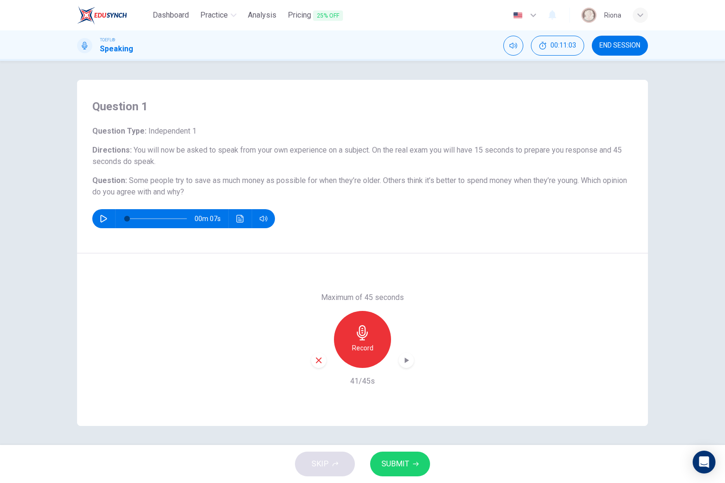
click at [316, 359] on icon "button" at bounding box center [319, 361] width 6 height 6
click at [357, 315] on div "Record" at bounding box center [362, 339] width 57 height 57
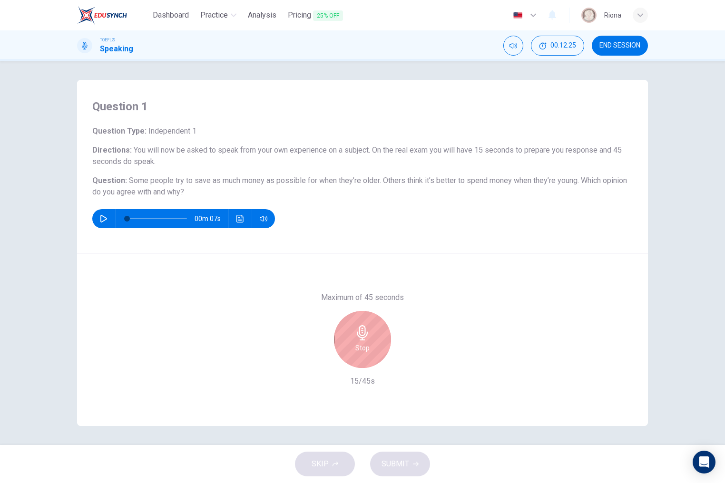
click at [357, 315] on div "Stop" at bounding box center [362, 339] width 57 height 57
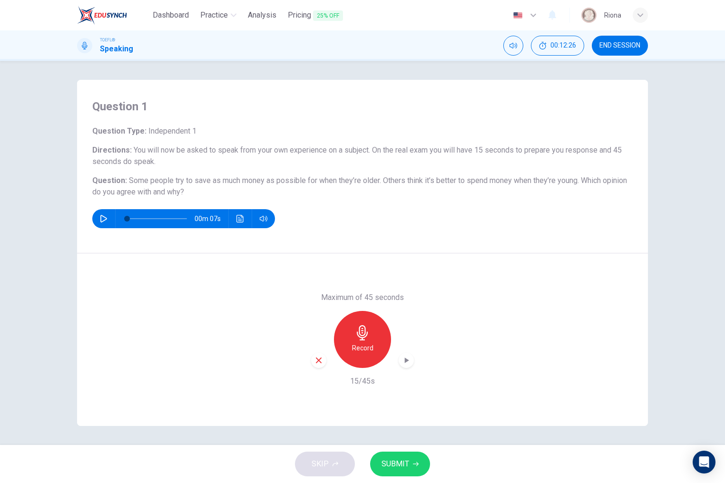
click at [317, 362] on icon "button" at bounding box center [319, 360] width 9 height 9
click at [349, 331] on div "Record" at bounding box center [362, 339] width 57 height 57
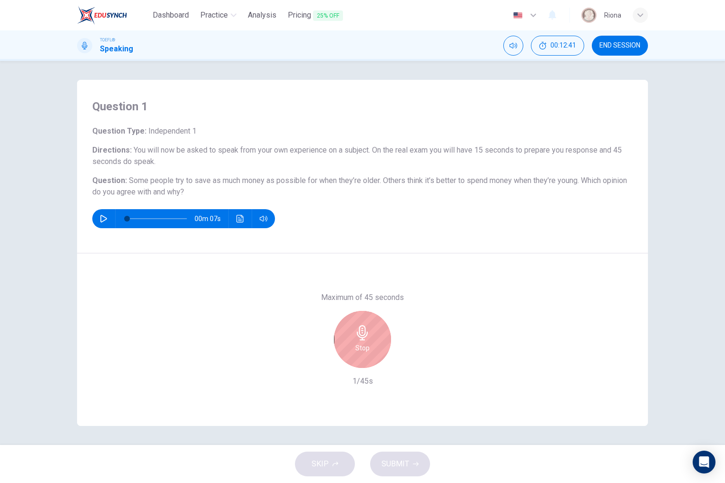
click at [349, 331] on div "Stop" at bounding box center [362, 339] width 57 height 57
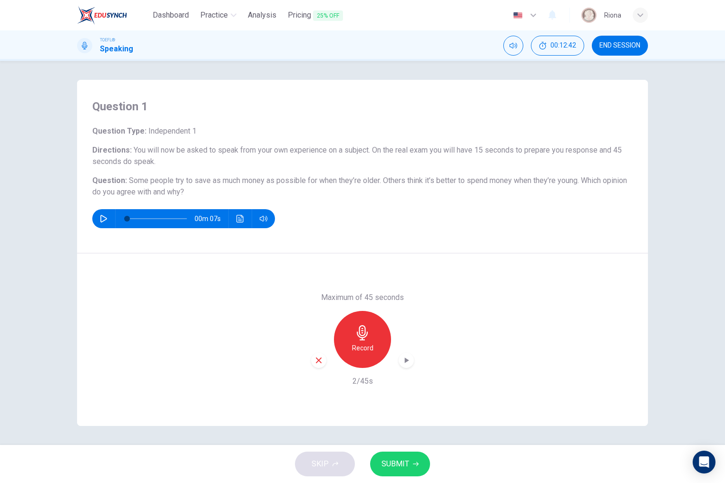
click at [320, 357] on icon "button" at bounding box center [319, 360] width 9 height 9
click at [345, 365] on div "Record" at bounding box center [362, 339] width 103 height 57
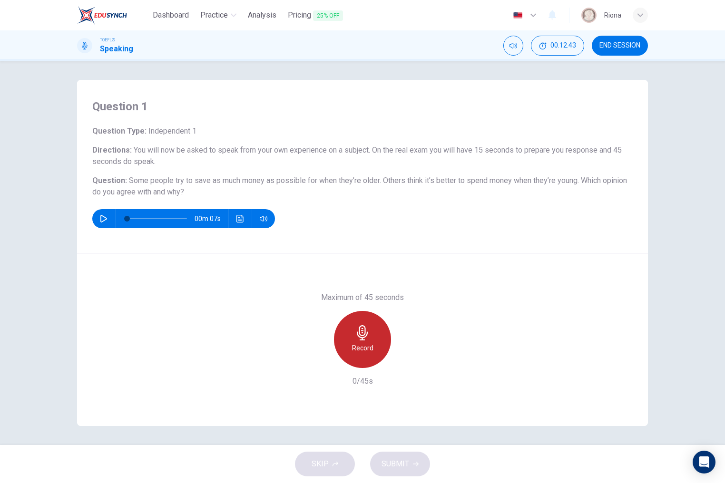
click at [354, 365] on div "Record" at bounding box center [362, 339] width 57 height 57
click at [347, 367] on div "Stop" at bounding box center [362, 339] width 103 height 57
click at [353, 348] on div "Stop" at bounding box center [362, 339] width 57 height 57
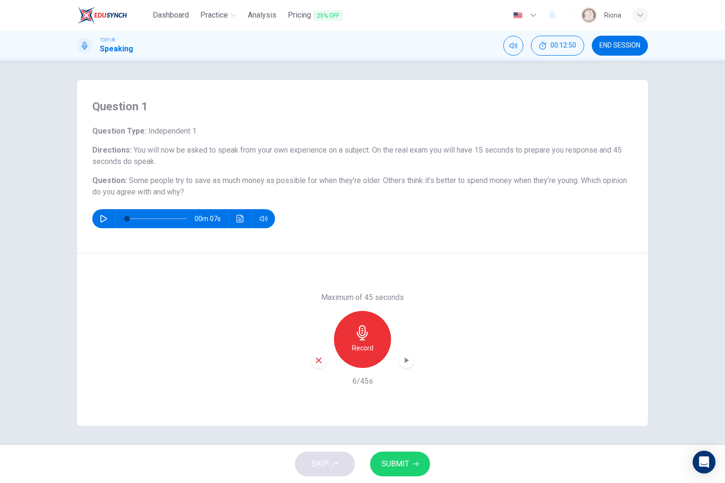
click at [316, 357] on icon "button" at bounding box center [319, 360] width 9 height 9
click at [349, 354] on div "Record" at bounding box center [362, 339] width 57 height 57
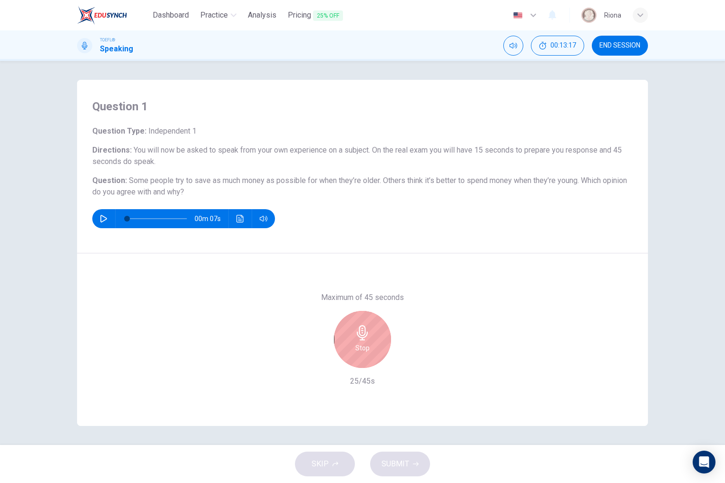
click at [349, 354] on div "Stop" at bounding box center [362, 339] width 57 height 57
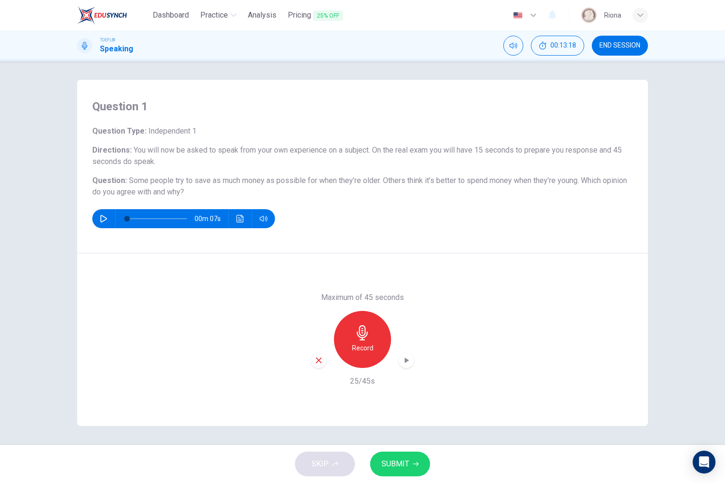
click at [323, 364] on div "button" at bounding box center [318, 360] width 15 height 15
click at [352, 355] on div "Record" at bounding box center [362, 339] width 57 height 57
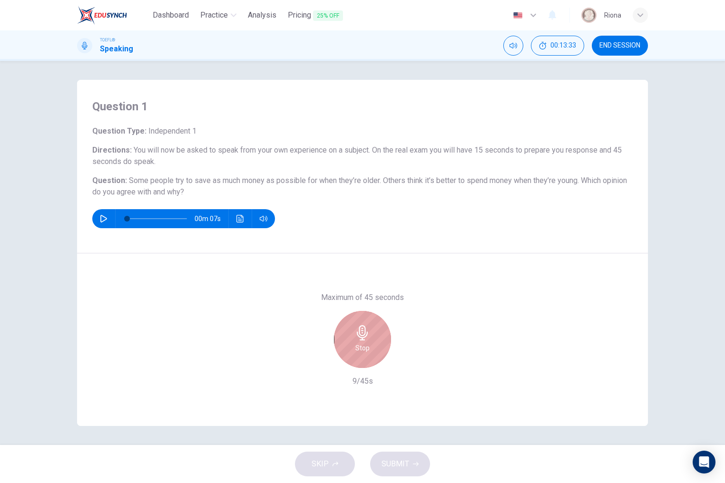
click at [352, 355] on div "Stop" at bounding box center [362, 339] width 57 height 57
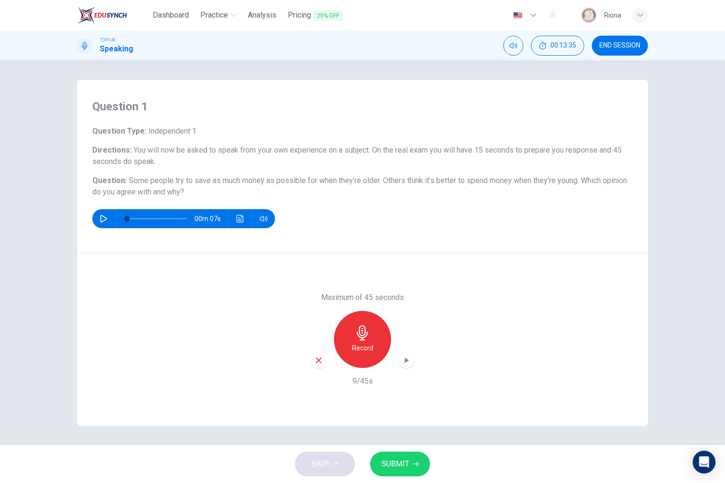
click at [324, 360] on div "button" at bounding box center [318, 360] width 15 height 15
click at [335, 346] on div "Record" at bounding box center [362, 339] width 57 height 57
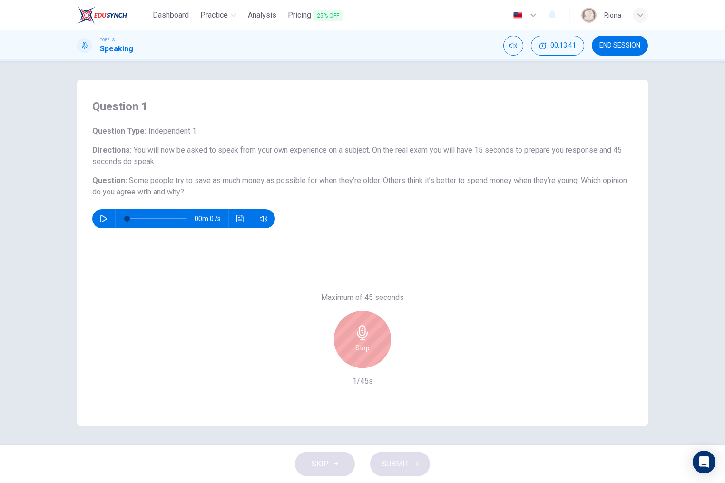
click at [335, 345] on div "Stop" at bounding box center [362, 339] width 57 height 57
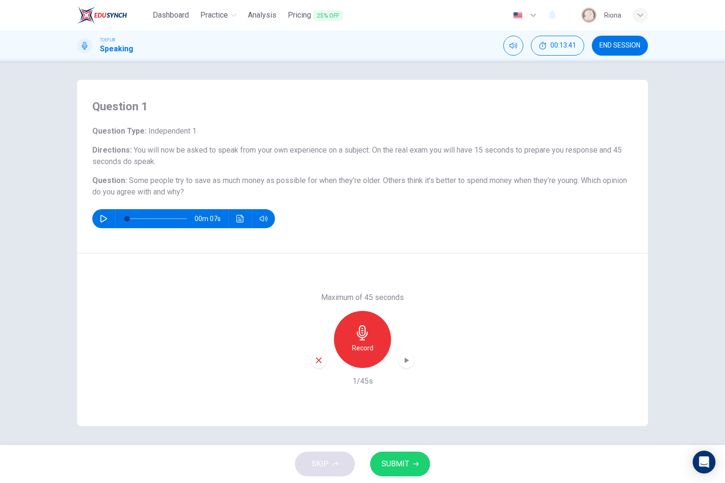
click at [313, 357] on div "button" at bounding box center [318, 360] width 15 height 15
click at [373, 348] on div "Record" at bounding box center [362, 339] width 57 height 57
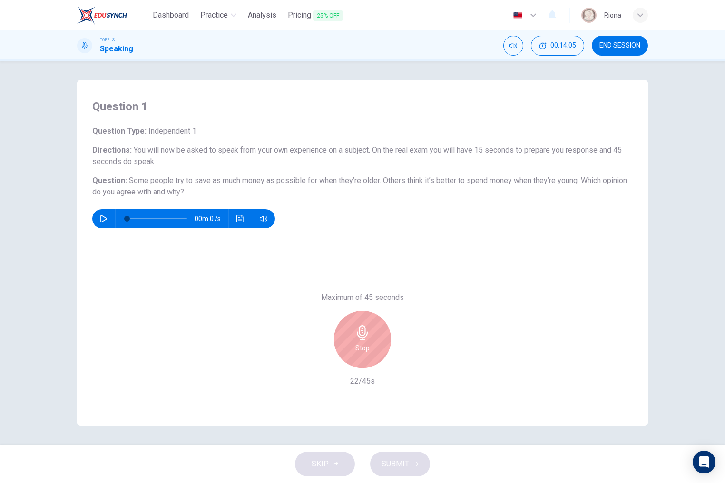
click at [373, 348] on div "Stop" at bounding box center [362, 339] width 57 height 57
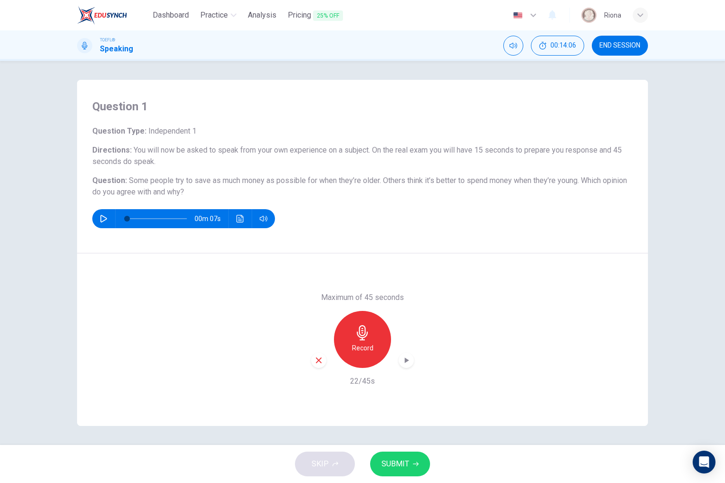
click at [313, 361] on div "button" at bounding box center [318, 360] width 15 height 15
click at [373, 342] on div "Record" at bounding box center [362, 339] width 57 height 57
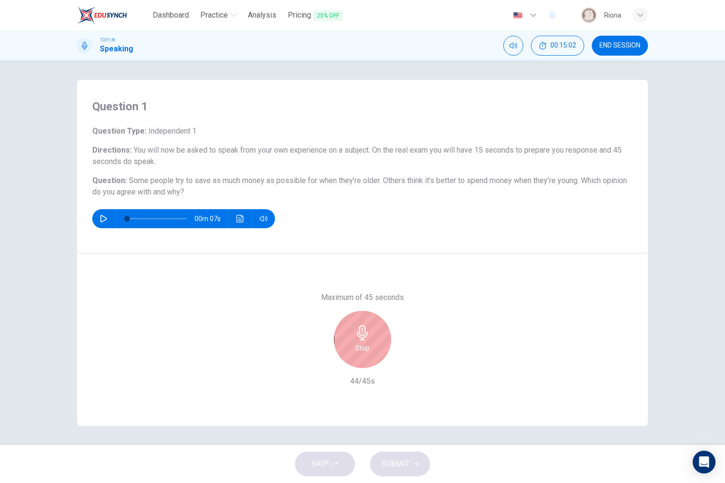
click at [373, 342] on div "Stop" at bounding box center [362, 339] width 57 height 57
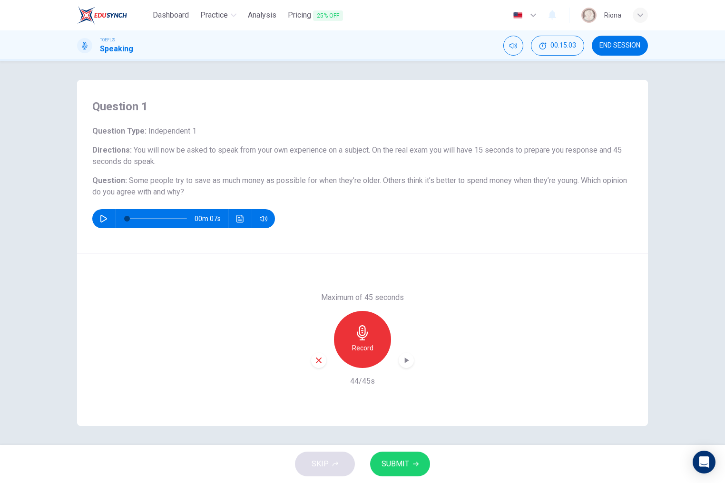
click at [405, 366] on div "button" at bounding box center [406, 360] width 15 height 15
click at [409, 361] on icon "button" at bounding box center [406, 360] width 7 height 7
click at [406, 464] on span "SUBMIT" at bounding box center [396, 464] width 28 height 13
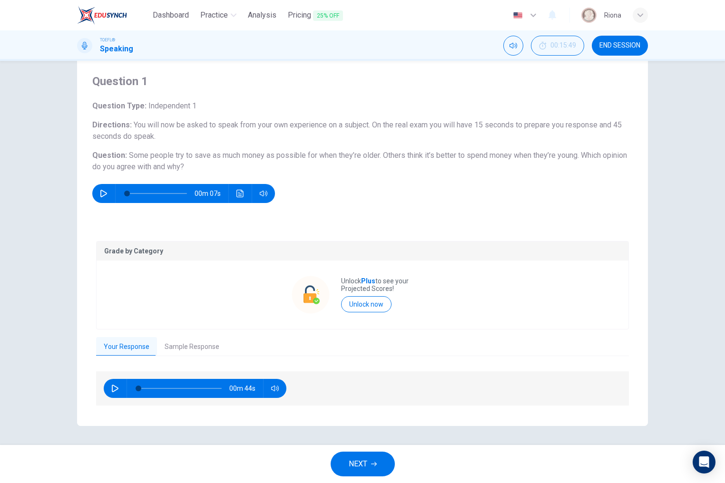
scroll to position [25, 0]
click at [214, 348] on button "Sample Response" at bounding box center [192, 348] width 70 height 20
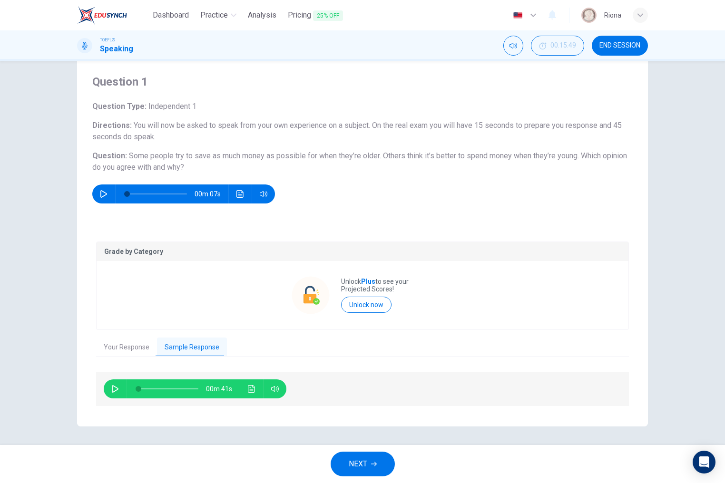
click at [111, 387] on button "button" at bounding box center [115, 389] width 15 height 19
click at [246, 393] on button "Click to see the audio transcription" at bounding box center [251, 389] width 15 height 19
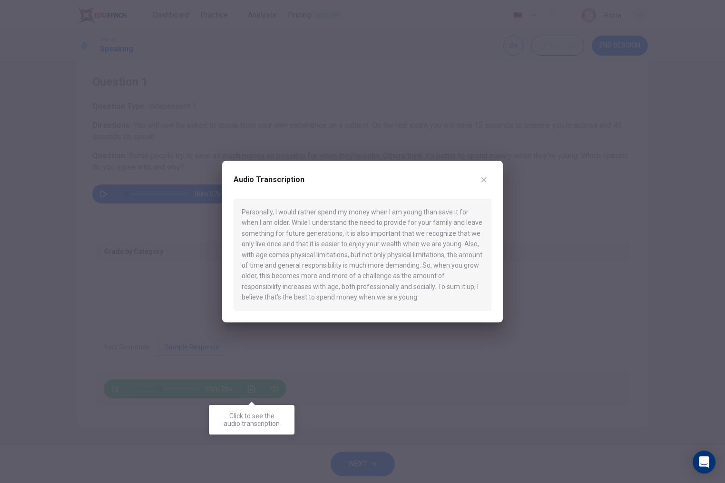
click at [246, 393] on div at bounding box center [362, 241] width 725 height 483
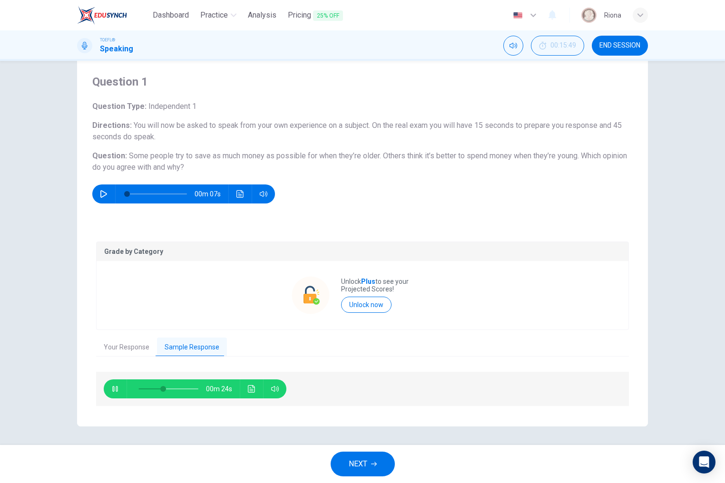
click at [120, 384] on button "button" at bounding box center [115, 389] width 15 height 19
type input "41"
click at [356, 467] on span "NEXT" at bounding box center [358, 464] width 19 height 13
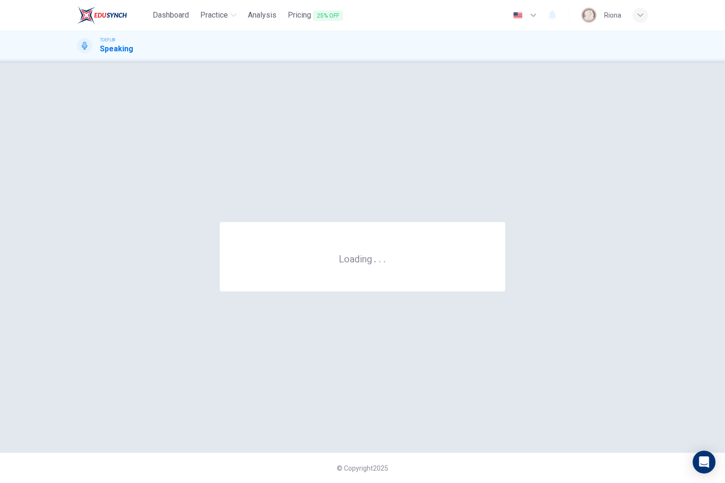
scroll to position [0, 0]
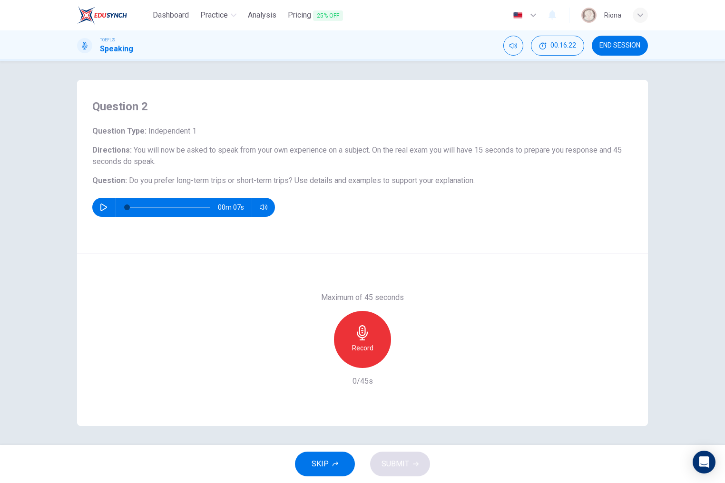
click at [372, 335] on div "Record" at bounding box center [362, 339] width 57 height 57
click at [372, 335] on div "Stop" at bounding box center [362, 339] width 57 height 57
click at [319, 359] on icon "button" at bounding box center [319, 360] width 9 height 9
click at [360, 329] on icon "button" at bounding box center [362, 332] width 15 height 15
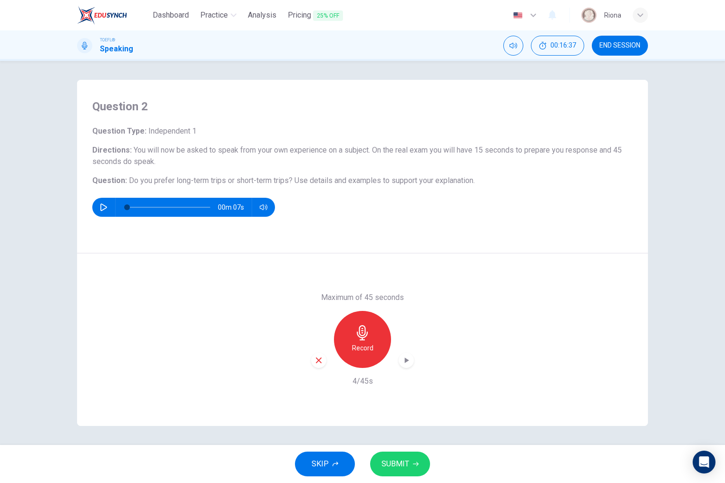
click at [314, 358] on div "button" at bounding box center [318, 360] width 15 height 15
click at [362, 348] on h6 "Record" at bounding box center [362, 348] width 21 height 11
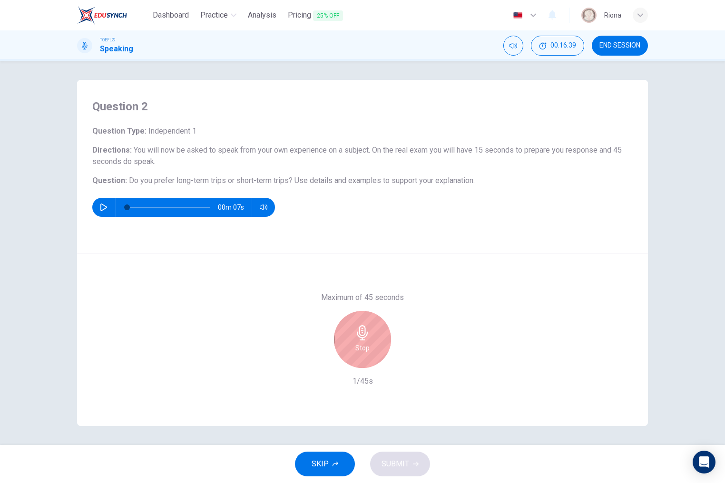
click at [362, 348] on h6 "Stop" at bounding box center [362, 348] width 14 height 11
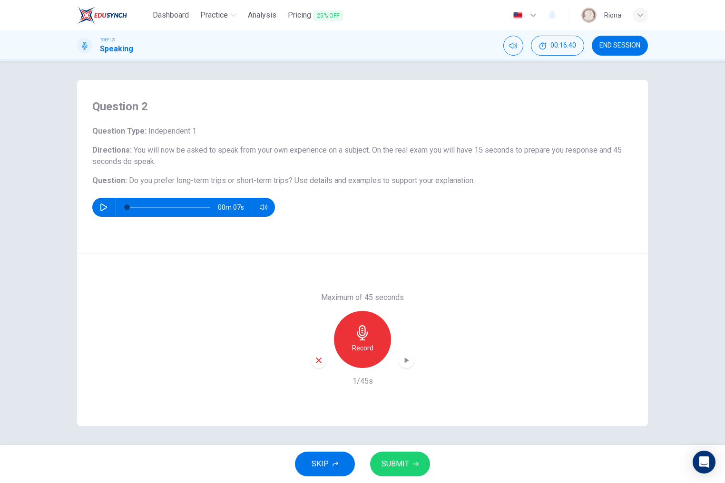
click at [315, 363] on icon "button" at bounding box center [319, 360] width 9 height 9
click at [366, 352] on h6 "Record" at bounding box center [362, 348] width 21 height 11
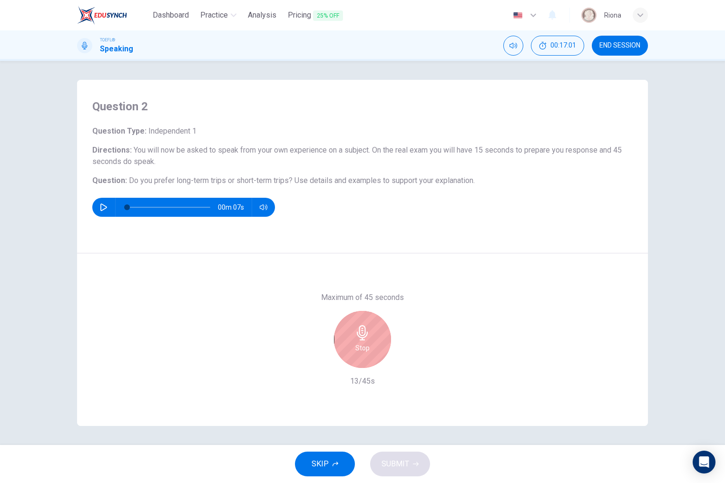
click at [366, 352] on h6 "Stop" at bounding box center [362, 348] width 14 height 11
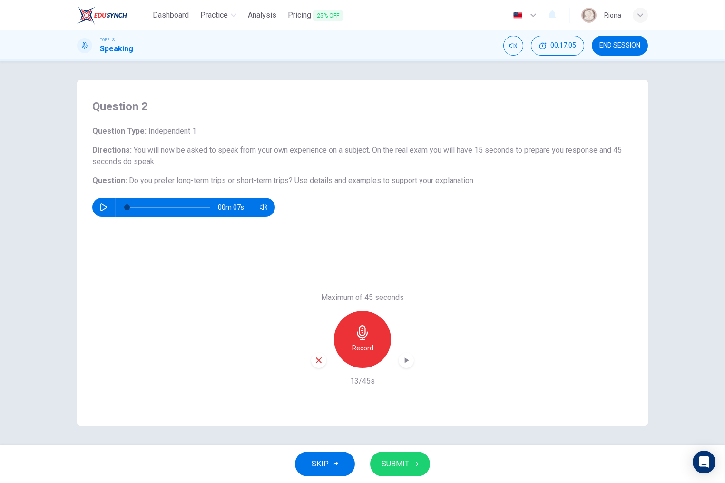
click at [319, 354] on div "button" at bounding box center [318, 360] width 15 height 15
click at [350, 345] on div "Record" at bounding box center [362, 339] width 57 height 57
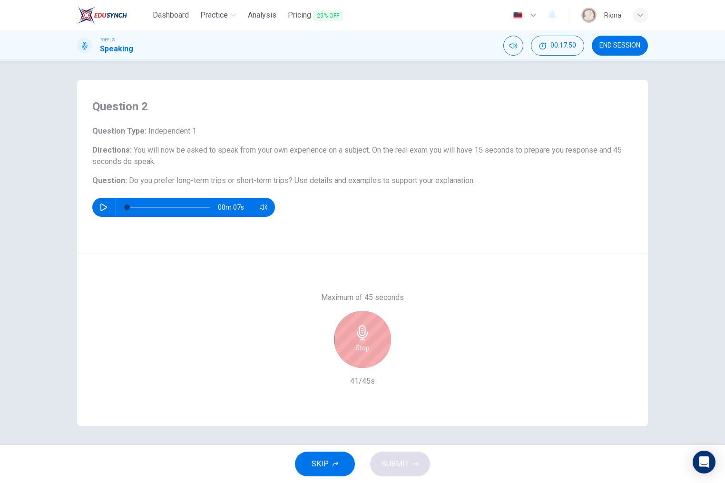
click at [350, 345] on div "Stop" at bounding box center [362, 339] width 57 height 57
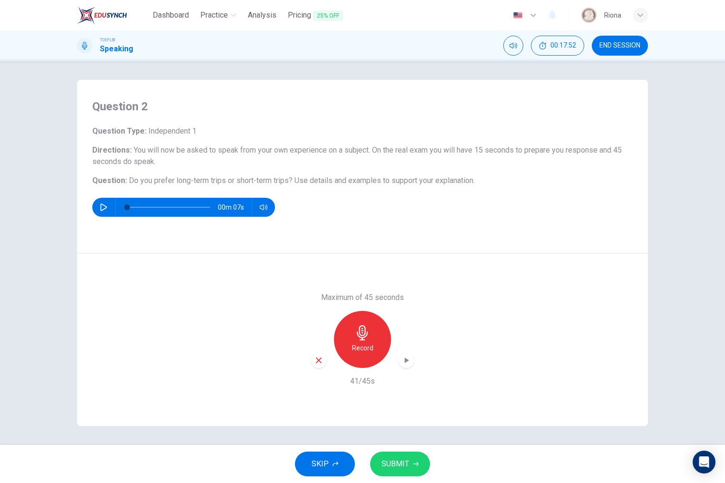
click at [406, 357] on icon "button" at bounding box center [407, 361] width 10 height 10
click at [398, 453] on button "SUBMIT" at bounding box center [400, 464] width 60 height 25
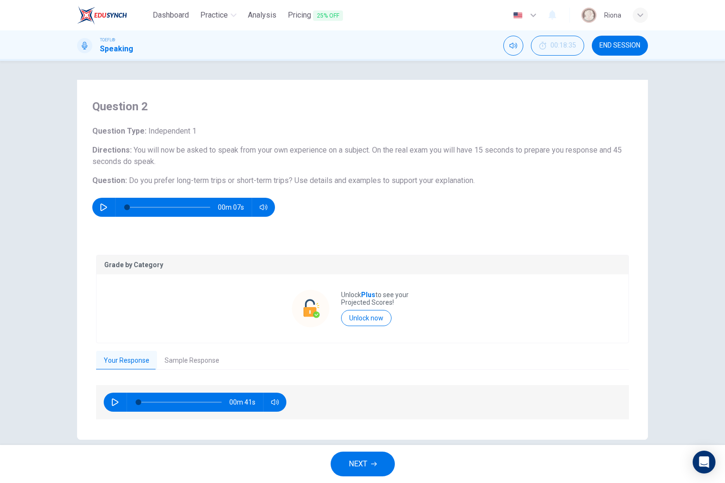
click at [382, 453] on button "NEXT" at bounding box center [363, 464] width 64 height 25
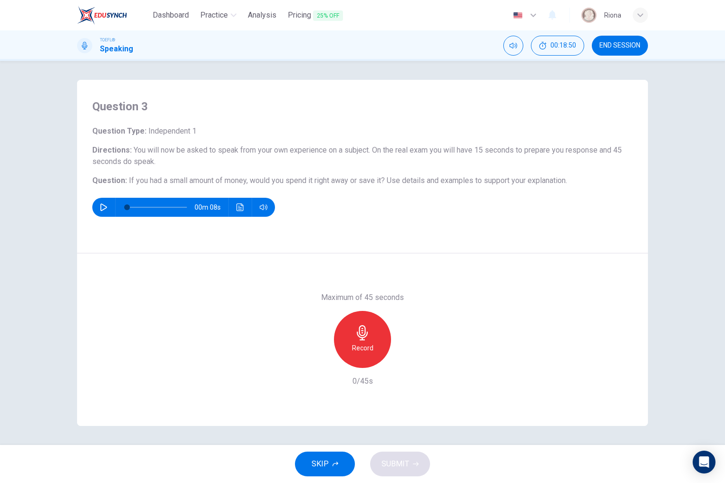
click at [144, 247] on div "Question 3 Question Type : Independent 1 Directions : You will now be asked to …" at bounding box center [362, 167] width 571 height 174
click at [349, 320] on div "Record" at bounding box center [362, 339] width 57 height 57
click at [349, 320] on div "Stop" at bounding box center [362, 339] width 57 height 57
click at [312, 362] on div "button" at bounding box center [318, 360] width 15 height 15
click at [340, 342] on div "Record" at bounding box center [362, 339] width 57 height 57
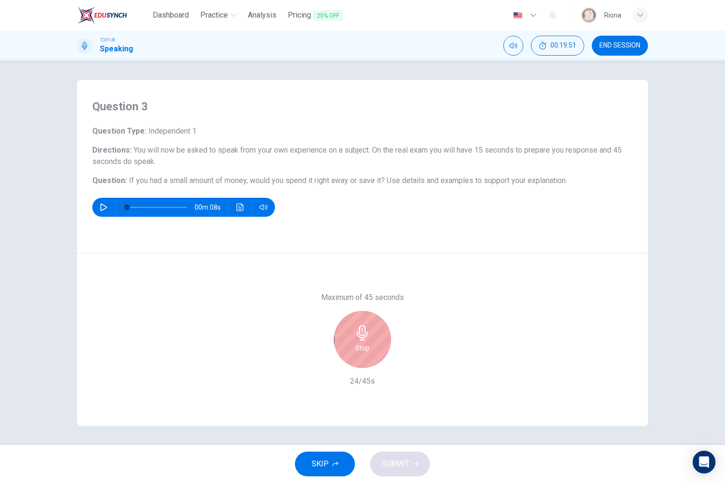
click at [340, 342] on div "Stop" at bounding box center [362, 339] width 57 height 57
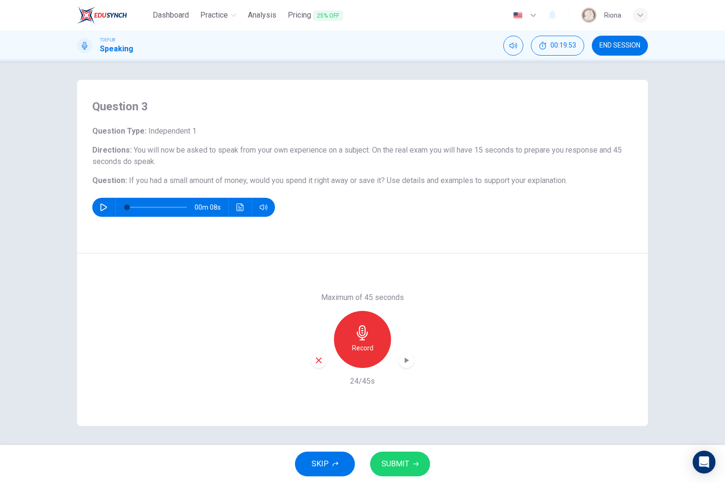
click at [324, 357] on div "button" at bounding box center [318, 360] width 15 height 15
click at [367, 356] on div "Record" at bounding box center [362, 339] width 57 height 57
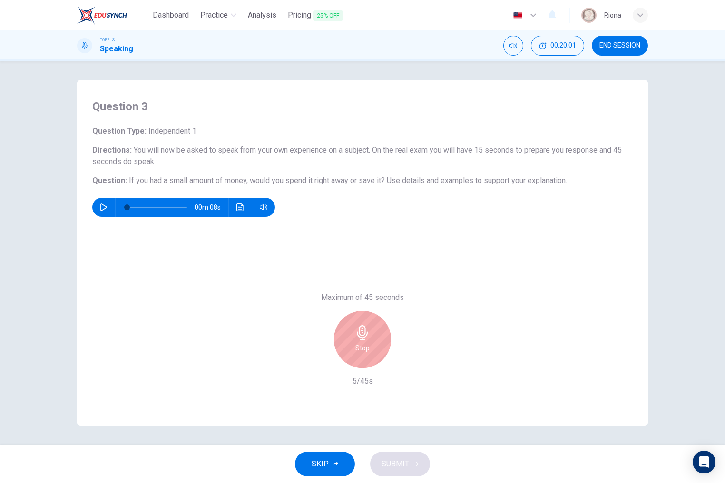
click at [367, 356] on div "Stop" at bounding box center [362, 339] width 57 height 57
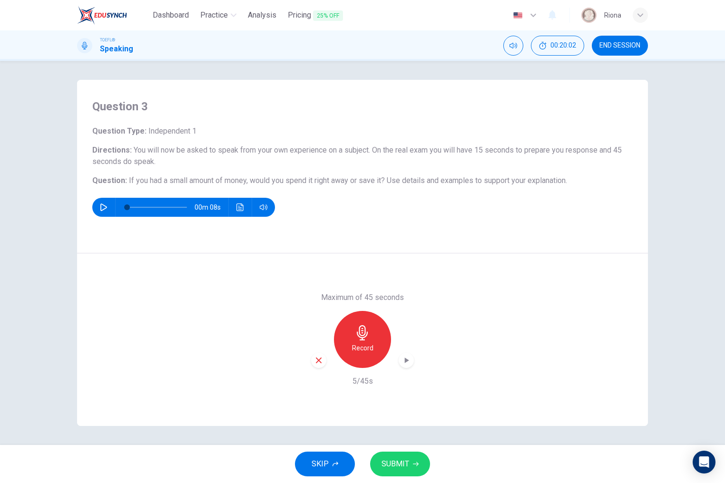
click at [320, 361] on icon "button" at bounding box center [319, 361] width 6 height 6
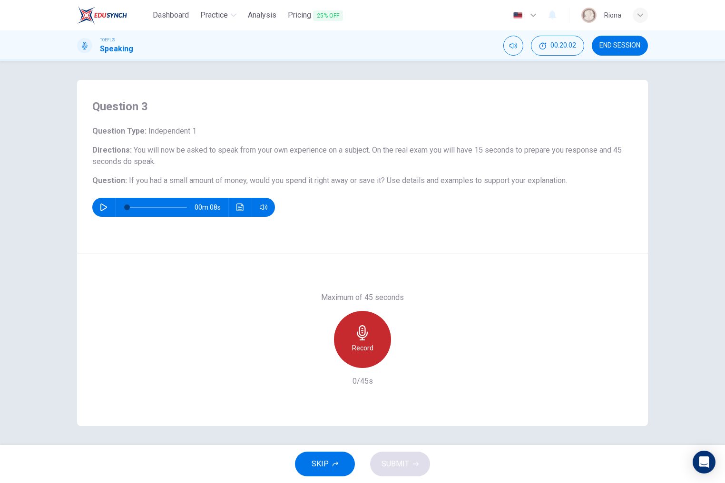
click at [354, 341] on div "Record" at bounding box center [362, 339] width 57 height 57
click at [354, 341] on div "Stop" at bounding box center [362, 339] width 57 height 57
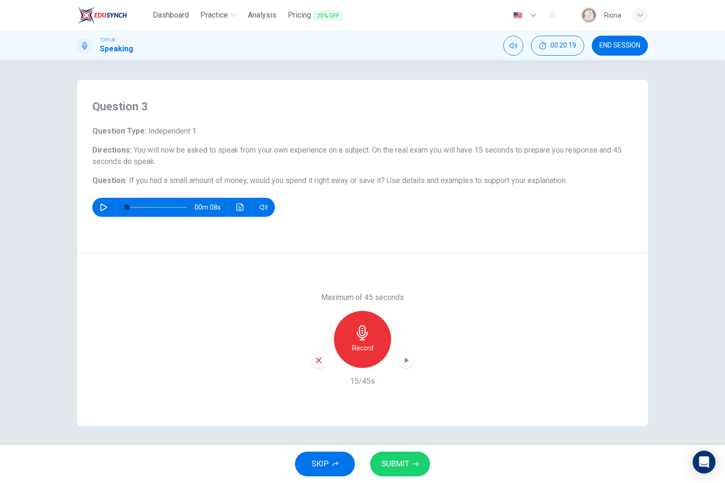
click at [323, 356] on div "button" at bounding box center [318, 360] width 15 height 15
click at [348, 343] on div "Record" at bounding box center [362, 339] width 57 height 57
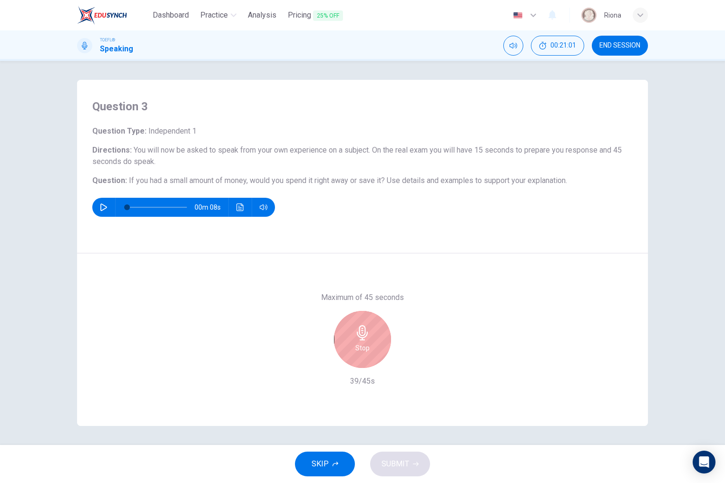
click at [348, 343] on div "Stop" at bounding box center [362, 339] width 57 height 57
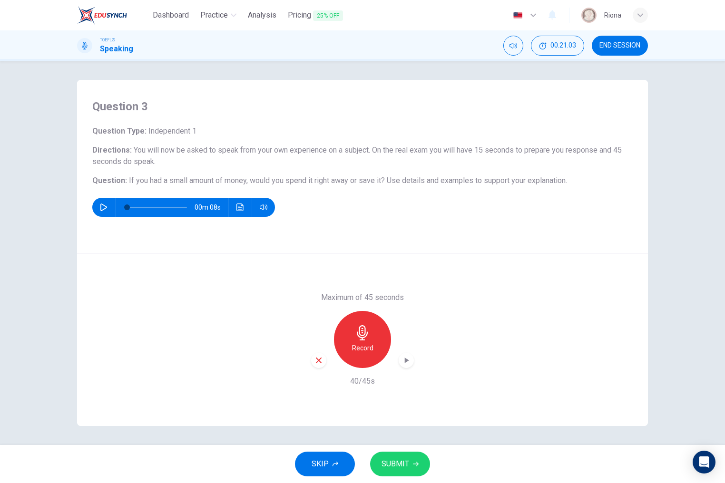
click at [402, 364] on icon "button" at bounding box center [407, 361] width 10 height 10
click at [400, 465] on span "SUBMIT" at bounding box center [396, 464] width 28 height 13
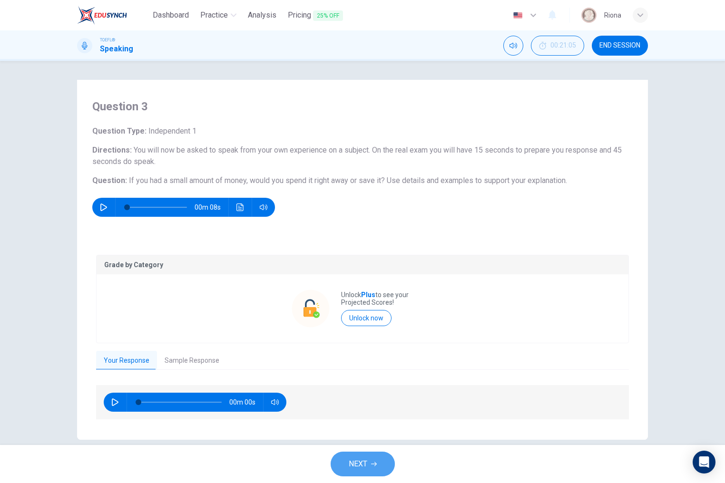
click at [363, 470] on span "NEXT" at bounding box center [358, 464] width 19 height 13
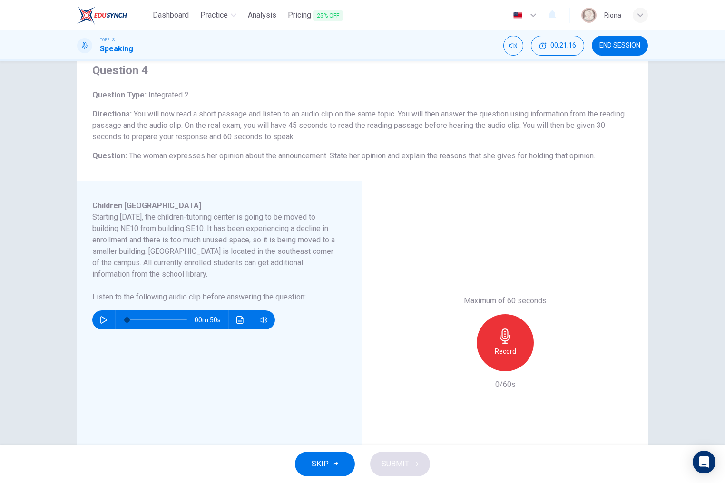
scroll to position [35, 0]
click at [108, 316] on button "button" at bounding box center [103, 321] width 15 height 19
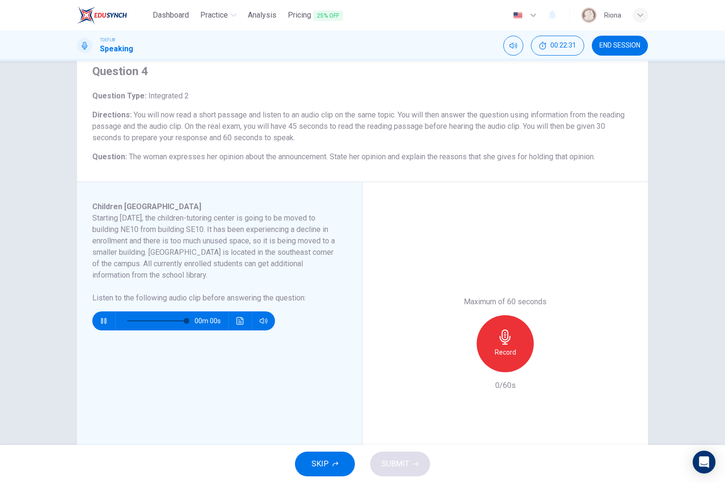
type input "0"
click at [517, 337] on div "Record" at bounding box center [505, 343] width 57 height 57
click at [517, 337] on div "Stop" at bounding box center [505, 343] width 57 height 57
click at [463, 366] on icon "button" at bounding box center [462, 365] width 6 height 6
click at [472, 364] on div "Record" at bounding box center [505, 343] width 103 height 57
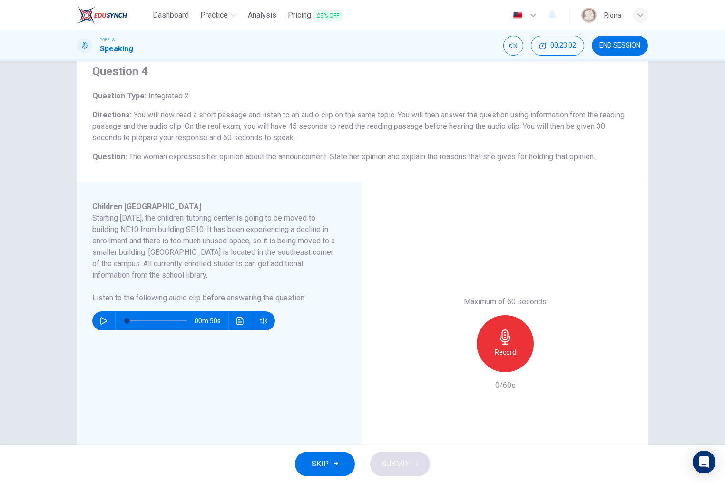
click at [504, 354] on h6 "Record" at bounding box center [505, 352] width 21 height 11
click at [504, 354] on h6 "Stop" at bounding box center [505, 352] width 14 height 11
click at [467, 367] on div "button" at bounding box center [461, 364] width 15 height 15
click at [520, 352] on div "Record" at bounding box center [505, 343] width 57 height 57
click at [520, 352] on div "Stop" at bounding box center [505, 343] width 57 height 57
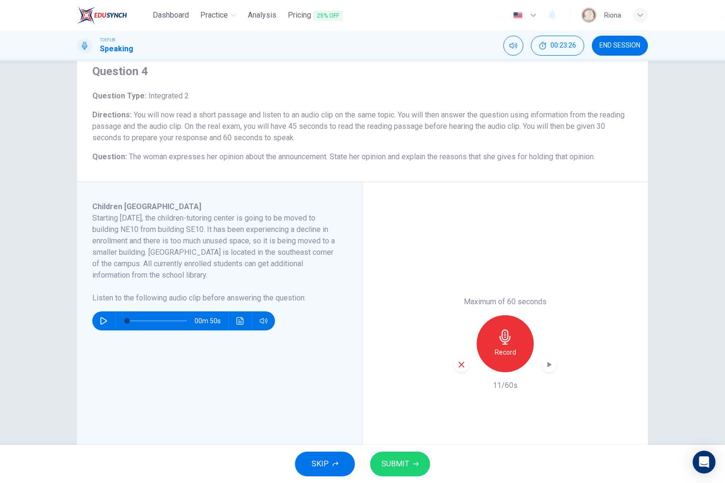
click at [466, 367] on div "button" at bounding box center [461, 364] width 15 height 15
click at [482, 356] on div "Record" at bounding box center [505, 343] width 57 height 57
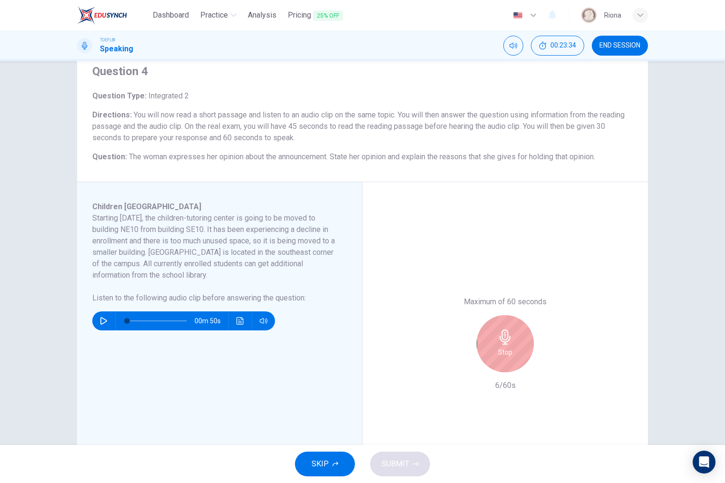
click at [482, 356] on div "Stop" at bounding box center [505, 343] width 57 height 57
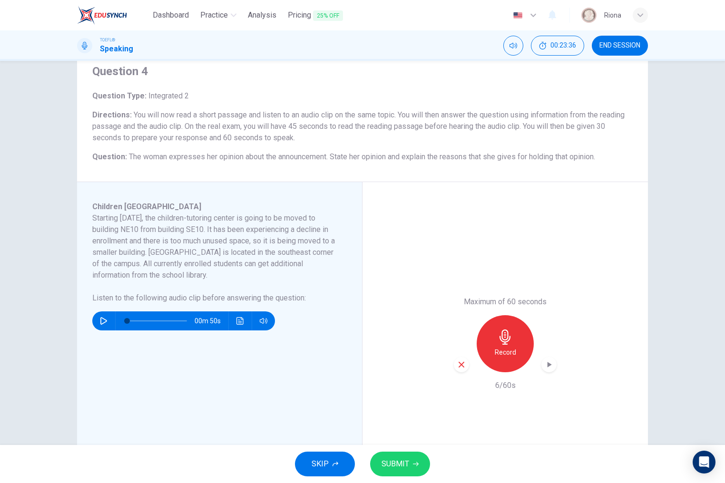
click at [464, 364] on icon "button" at bounding box center [461, 365] width 9 height 9
click at [518, 359] on div "Record" at bounding box center [505, 343] width 57 height 57
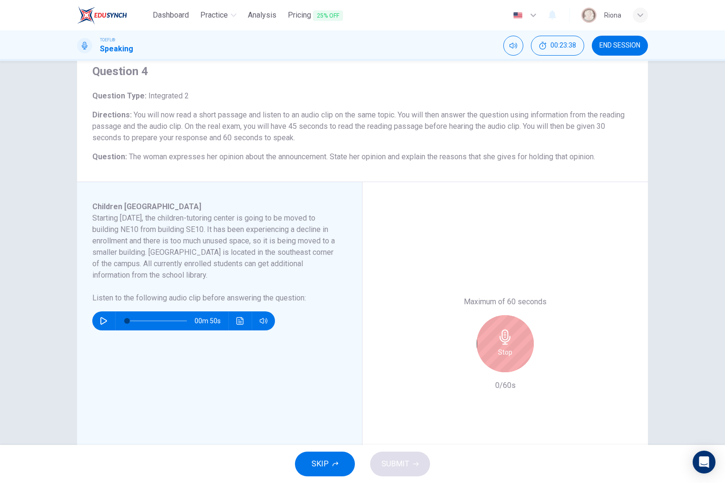
click at [518, 359] on div "Stop" at bounding box center [505, 343] width 57 height 57
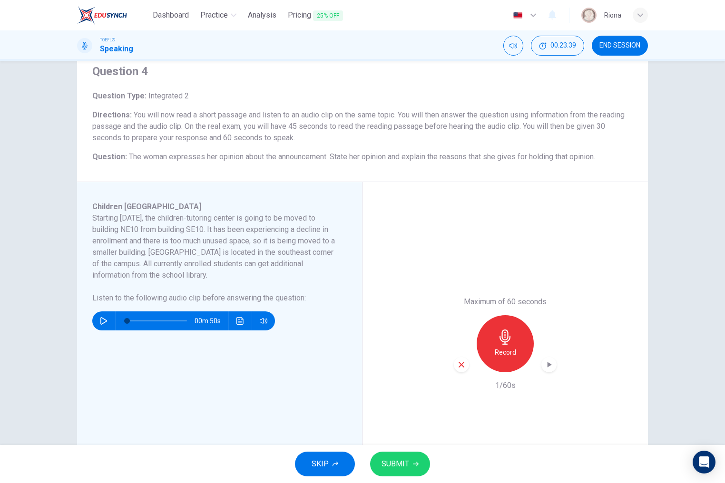
click at [465, 364] on icon "button" at bounding box center [461, 365] width 9 height 9
click at [498, 361] on div "Record" at bounding box center [505, 343] width 57 height 57
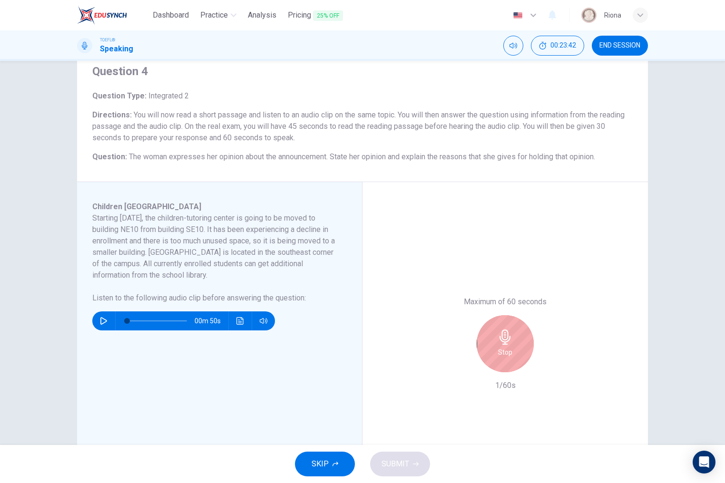
click at [498, 361] on div "Stop" at bounding box center [505, 343] width 57 height 57
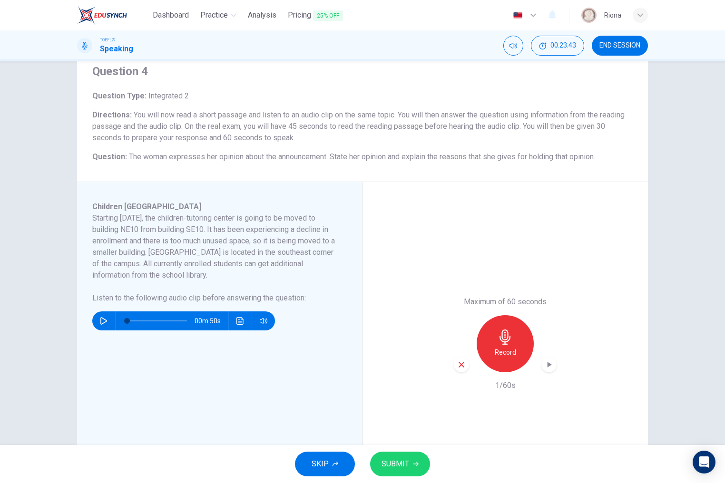
click at [465, 366] on icon "button" at bounding box center [461, 365] width 9 height 9
click at [495, 357] on h6 "Record" at bounding box center [505, 352] width 21 height 11
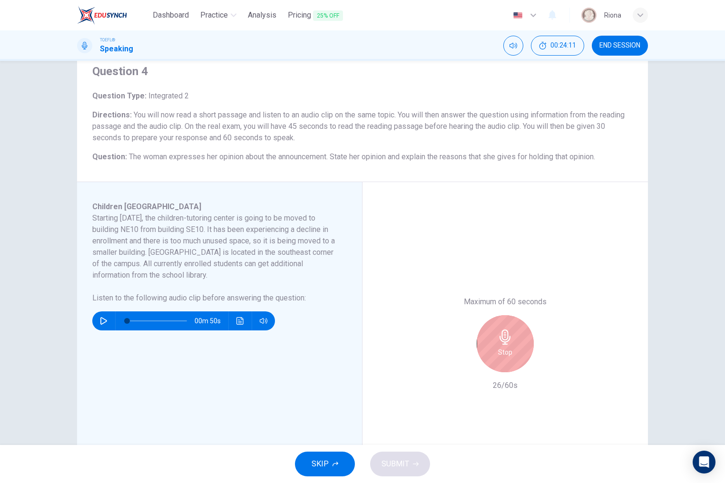
click at [495, 357] on div "Stop" at bounding box center [505, 343] width 57 height 57
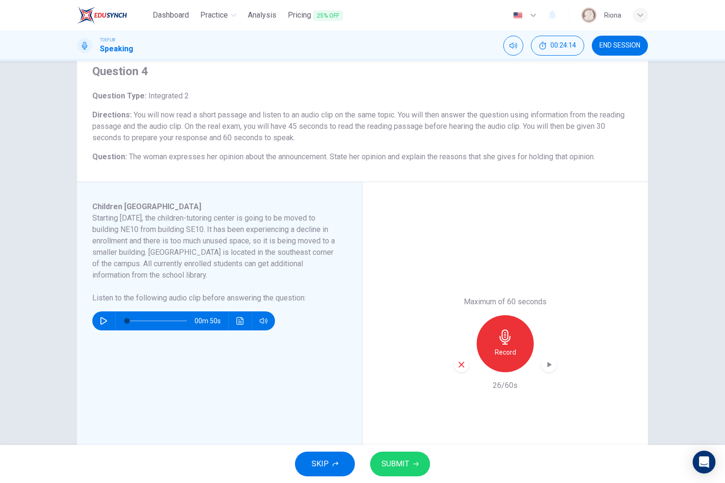
click at [461, 368] on icon "button" at bounding box center [461, 365] width 9 height 9
click at [234, 325] on button "Click to see the audio transcription" at bounding box center [240, 321] width 15 height 19
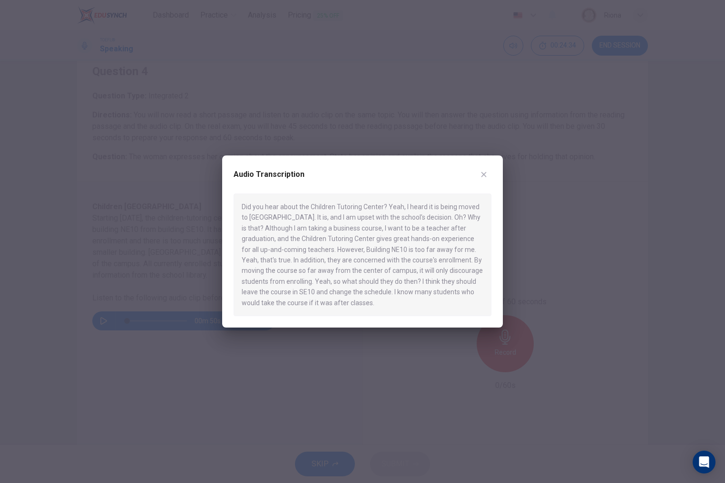
click at [347, 367] on div at bounding box center [362, 241] width 725 height 483
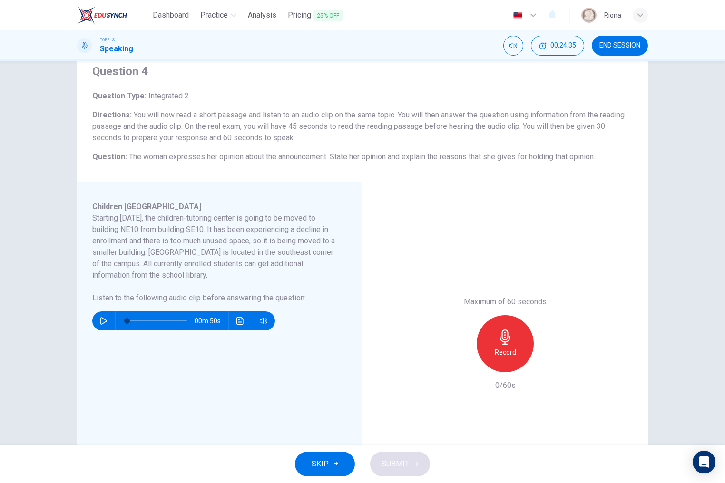
click at [514, 368] on div "Record" at bounding box center [505, 343] width 57 height 57
click at [514, 368] on div "Stop" at bounding box center [505, 343] width 57 height 57
click at [242, 320] on icon "Click to see the audio transcription" at bounding box center [239, 321] width 7 height 8
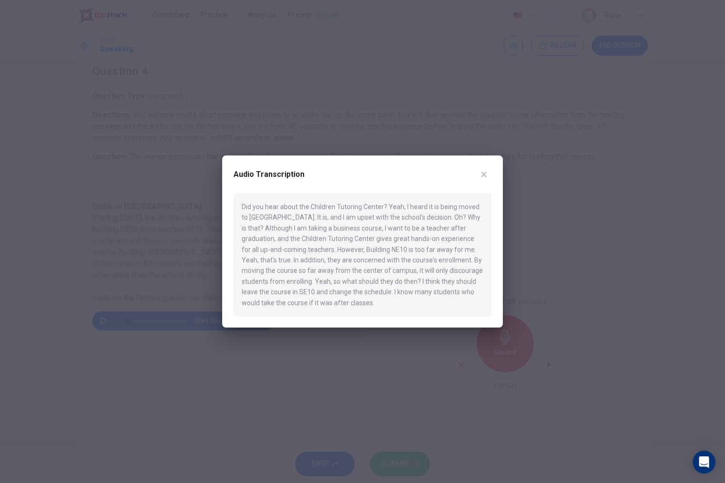
click at [406, 340] on div at bounding box center [362, 241] width 725 height 483
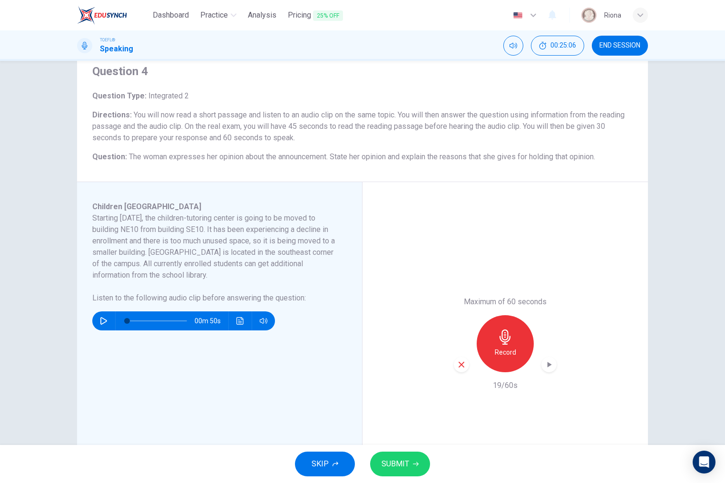
click at [459, 366] on icon "button" at bounding box center [461, 365] width 9 height 9
click at [511, 349] on h6 "Record" at bounding box center [505, 352] width 21 height 11
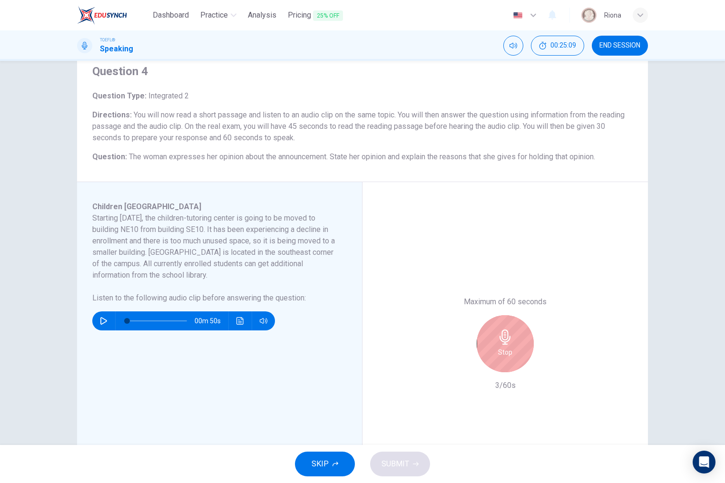
click at [511, 349] on h6 "Stop" at bounding box center [505, 352] width 14 height 11
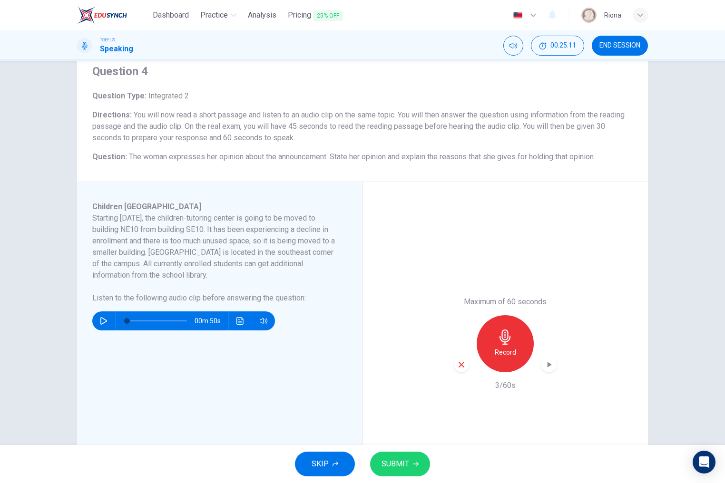
click at [459, 366] on icon "button" at bounding box center [461, 365] width 9 height 9
click at [493, 355] on div "Record" at bounding box center [505, 343] width 57 height 57
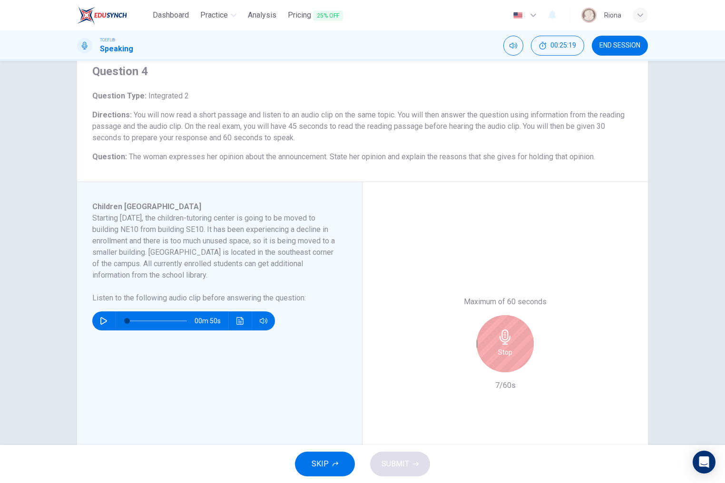
click at [493, 355] on div "Stop" at bounding box center [505, 343] width 57 height 57
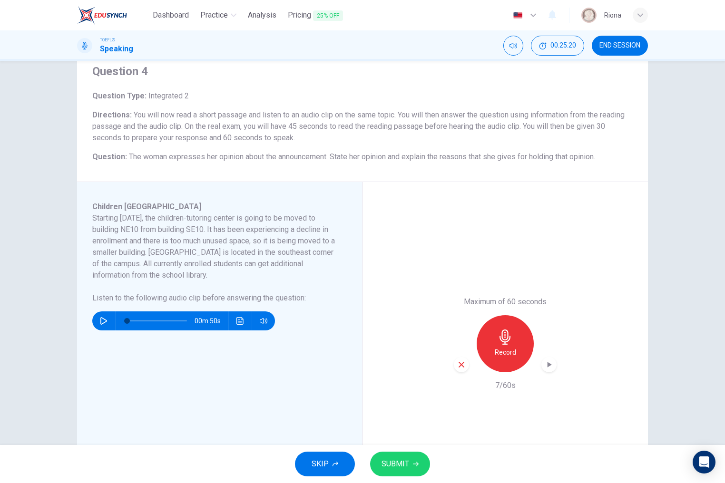
click at [460, 368] on icon "button" at bounding box center [461, 365] width 9 height 9
click at [505, 357] on h6 "Record" at bounding box center [505, 352] width 21 height 11
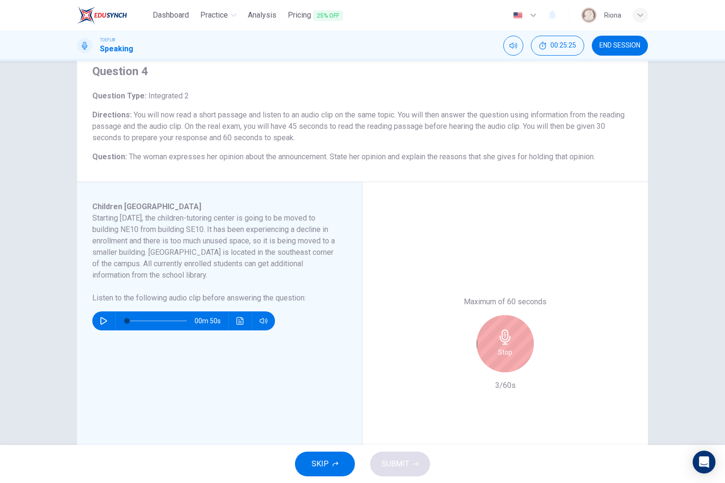
click at [509, 363] on div "Stop" at bounding box center [505, 343] width 57 height 57
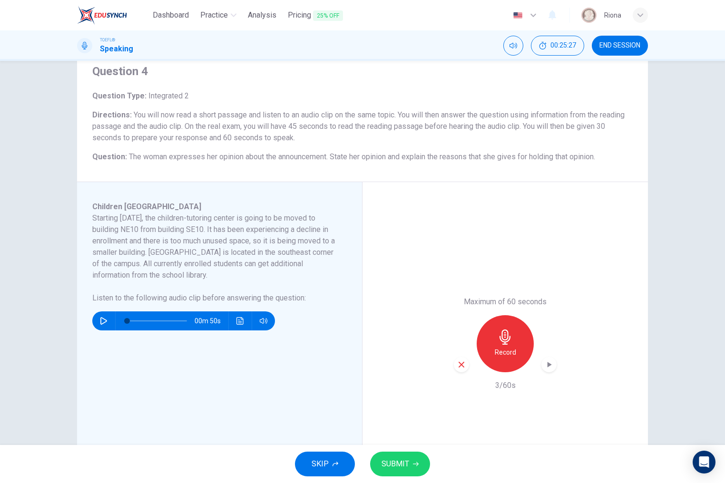
click at [467, 363] on div "button" at bounding box center [461, 364] width 15 height 15
click at [502, 352] on h6 "Record" at bounding box center [505, 352] width 21 height 11
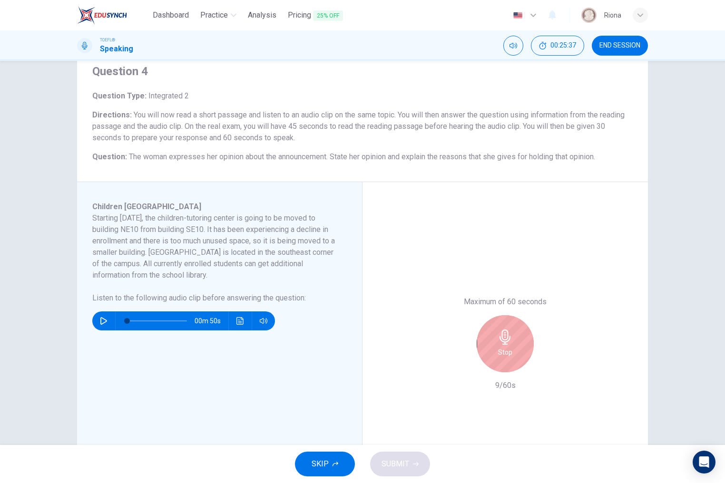
click at [502, 352] on h6 "Stop" at bounding box center [505, 352] width 14 height 11
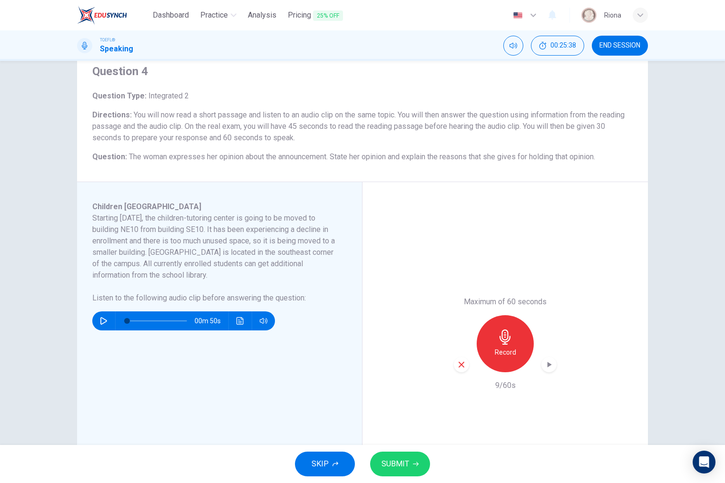
click at [463, 359] on div "button" at bounding box center [461, 364] width 15 height 15
click at [475, 354] on div "Record" at bounding box center [505, 343] width 103 height 57
click at [485, 352] on div "Record" at bounding box center [505, 343] width 57 height 57
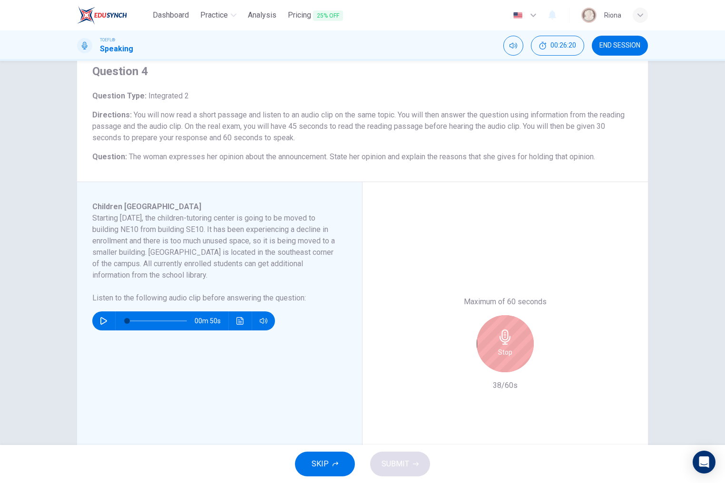
click at [485, 352] on div "Stop" at bounding box center [505, 343] width 57 height 57
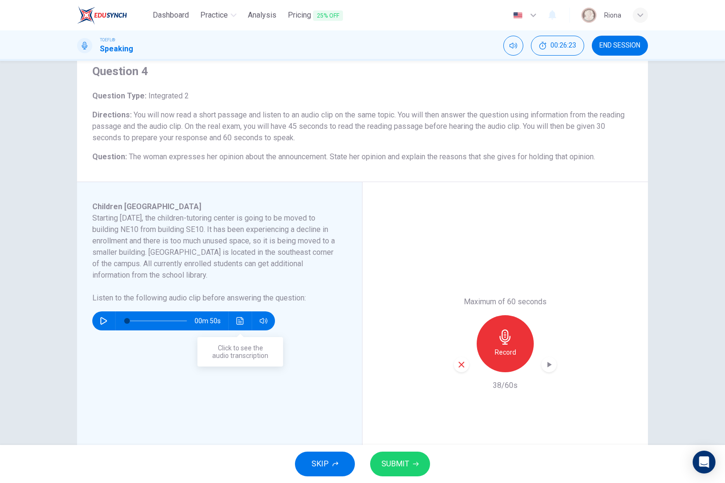
click at [243, 320] on icon "Click to see the audio transcription" at bounding box center [240, 321] width 8 height 8
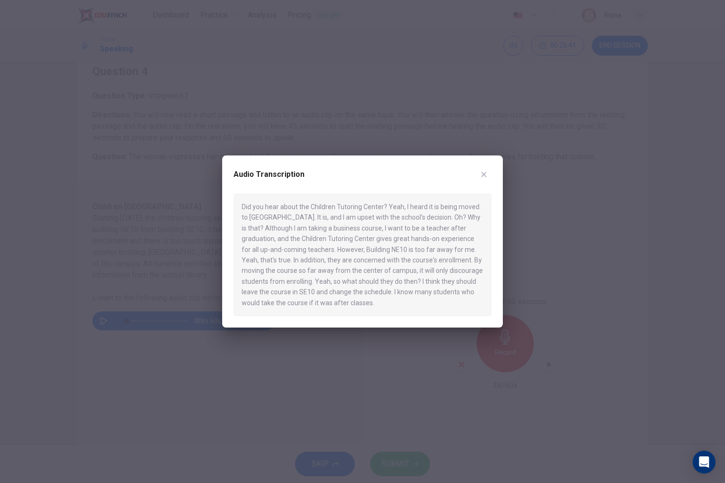
click at [357, 348] on div at bounding box center [362, 241] width 725 height 483
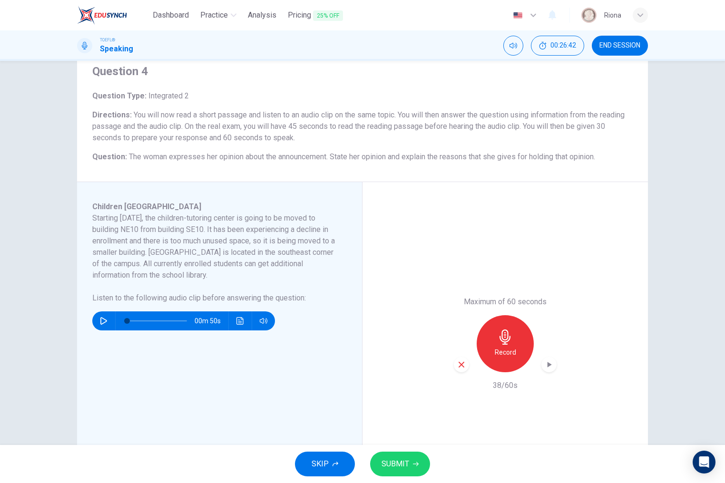
click at [460, 361] on icon "button" at bounding box center [461, 365] width 9 height 9
click at [240, 318] on icon "Click to see the audio transcription" at bounding box center [239, 321] width 7 height 8
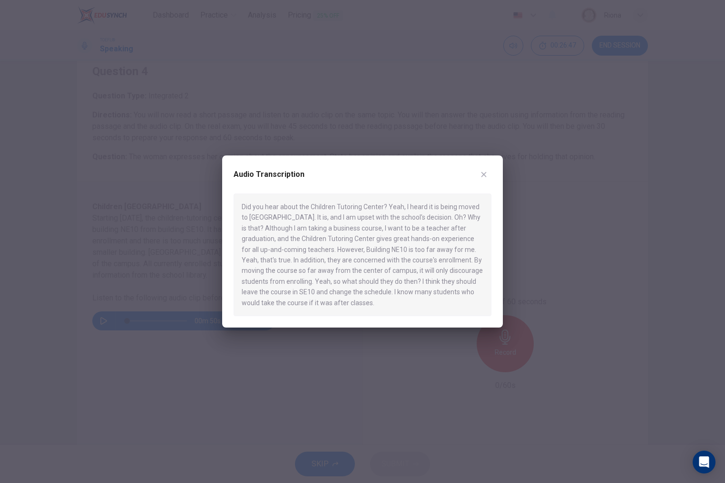
click at [326, 340] on div at bounding box center [362, 241] width 725 height 483
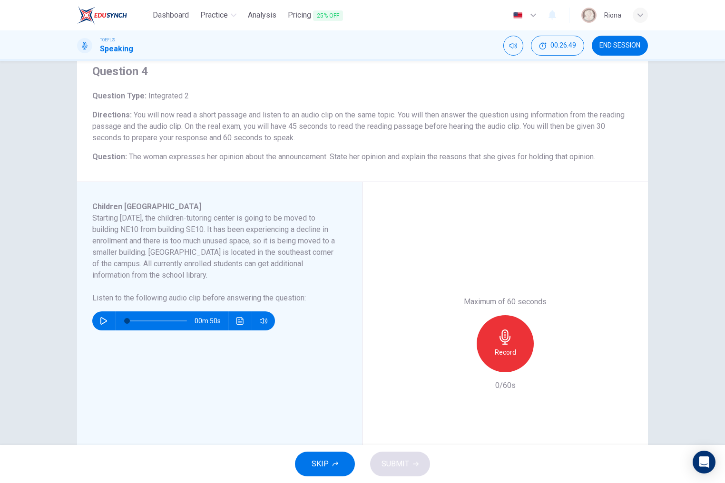
click at [517, 325] on div "Record" at bounding box center [505, 343] width 57 height 57
click at [520, 325] on div "Stop" at bounding box center [505, 343] width 57 height 57
click at [460, 364] on icon "button" at bounding box center [461, 365] width 9 height 9
click at [488, 349] on div "Record" at bounding box center [505, 343] width 57 height 57
click at [510, 351] on h6 "Stop" at bounding box center [505, 352] width 14 height 11
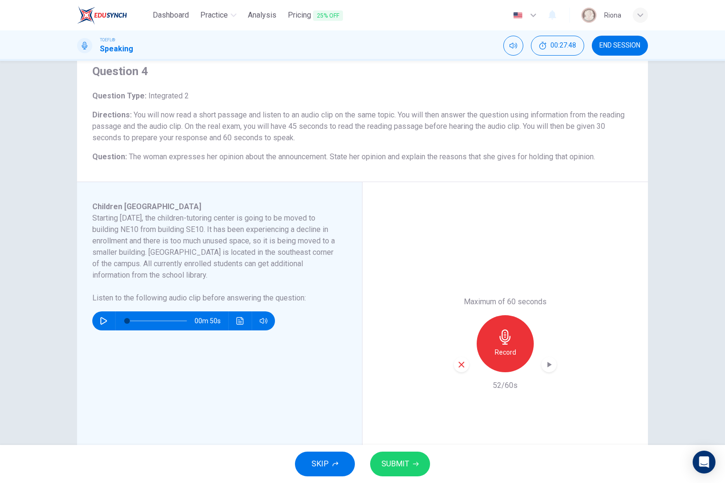
click at [463, 365] on icon "button" at bounding box center [462, 365] width 6 height 6
click at [240, 322] on icon "Click to see the audio transcription" at bounding box center [240, 321] width 8 height 8
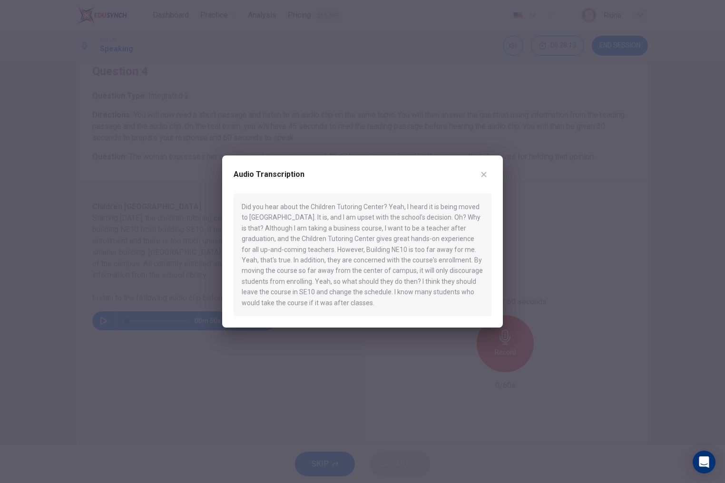
click at [299, 355] on div at bounding box center [362, 241] width 725 height 483
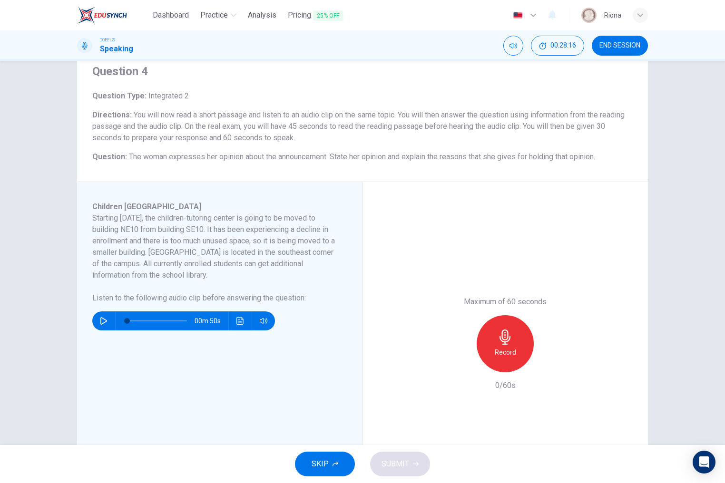
click at [521, 340] on div "Record" at bounding box center [505, 343] width 57 height 57
click at [501, 356] on h6 "Stop" at bounding box center [505, 352] width 14 height 11
click at [464, 364] on icon "button" at bounding box center [461, 365] width 9 height 9
click at [498, 343] on icon "button" at bounding box center [505, 337] width 15 height 15
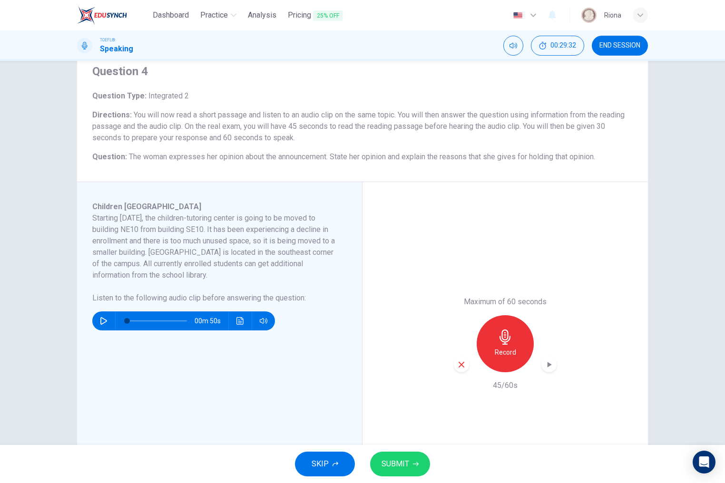
click at [462, 366] on icon "button" at bounding box center [461, 365] width 9 height 9
click at [509, 357] on h6 "Record" at bounding box center [505, 352] width 21 height 11
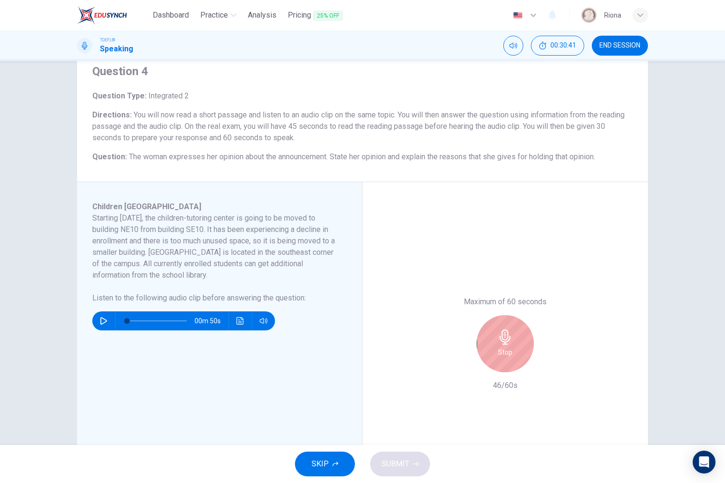
click at [510, 337] on icon "button" at bounding box center [505, 337] width 11 height 15
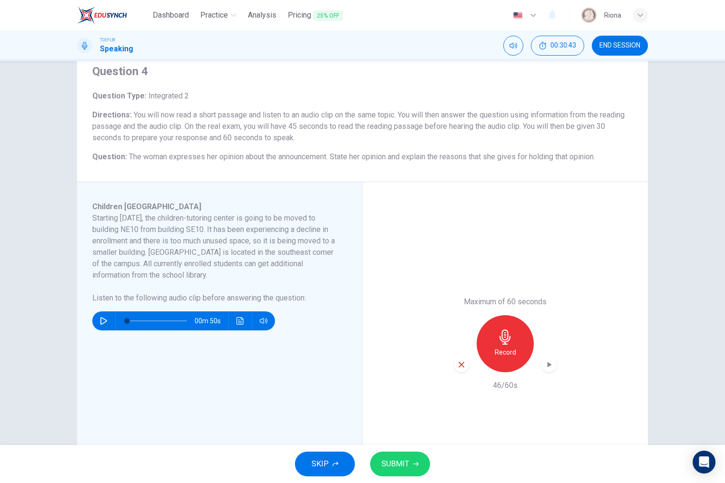
click at [391, 467] on span "SUBMIT" at bounding box center [396, 464] width 28 height 13
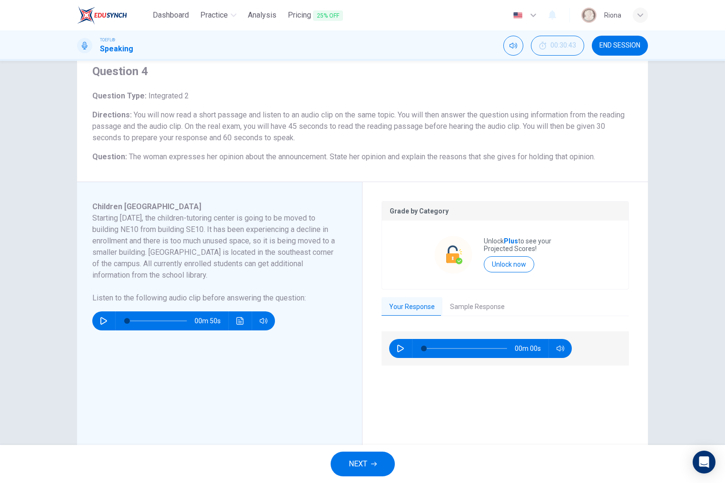
click at [340, 468] on button "NEXT" at bounding box center [363, 464] width 64 height 25
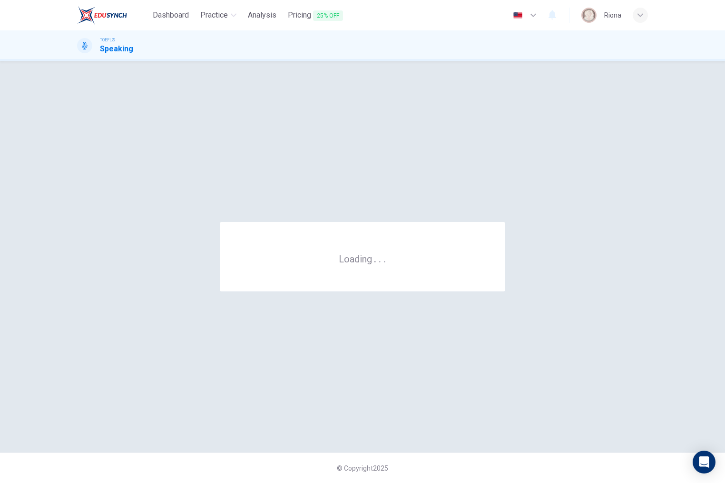
scroll to position [0, 0]
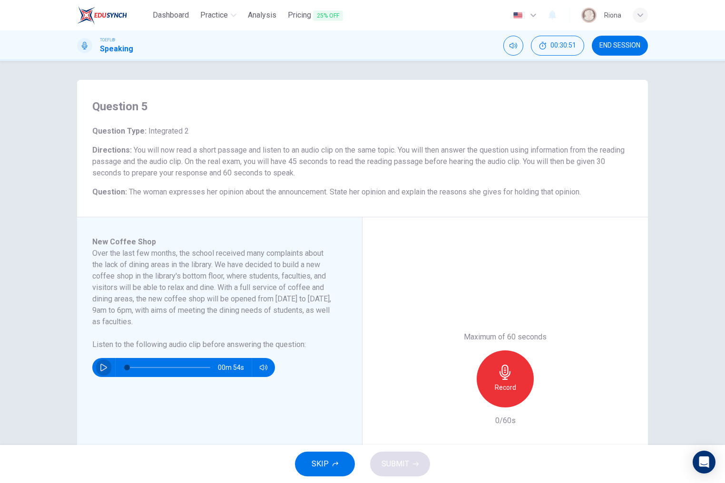
click at [109, 364] on button "button" at bounding box center [103, 367] width 15 height 19
type input "0"
click at [508, 378] on icon "button" at bounding box center [505, 372] width 15 height 15
click at [464, 399] on icon "button" at bounding box center [461, 400] width 9 height 9
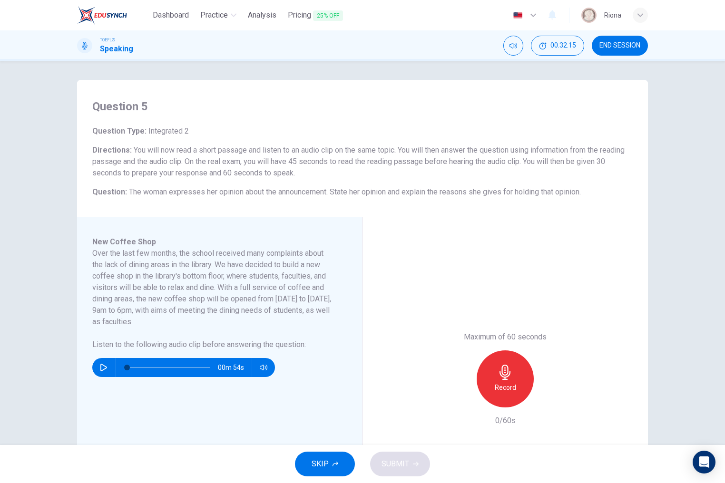
click at [480, 393] on div "Record" at bounding box center [505, 379] width 57 height 57
click at [480, 393] on div "Stop" at bounding box center [505, 379] width 57 height 57
click at [466, 397] on div "button" at bounding box center [461, 400] width 15 height 15
drag, startPoint x: 265, startPoint y: 365, endPoint x: 266, endPoint y: 245, distance: 120.9
click at [266, 245] on div "New Coffee Shop Over the last few months, the school received many complaints a…" at bounding box center [223, 379] width 262 height 286
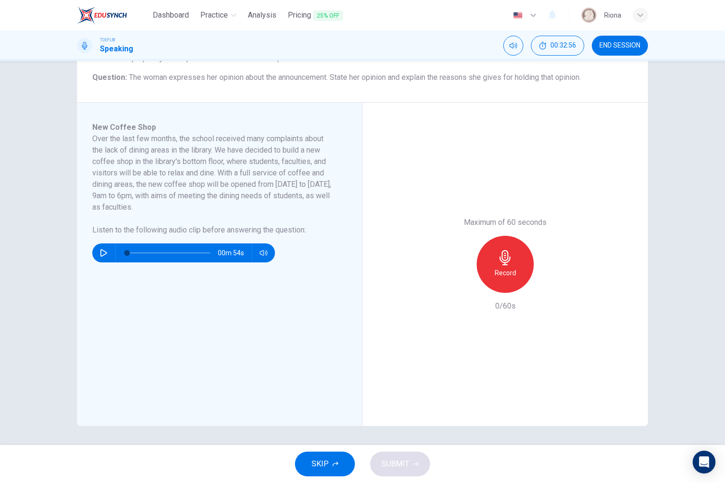
scroll to position [115, 0]
click at [507, 269] on h6 "Record" at bounding box center [505, 272] width 21 height 11
click at [507, 269] on h6 "Stop" at bounding box center [505, 272] width 14 height 11
click at [460, 288] on icon "button" at bounding box center [462, 286] width 6 height 6
click at [506, 281] on div "Record" at bounding box center [505, 264] width 57 height 57
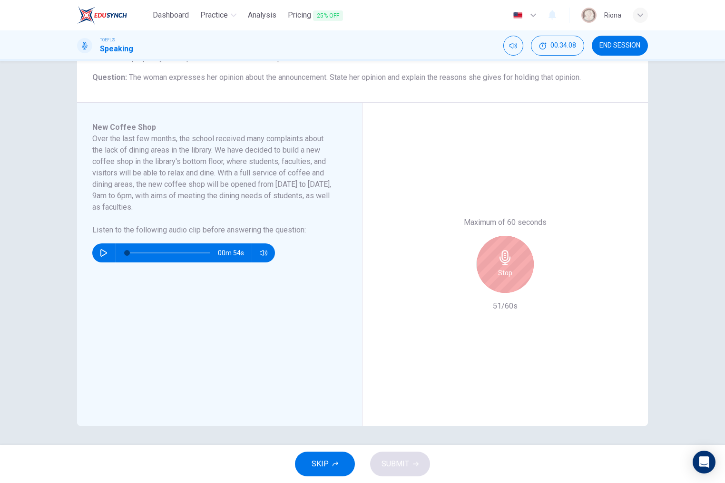
click at [506, 281] on div "Stop" at bounding box center [505, 264] width 57 height 57
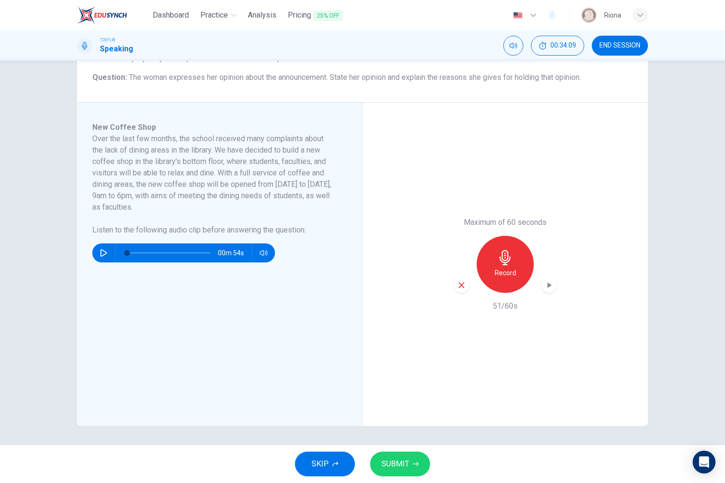
click at [394, 473] on button "SUBMIT" at bounding box center [400, 464] width 60 height 25
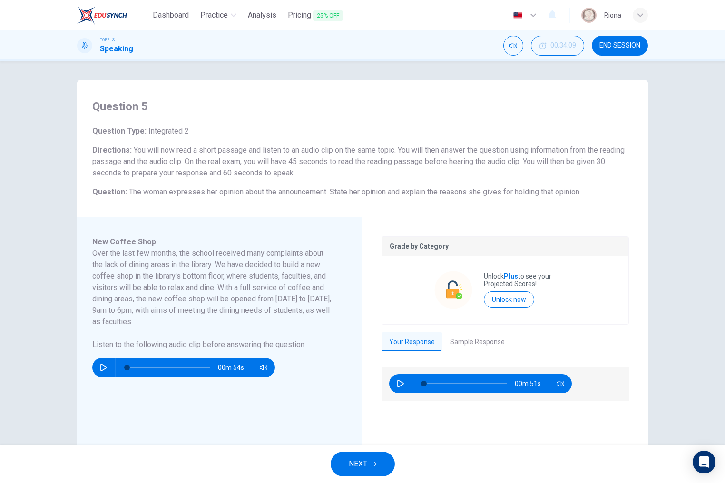
scroll to position [0, 0]
click at [387, 461] on button "NEXT" at bounding box center [363, 464] width 64 height 25
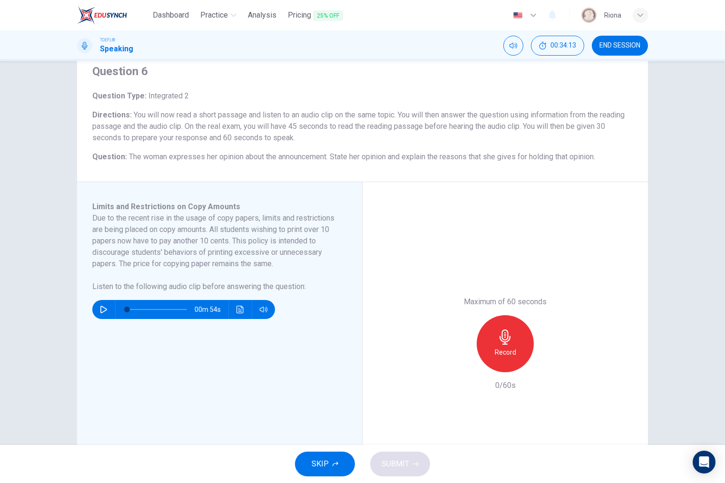
scroll to position [36, 0]
click at [110, 309] on button "button" at bounding box center [103, 308] width 15 height 19
click at [666, 483] on div "SKIP SUBMIT" at bounding box center [362, 464] width 725 height 38
type input "0"
click at [493, 351] on div "Record" at bounding box center [505, 343] width 57 height 57
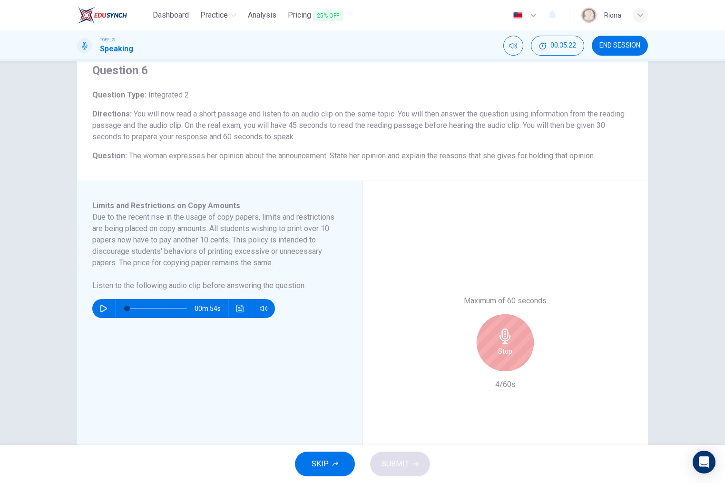
click at [493, 351] on div "Stop" at bounding box center [505, 343] width 57 height 57
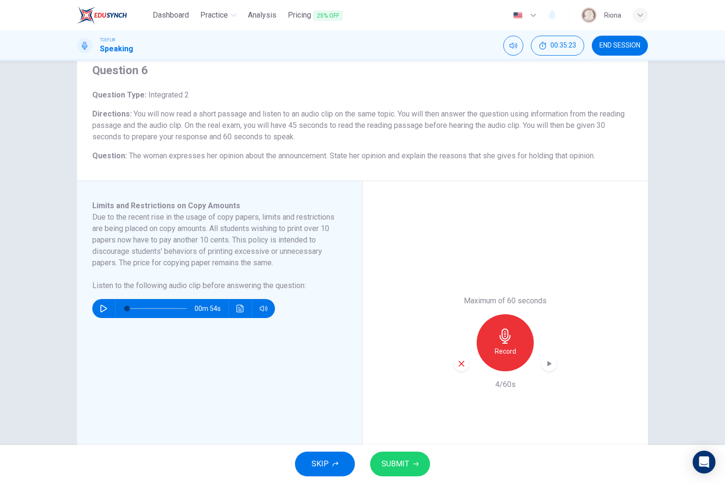
click at [459, 370] on div "button" at bounding box center [461, 363] width 15 height 15
click at [484, 363] on div "Record" at bounding box center [505, 343] width 103 height 57
click at [498, 355] on h6 "Record" at bounding box center [505, 351] width 21 height 11
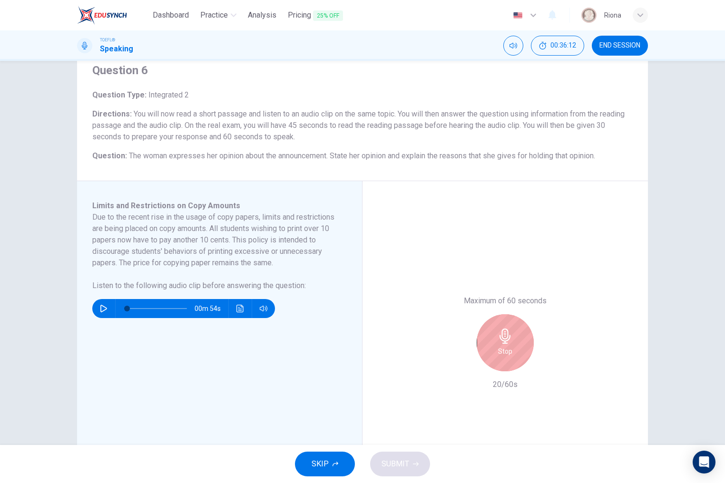
click at [515, 343] on div "Stop" at bounding box center [505, 343] width 57 height 57
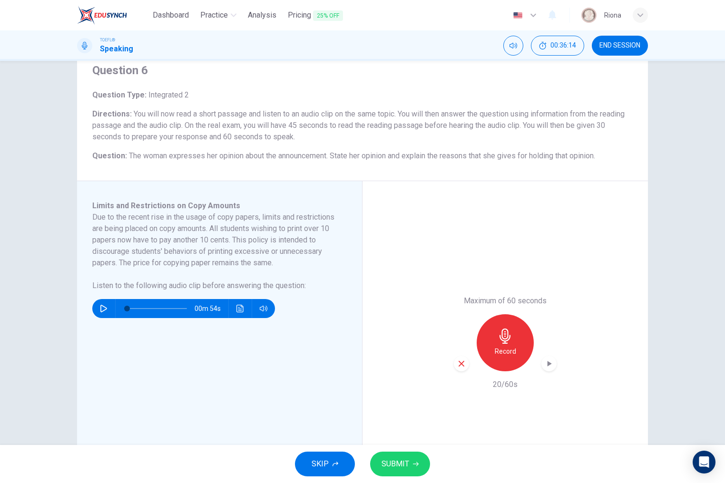
click at [466, 367] on div "button" at bounding box center [461, 363] width 15 height 15
click at [502, 366] on div "Record" at bounding box center [505, 343] width 57 height 57
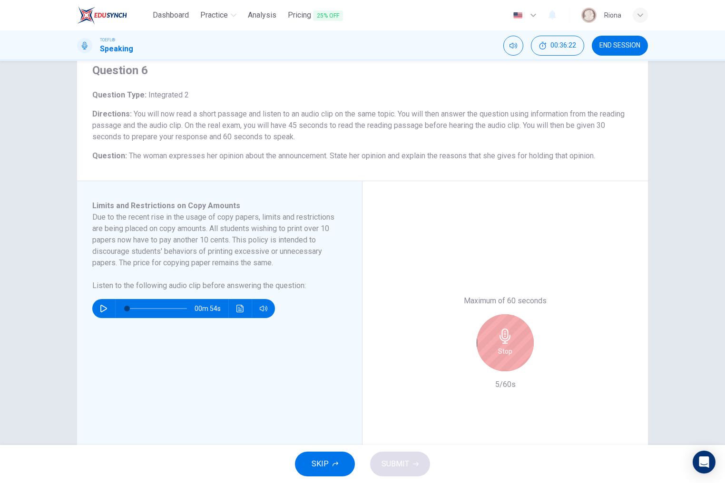
click at [502, 366] on div "Stop" at bounding box center [505, 343] width 57 height 57
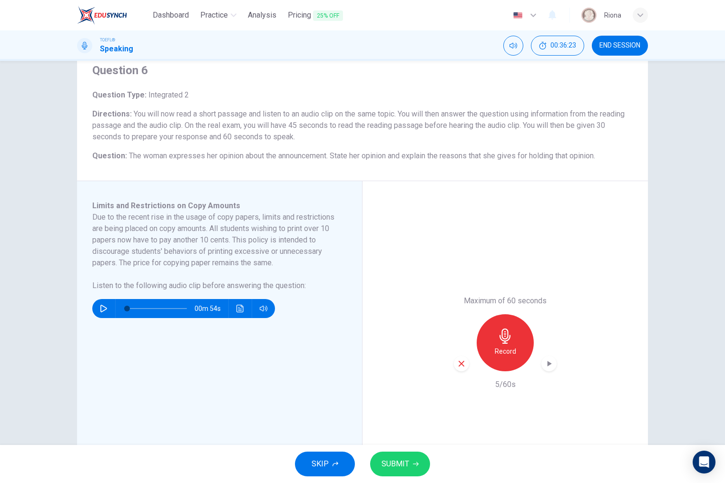
click at [464, 369] on div "button" at bounding box center [461, 363] width 15 height 15
click at [499, 356] on h6 "Record" at bounding box center [505, 351] width 21 height 11
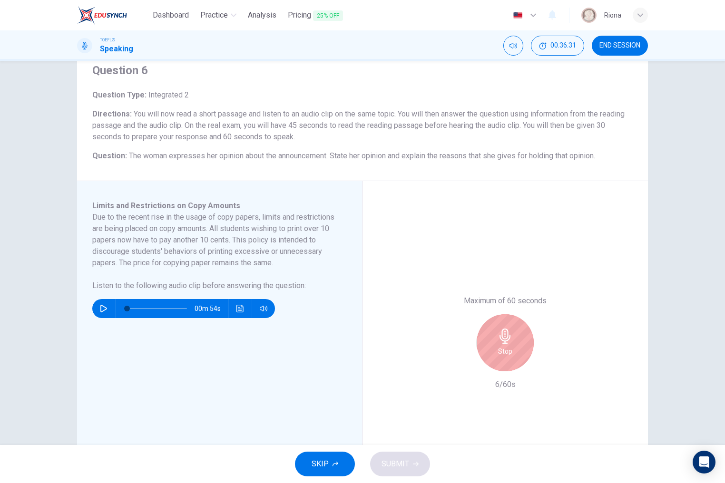
click at [499, 356] on h6 "Stop" at bounding box center [505, 351] width 14 height 11
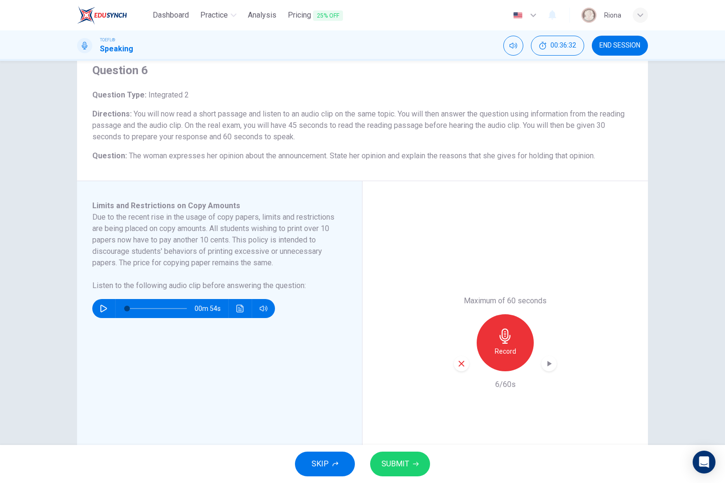
click at [451, 361] on div "Maximum of 60 seconds Record 6/60s" at bounding box center [506, 343] width 286 height 324
click at [462, 363] on icon "button" at bounding box center [462, 364] width 6 height 6
click at [490, 349] on div "Record" at bounding box center [505, 343] width 57 height 57
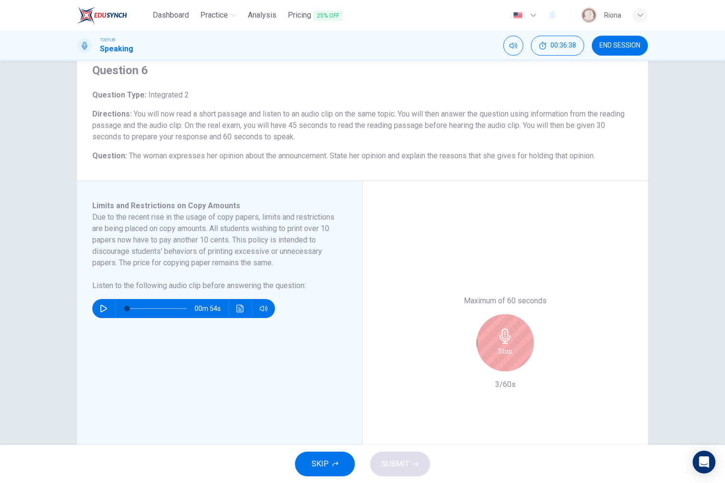
click at [490, 349] on div "Stop" at bounding box center [505, 343] width 57 height 57
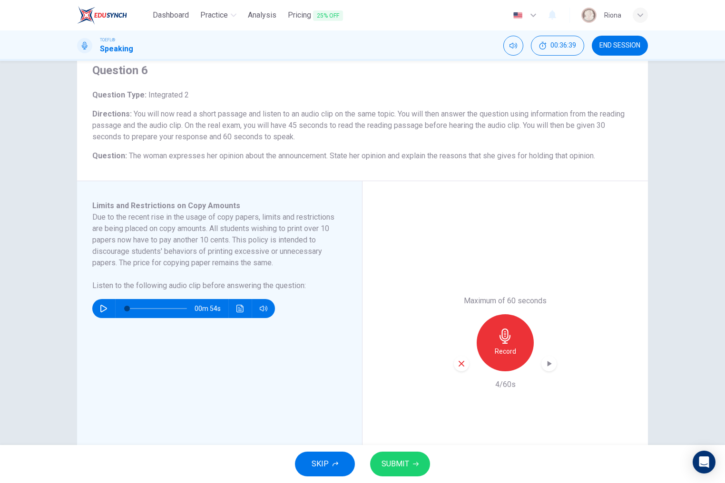
click at [462, 364] on icon "button" at bounding box center [462, 364] width 6 height 6
click at [485, 357] on div "Record" at bounding box center [505, 343] width 57 height 57
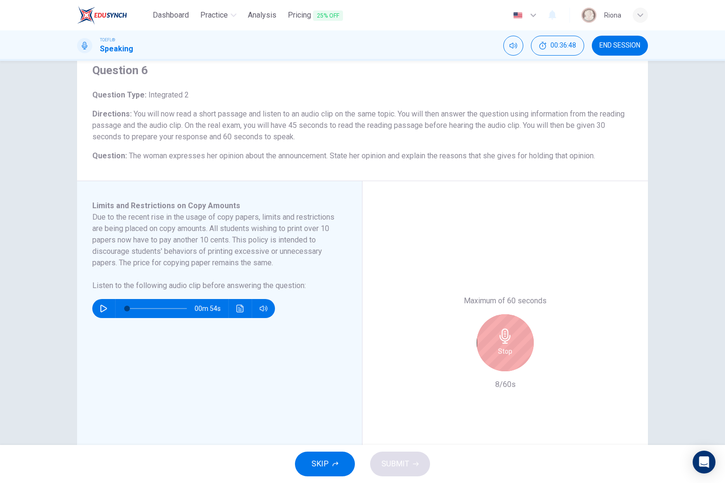
click at [485, 357] on div "Stop" at bounding box center [505, 343] width 57 height 57
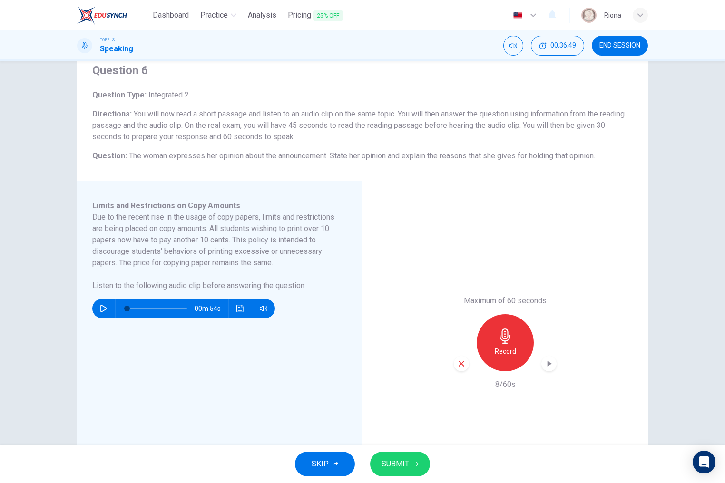
click at [466, 363] on div "button" at bounding box center [461, 363] width 15 height 15
click at [517, 349] on div "Record" at bounding box center [505, 343] width 57 height 57
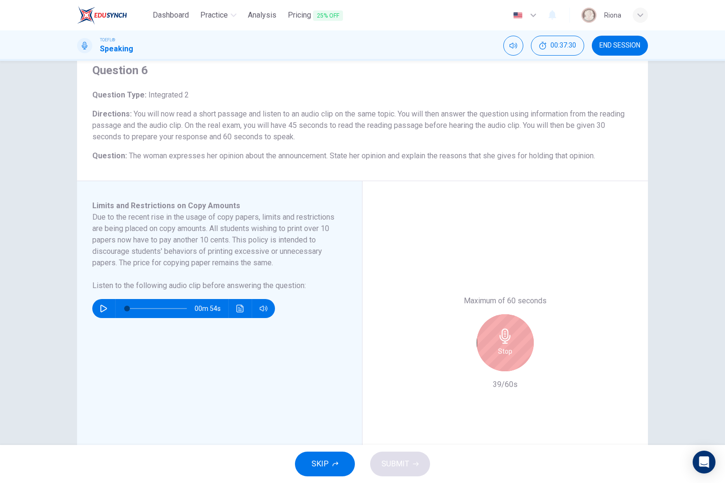
click at [517, 349] on div "Stop" at bounding box center [505, 343] width 57 height 57
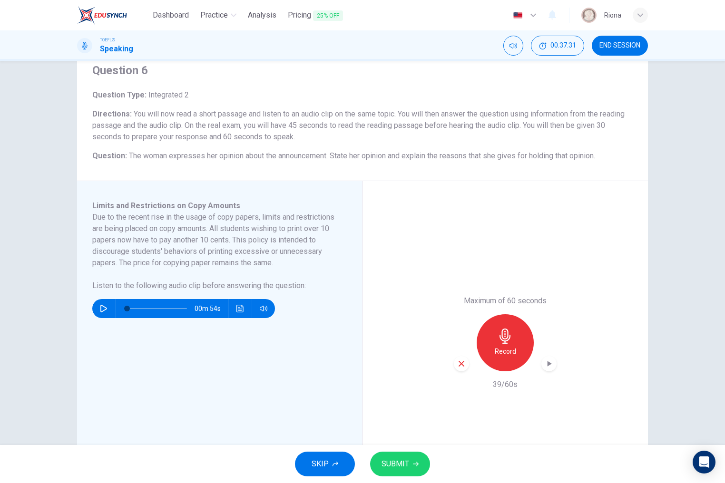
click at [461, 365] on icon "button" at bounding box center [461, 364] width 9 height 9
click at [499, 362] on div "Record" at bounding box center [505, 343] width 57 height 57
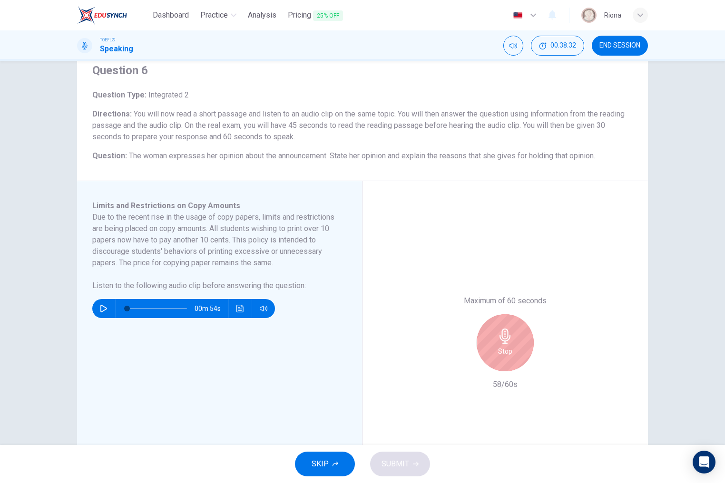
click at [499, 362] on div "Stop" at bounding box center [505, 343] width 57 height 57
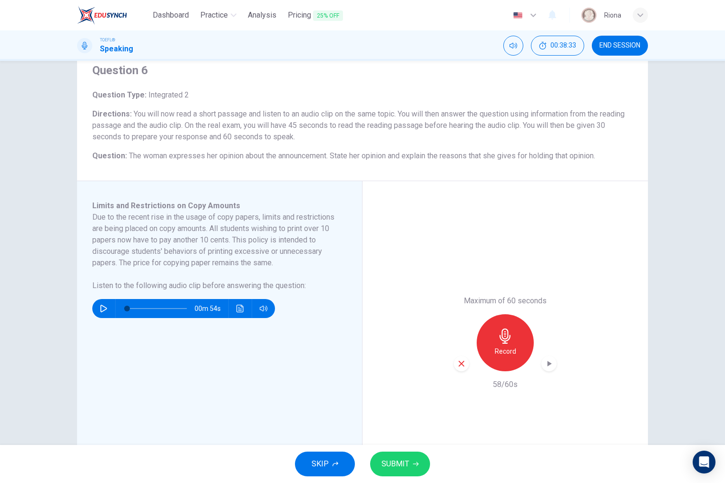
click at [413, 455] on button "SUBMIT" at bounding box center [400, 464] width 60 height 25
